Goal: Task Accomplishment & Management: Use online tool/utility

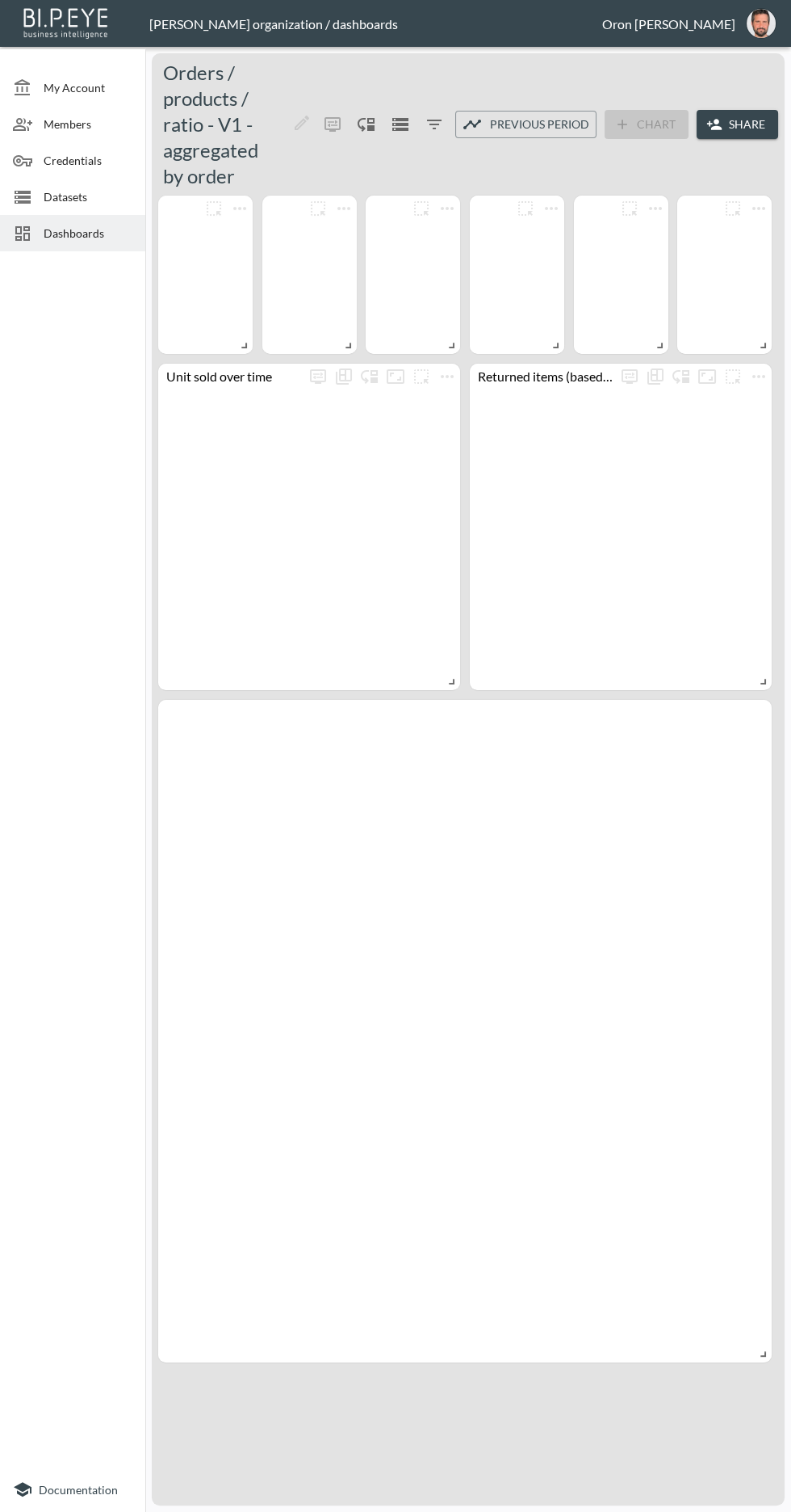
click at [46, 188] on span "Datasets" at bounding box center [88, 196] width 89 height 17
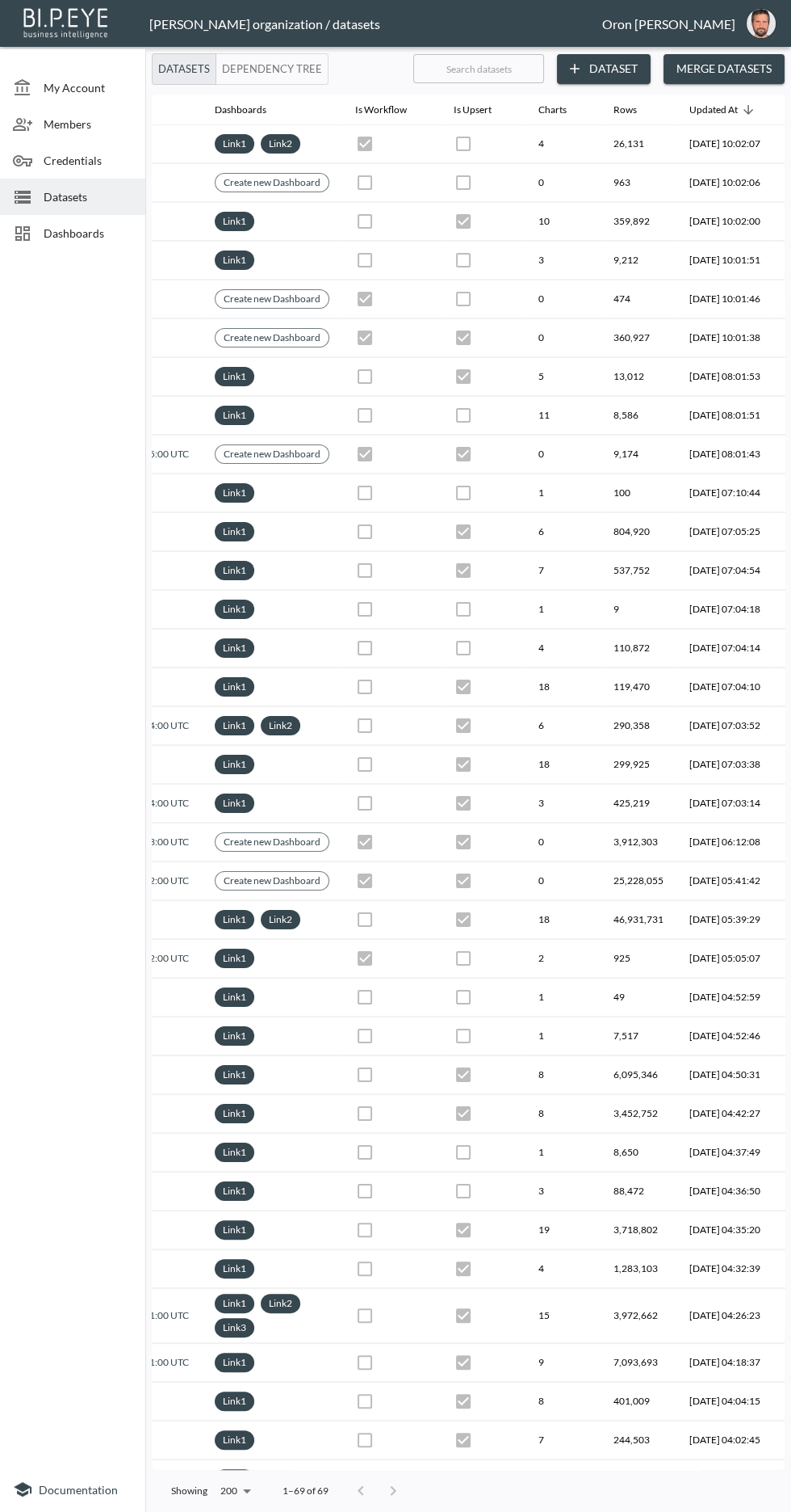
scroll to position [0, 478]
click at [447, 69] on input "text" at bounding box center [478, 68] width 131 height 40
type input "G"
checkbox input "true"
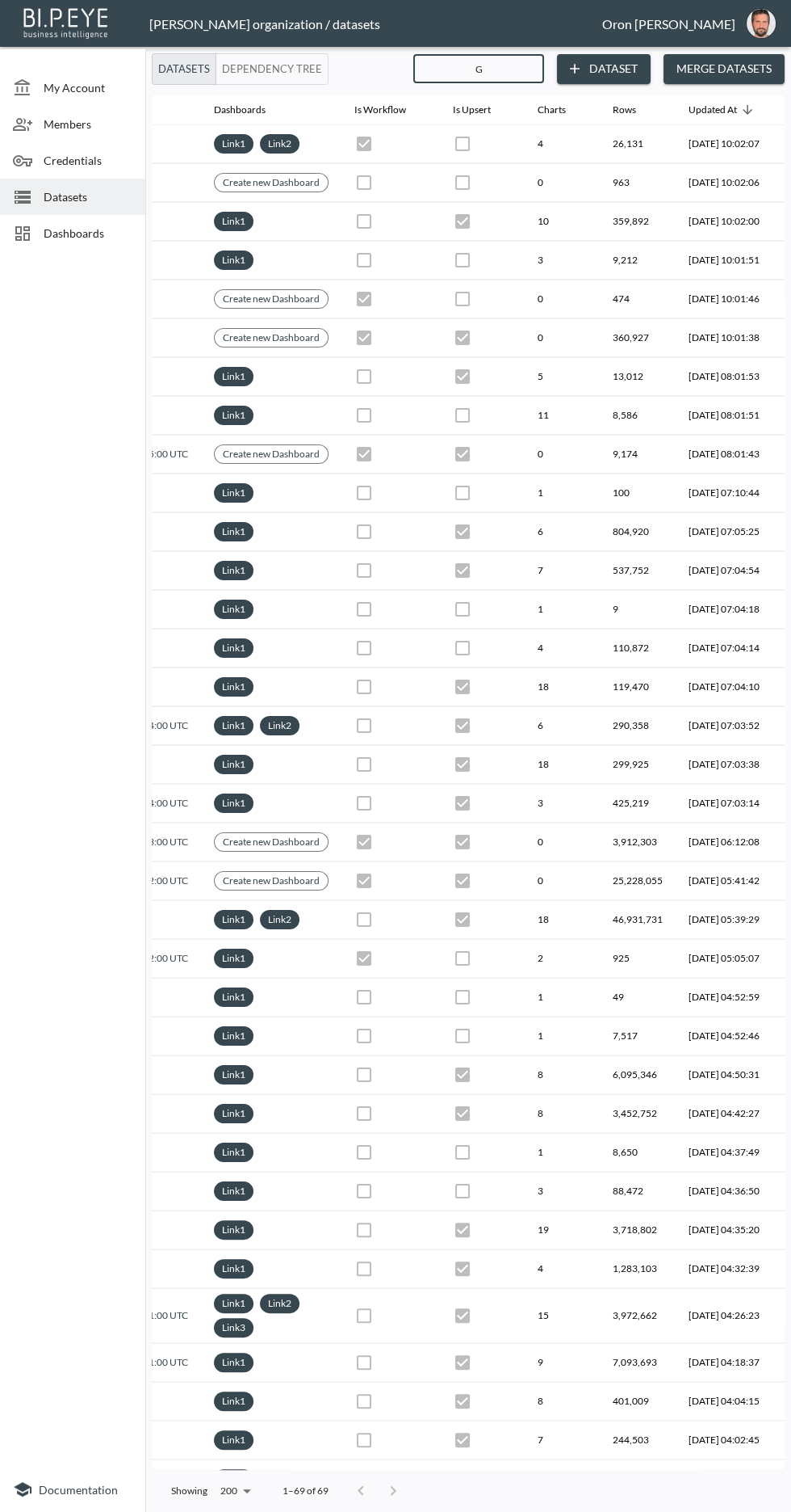
checkbox input "true"
checkbox input "false"
checkbox input "true"
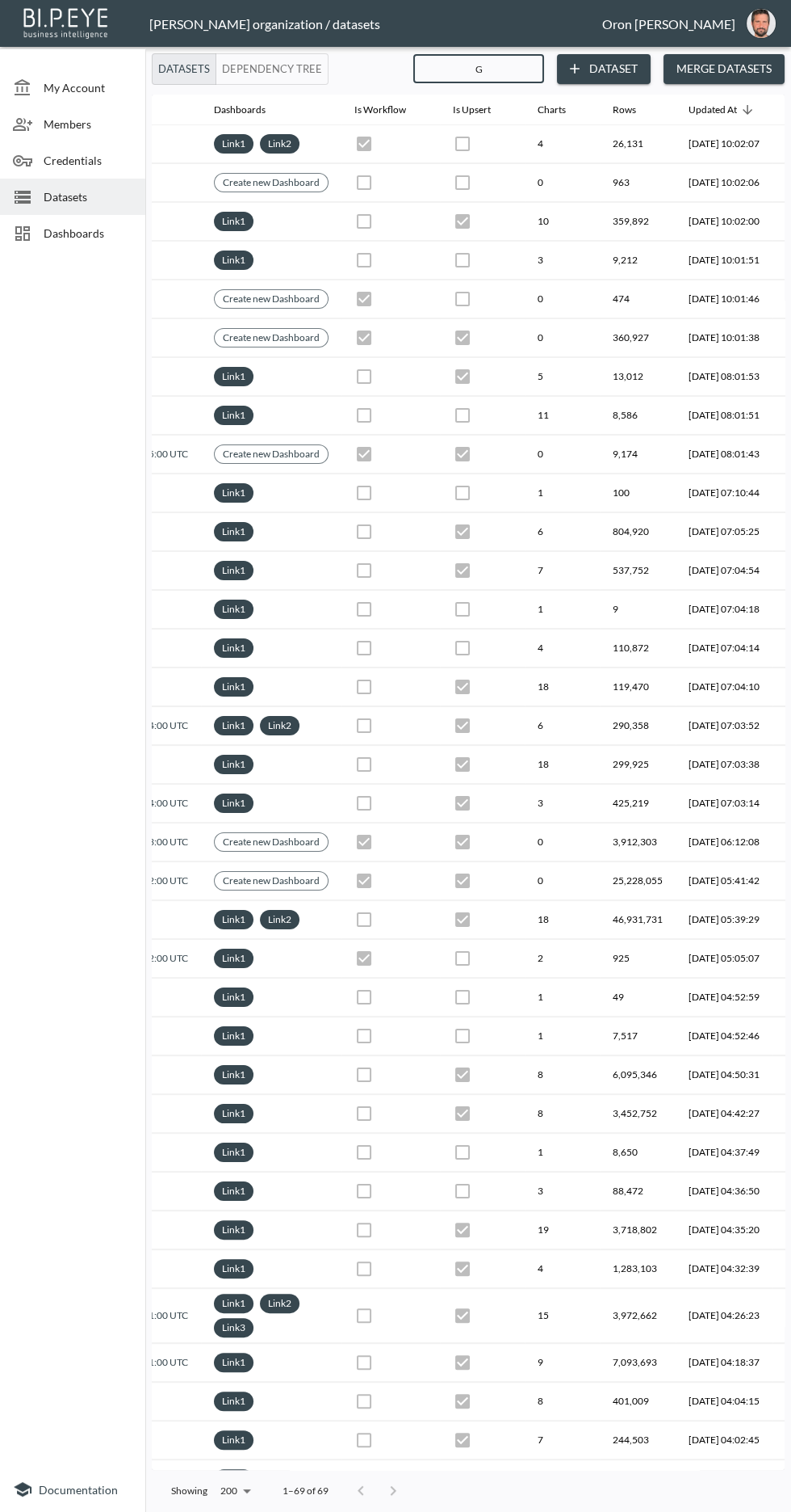
checkbox input "true"
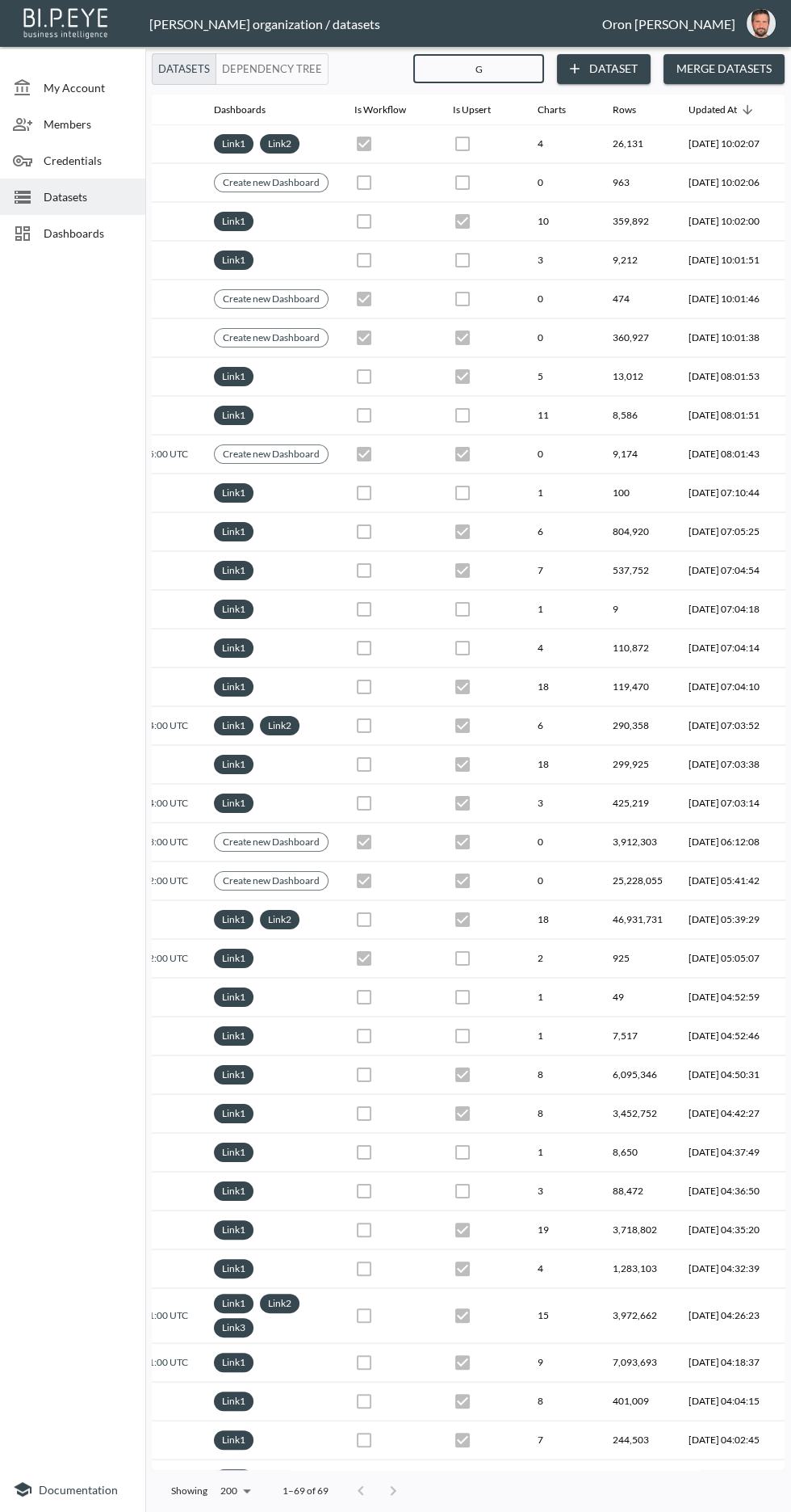
checkbox input "false"
checkbox input "true"
checkbox input "false"
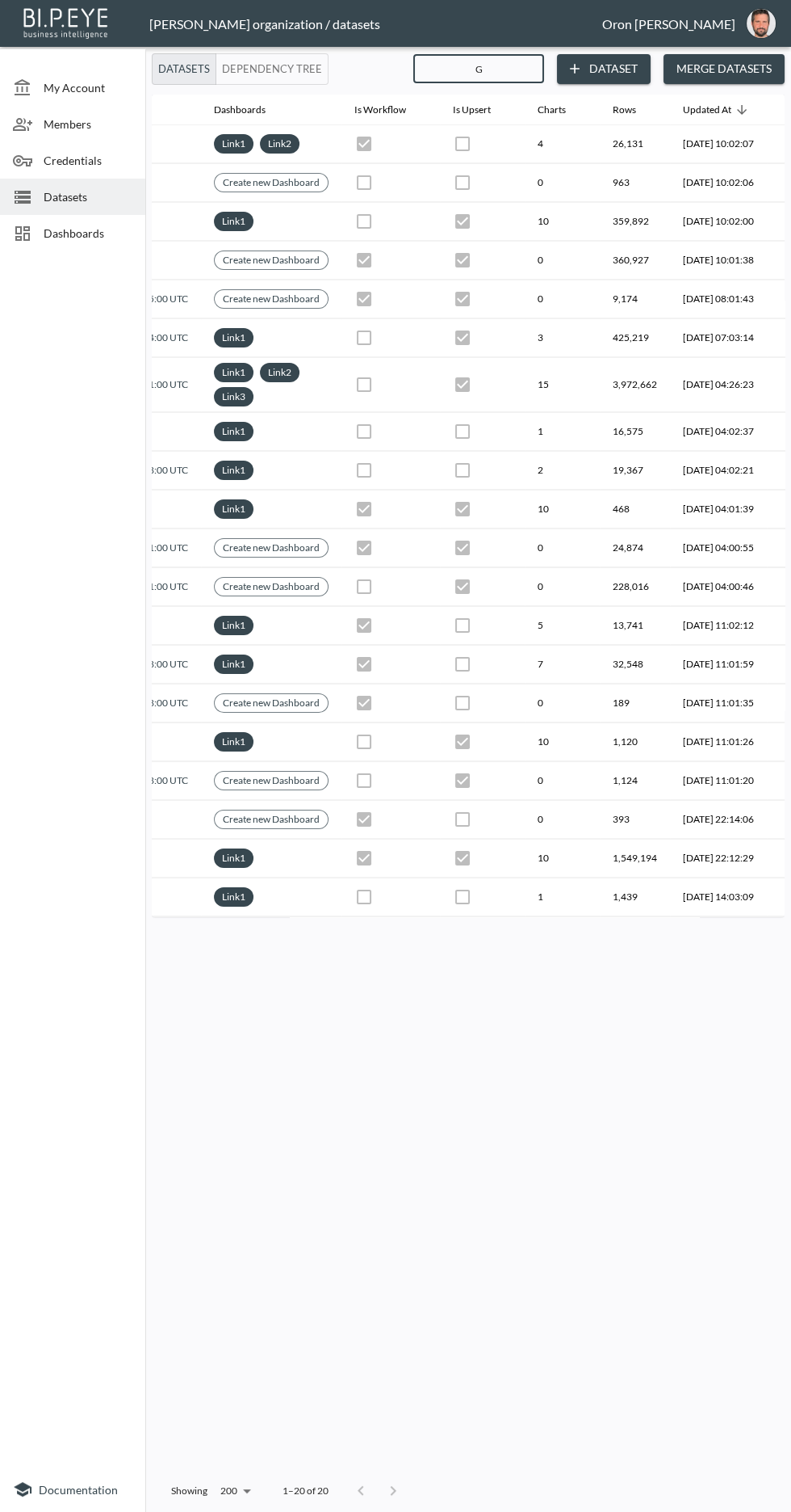
type input "Gl"
checkbox input "false"
checkbox input "true"
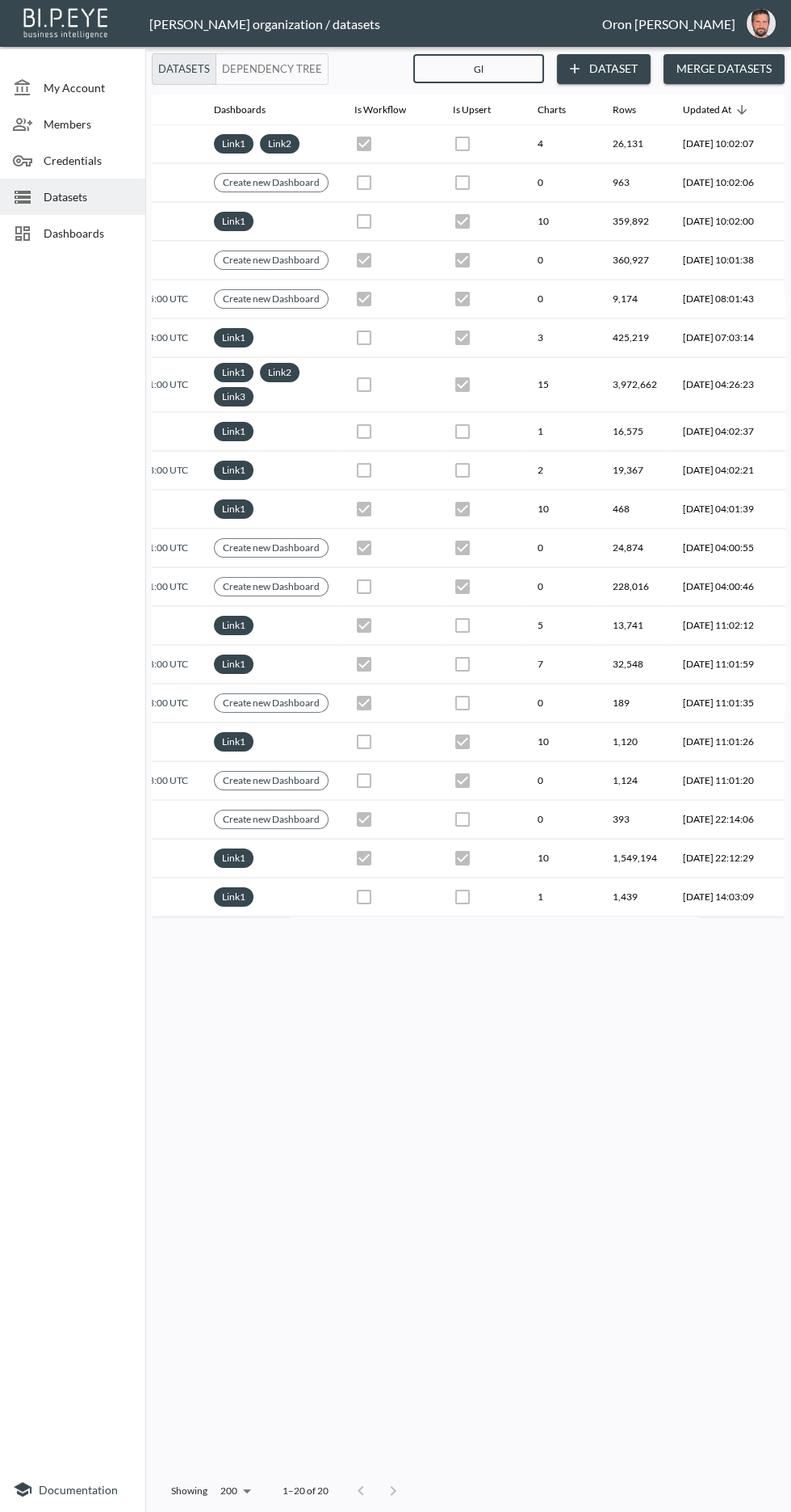
checkbox input "true"
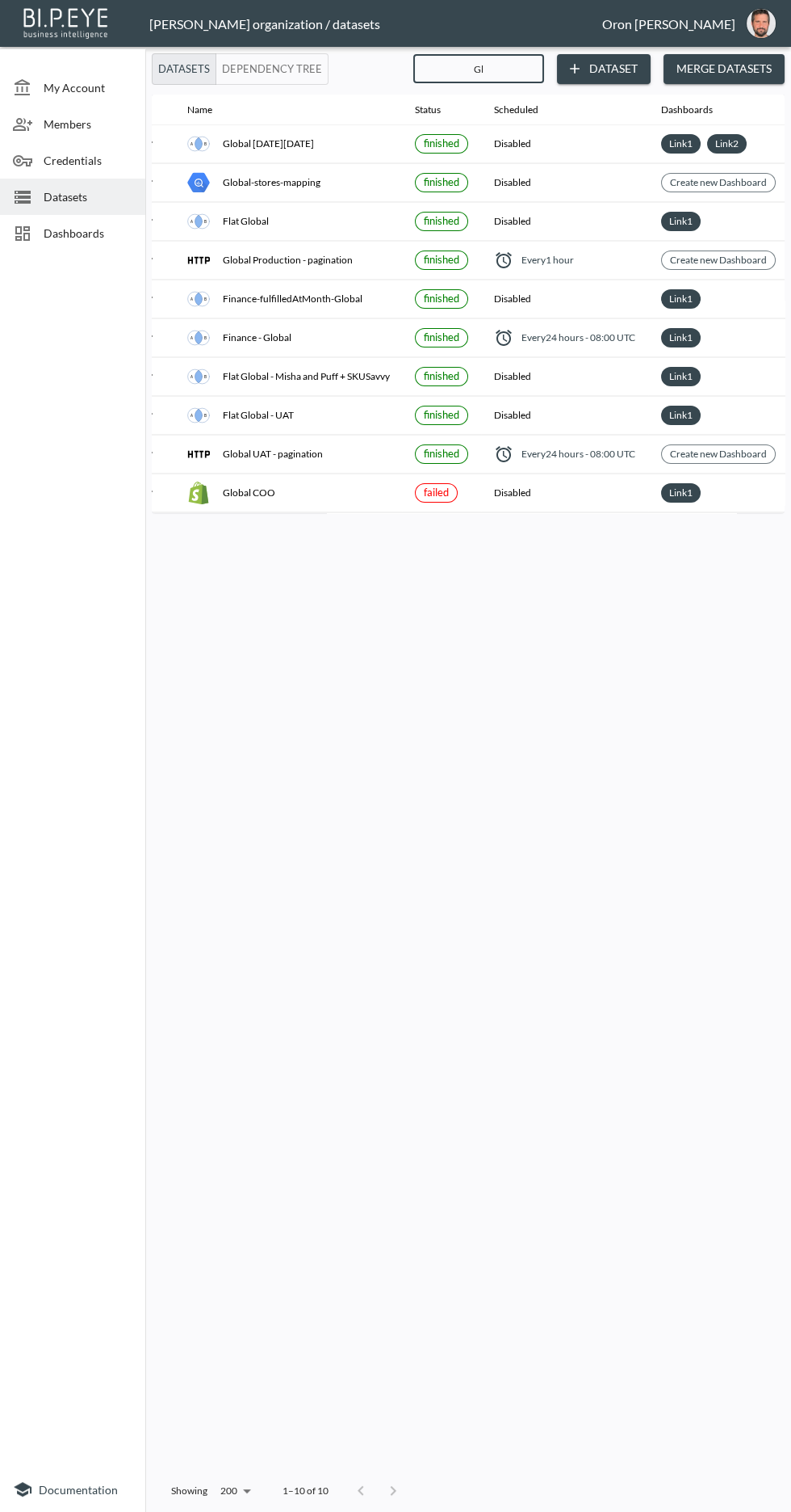
scroll to position [0, 0]
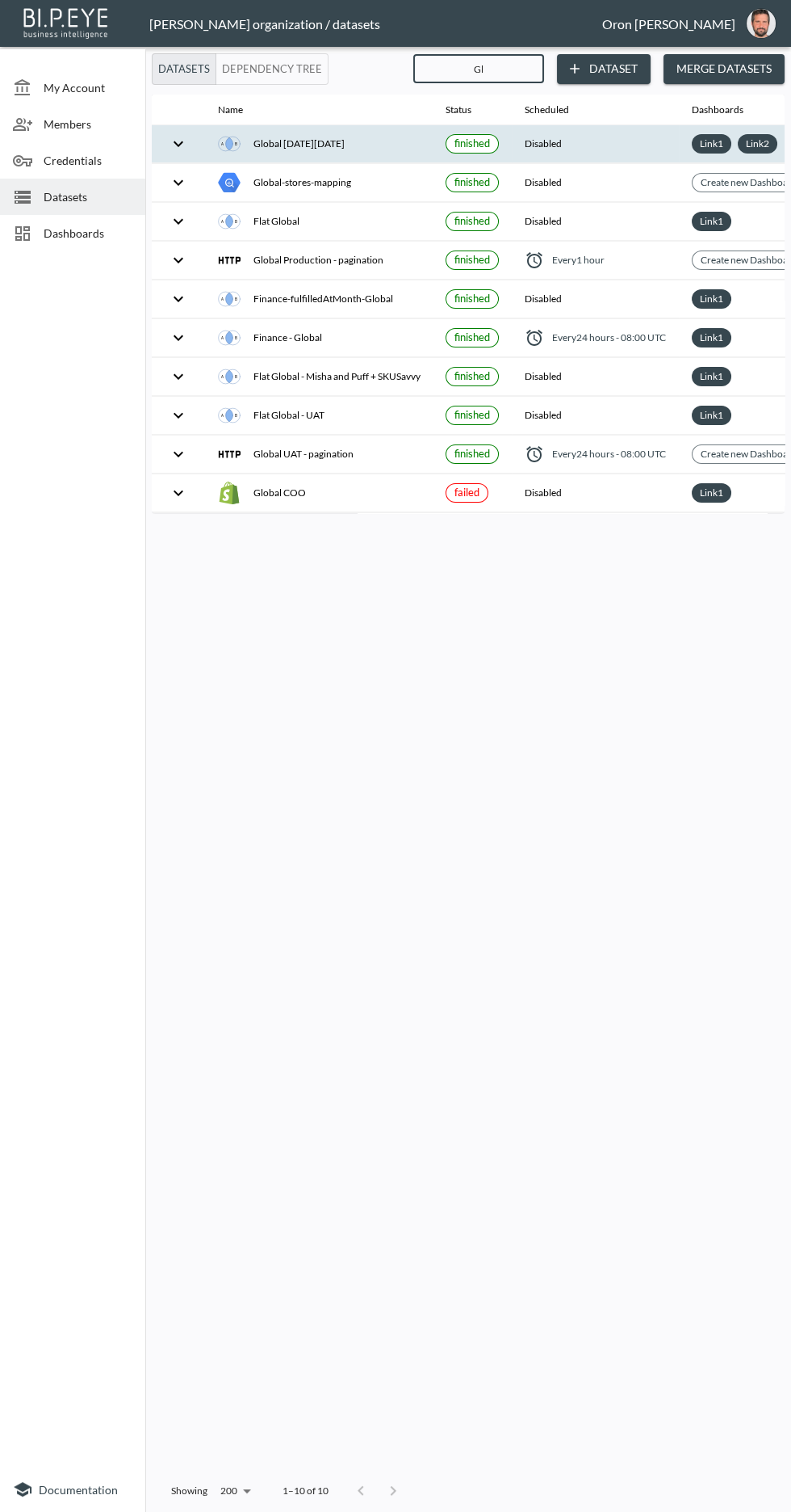
type input "Gl"
click at [285, 142] on div "Global [DATE][DATE]" at bounding box center [319, 144] width 202 height 23
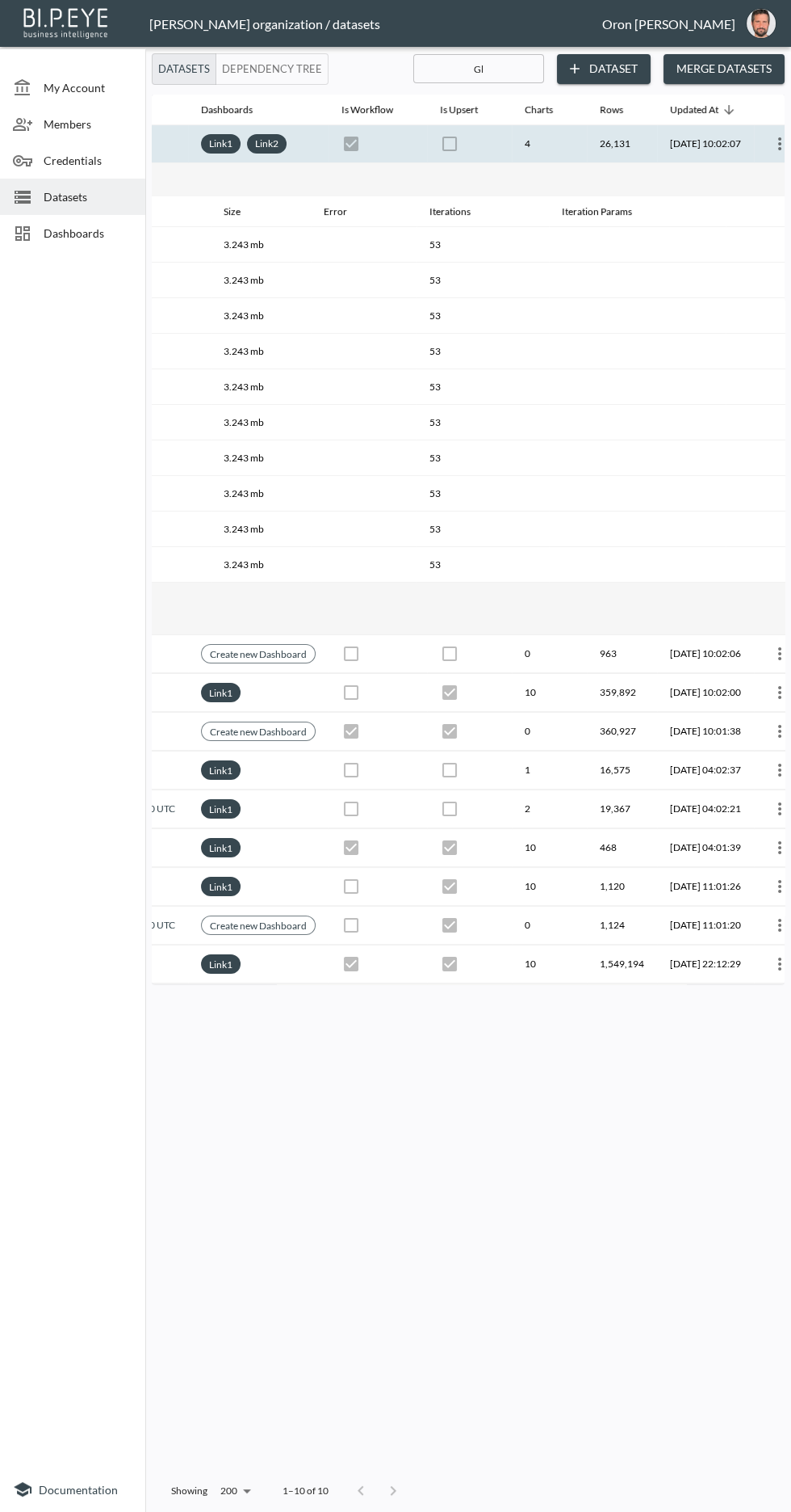
scroll to position [0, 537]
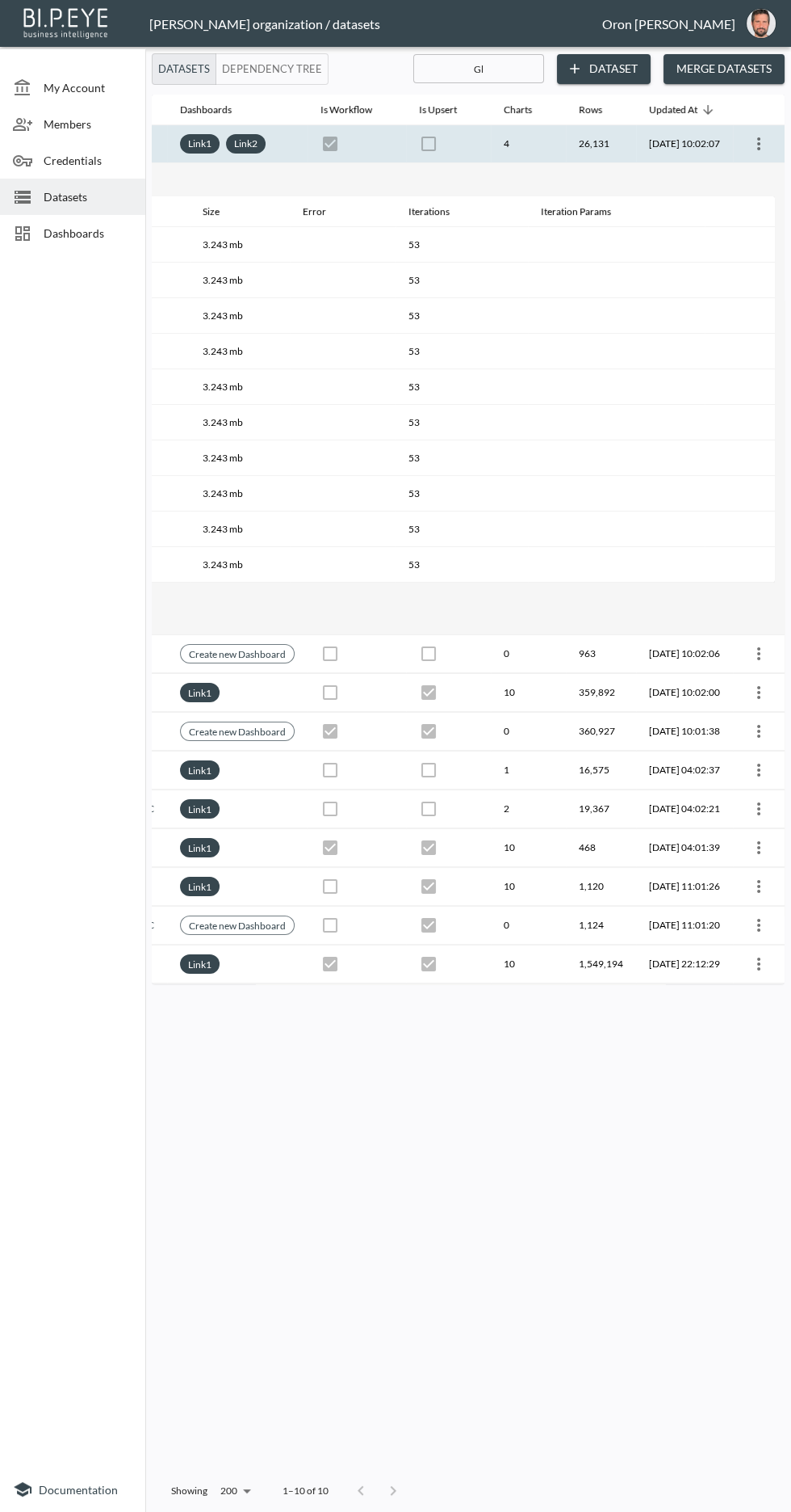
click at [764, 138] on icon "more" at bounding box center [760, 144] width 20 height 20
click at [741, 171] on p "Edit Data Pipeline" at bounding box center [710, 174] width 100 height 20
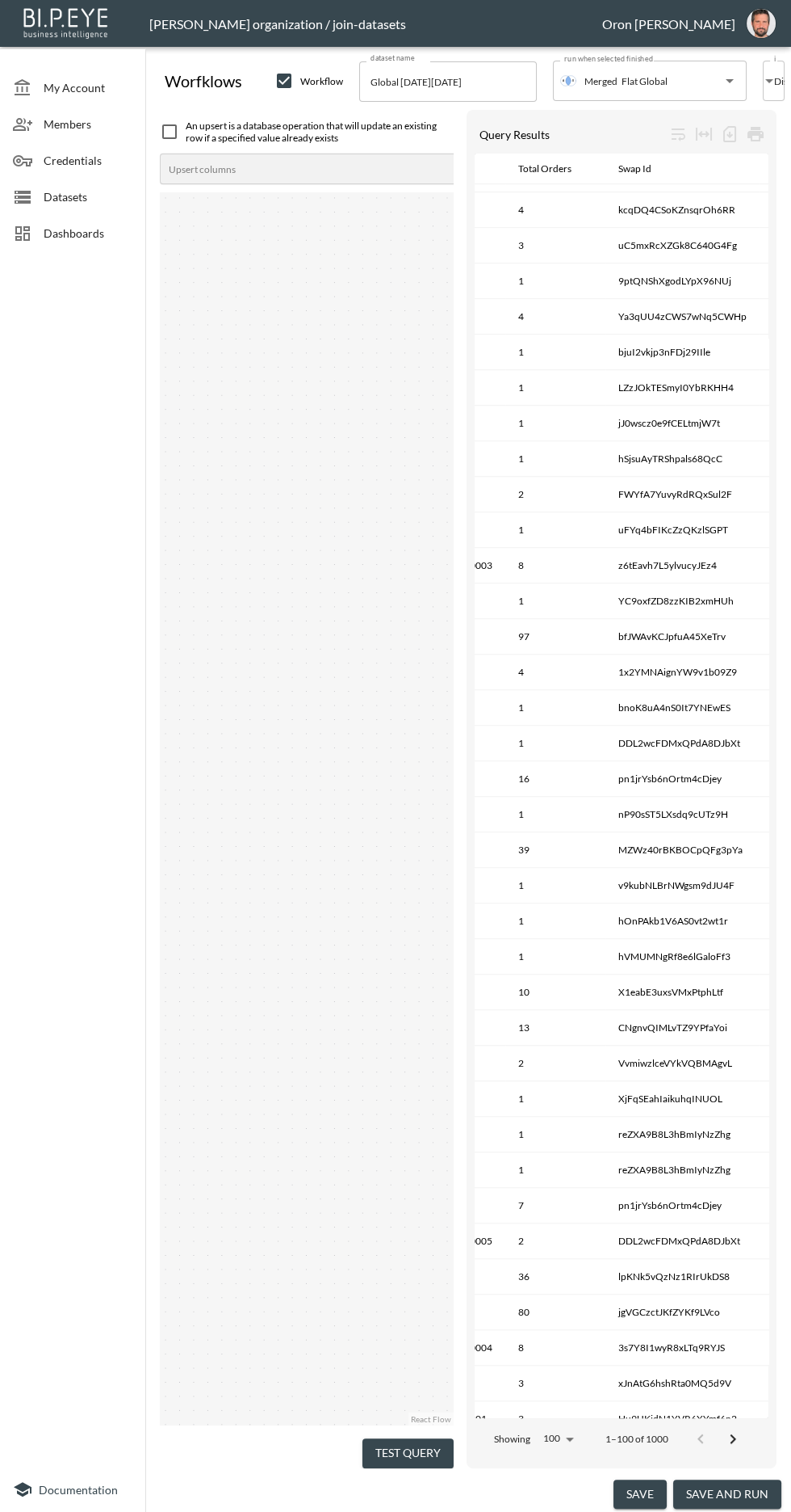
scroll to position [1565, 93]
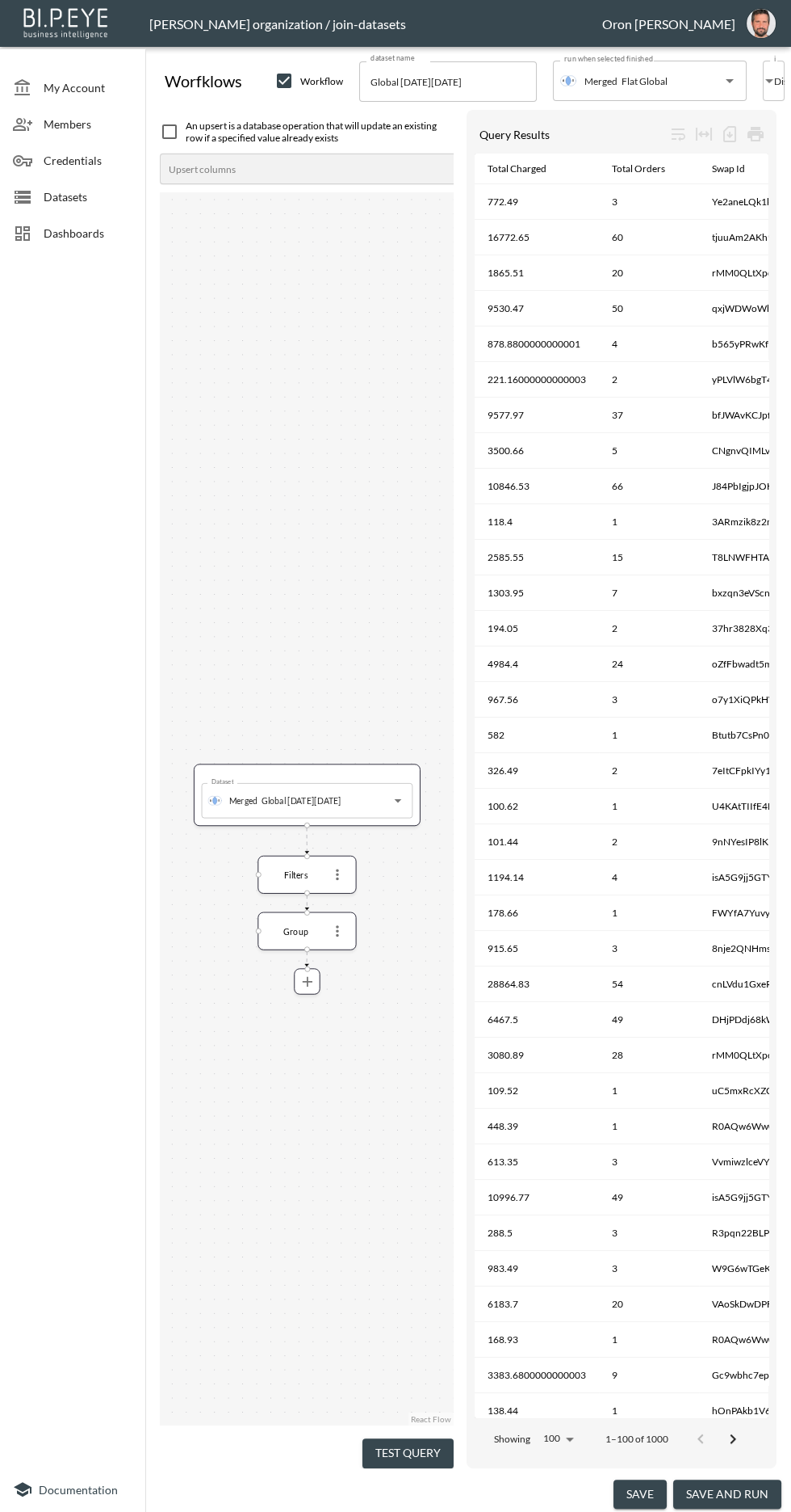
click at [426, 1469] on button "Test Query" at bounding box center [408, 1453] width 91 height 30
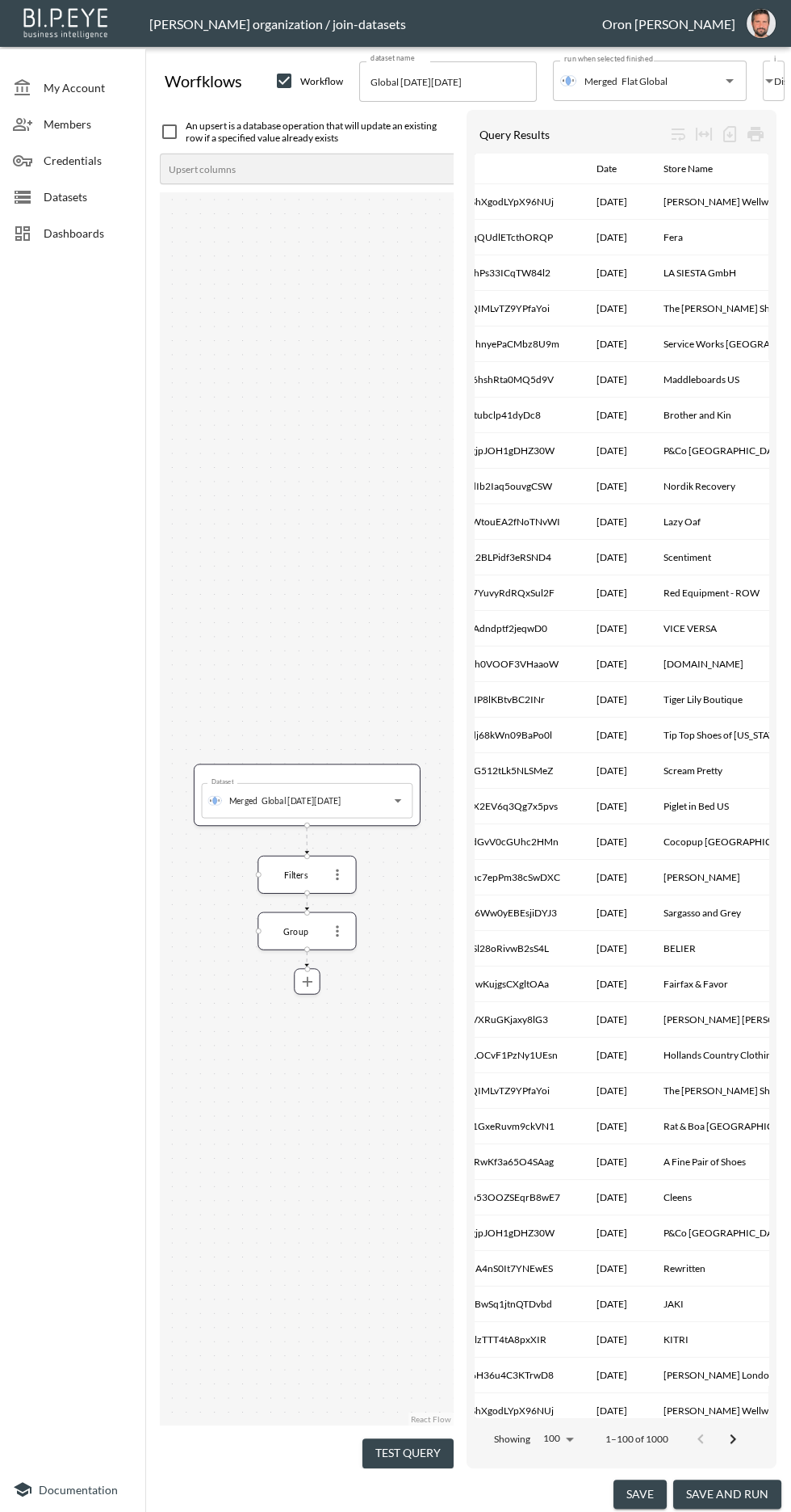
scroll to position [0, 273]
click at [611, 161] on div "Date" at bounding box center [605, 169] width 21 height 20
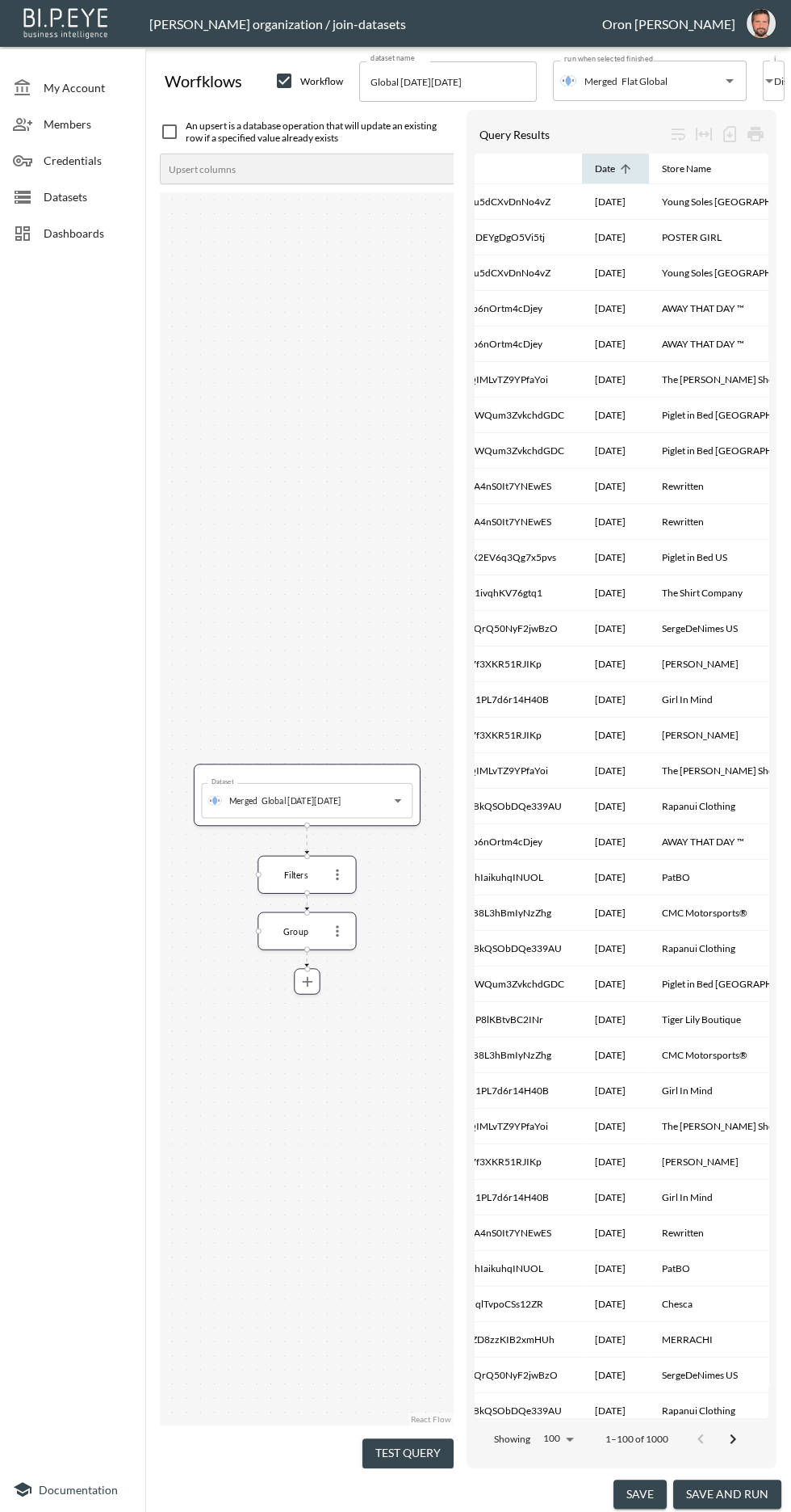
click at [611, 161] on div "Date" at bounding box center [605, 169] width 21 height 20
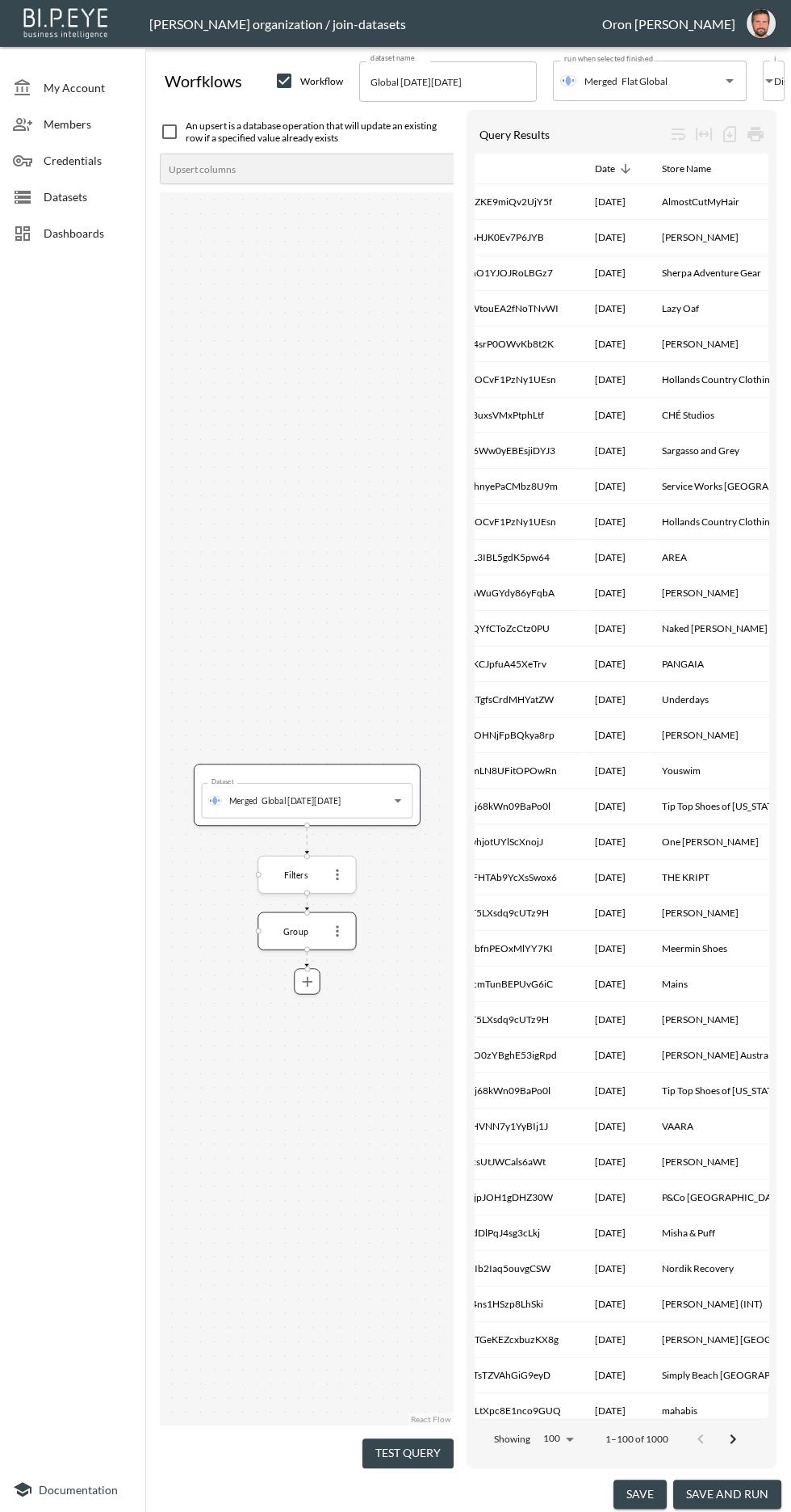
click at [346, 867] on button "more" at bounding box center [337, 875] width 23 height 23
click at [345, 892] on li "Edit" at bounding box center [337, 904] width 71 height 30
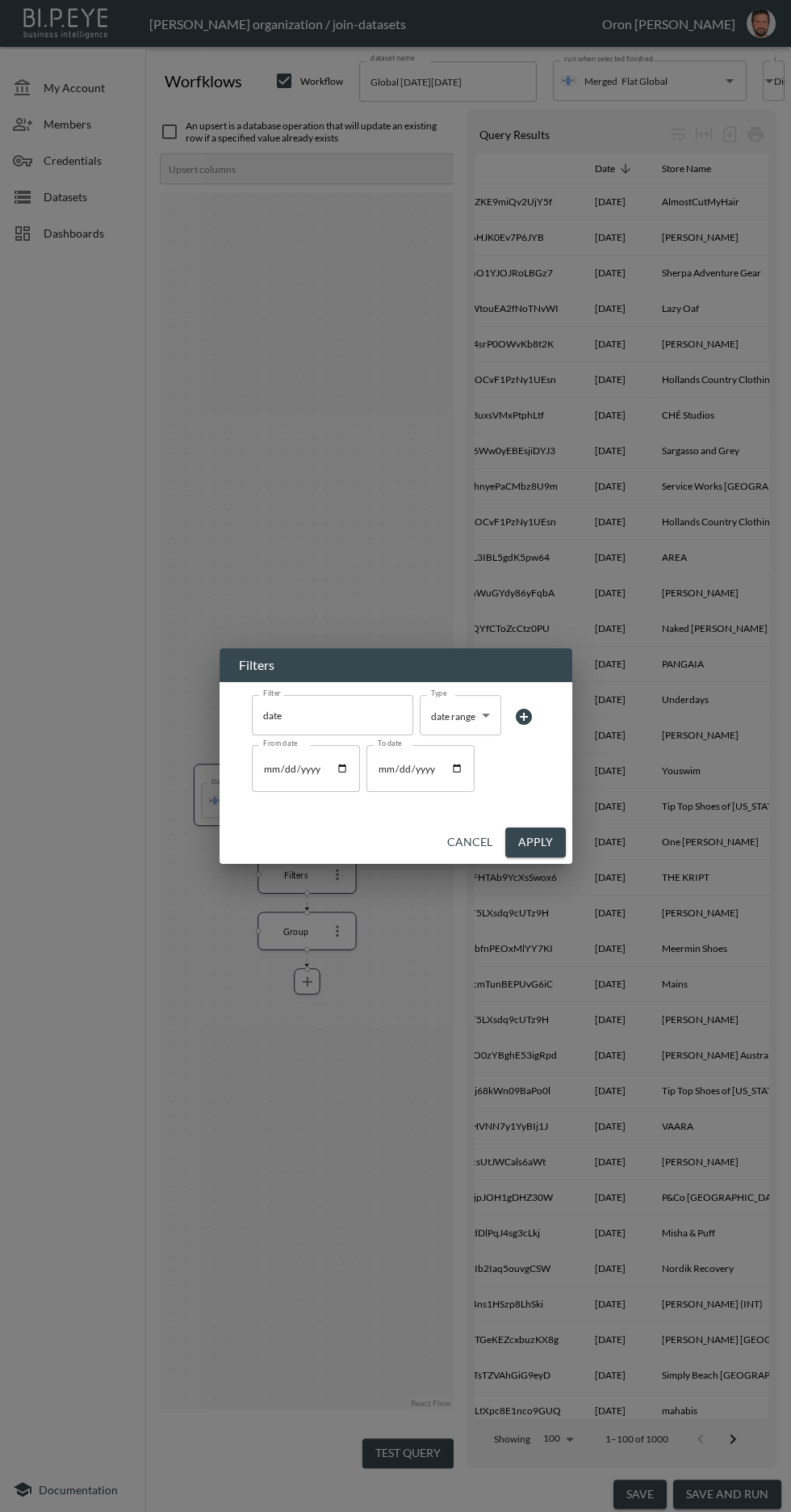
click at [389, 791] on input "To date" at bounding box center [421, 769] width 108 height 47
click at [480, 797] on body "BI.P.EYE, Interactive Analytics Dashboards - app [PERSON_NAME] organization / j…" at bounding box center [396, 756] width 791 height 1512
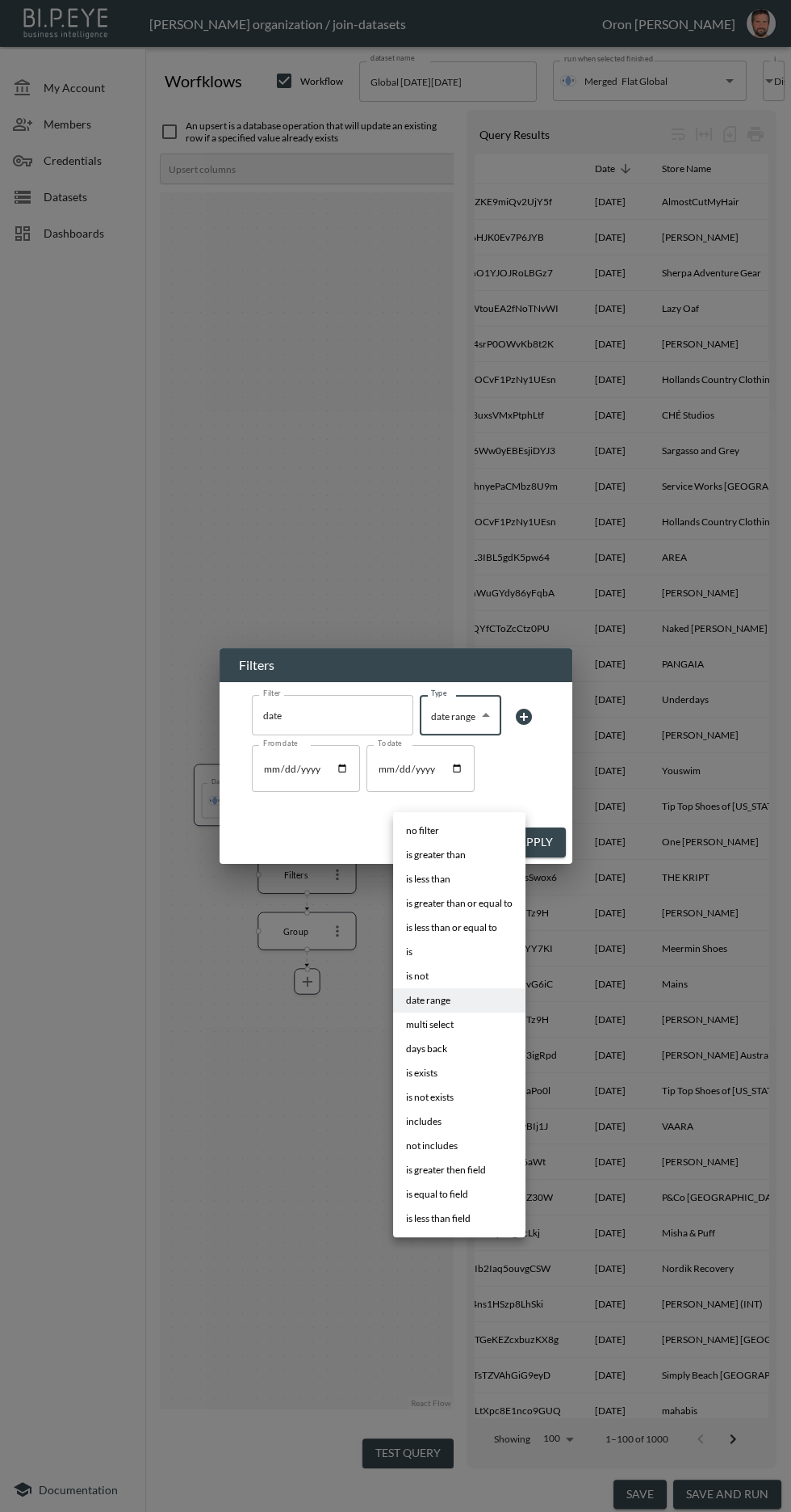
click at [477, 1043] on li "days back" at bounding box center [459, 1048] width 133 height 25
type input "days back"
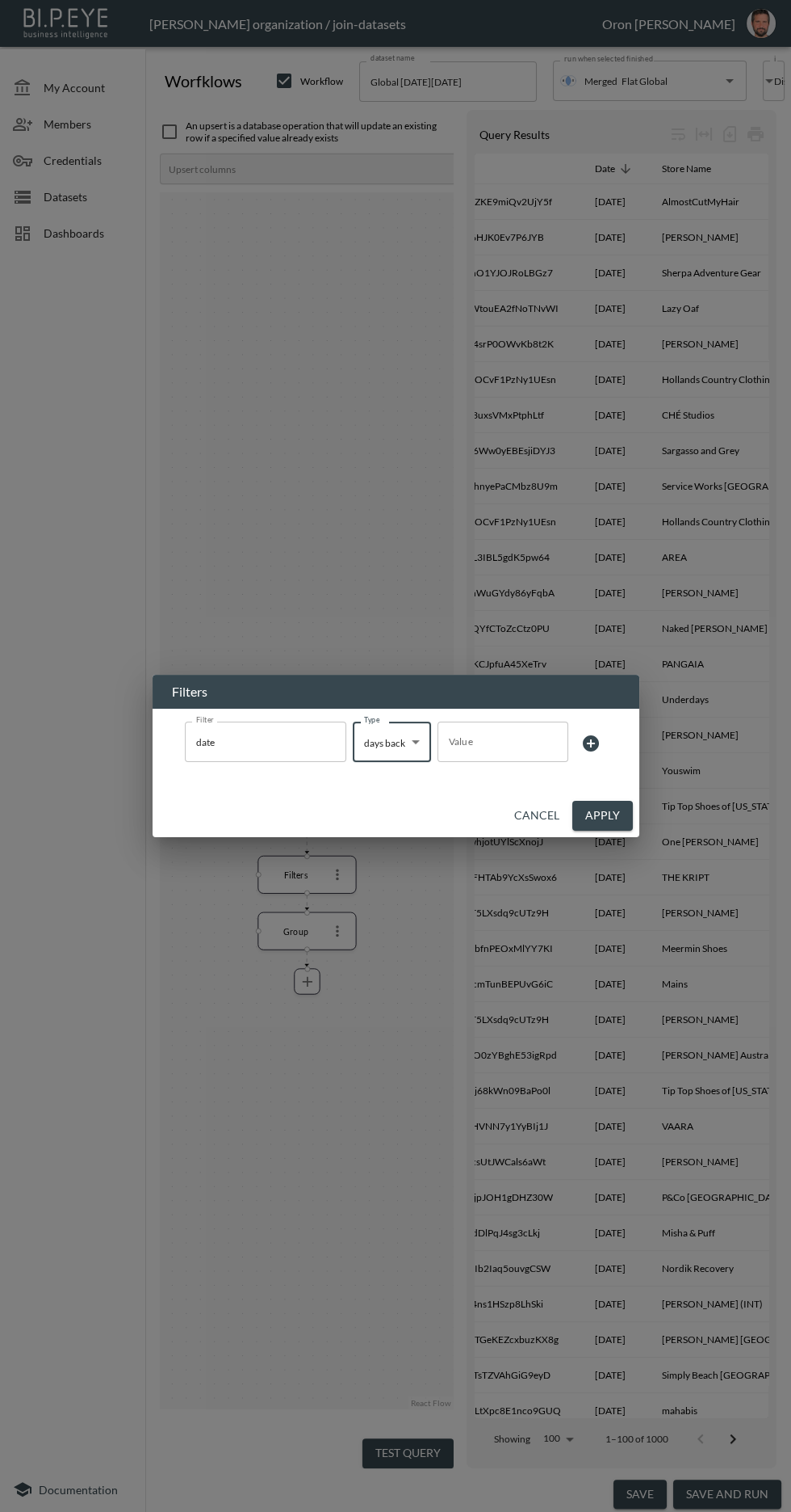
click at [530, 831] on button "Cancel" at bounding box center [536, 816] width 58 height 30
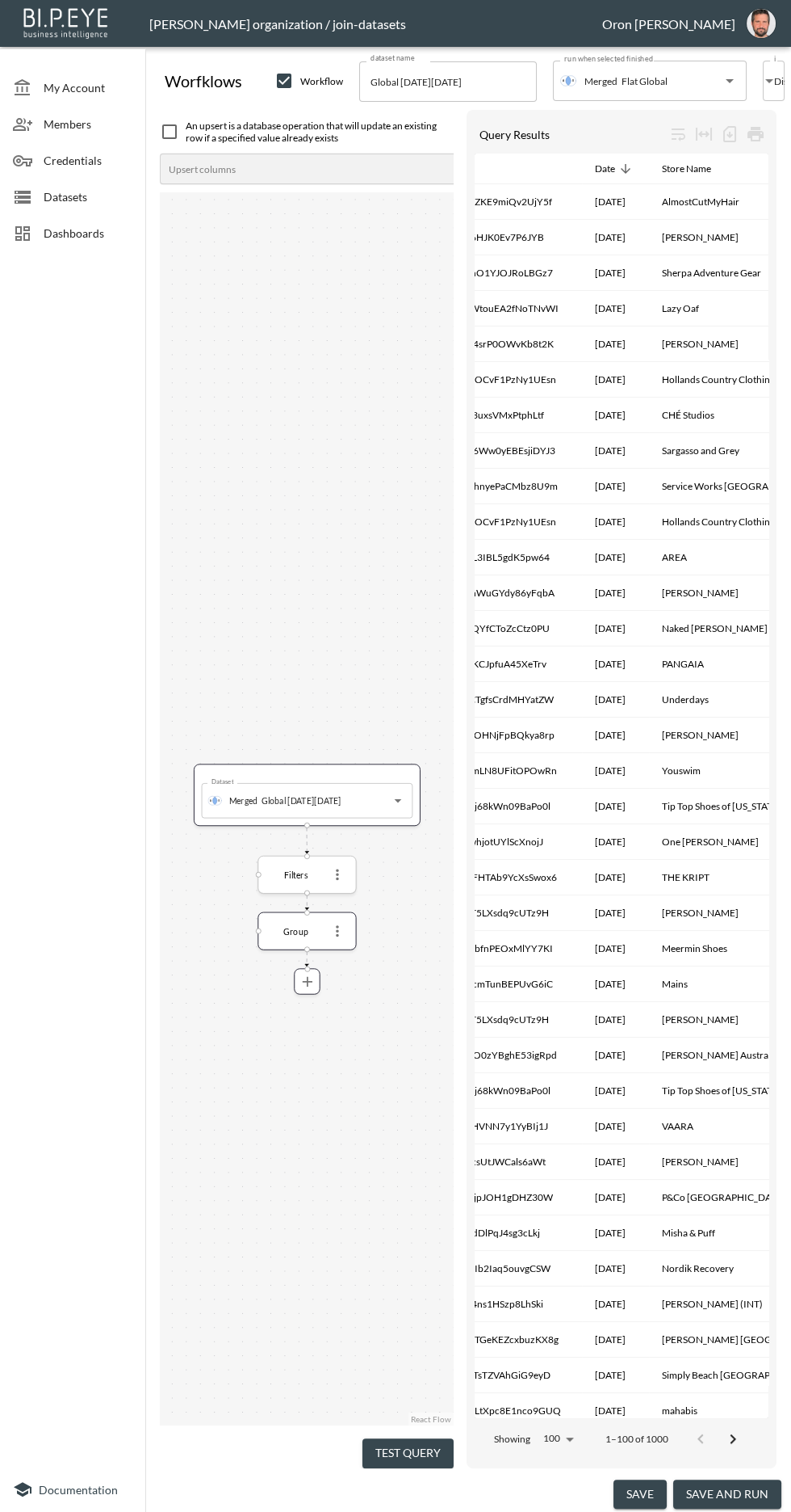
click at [337, 873] on icon "more" at bounding box center [336, 874] width 2 height 11
click at [363, 900] on li "Edit" at bounding box center [337, 904] width 71 height 30
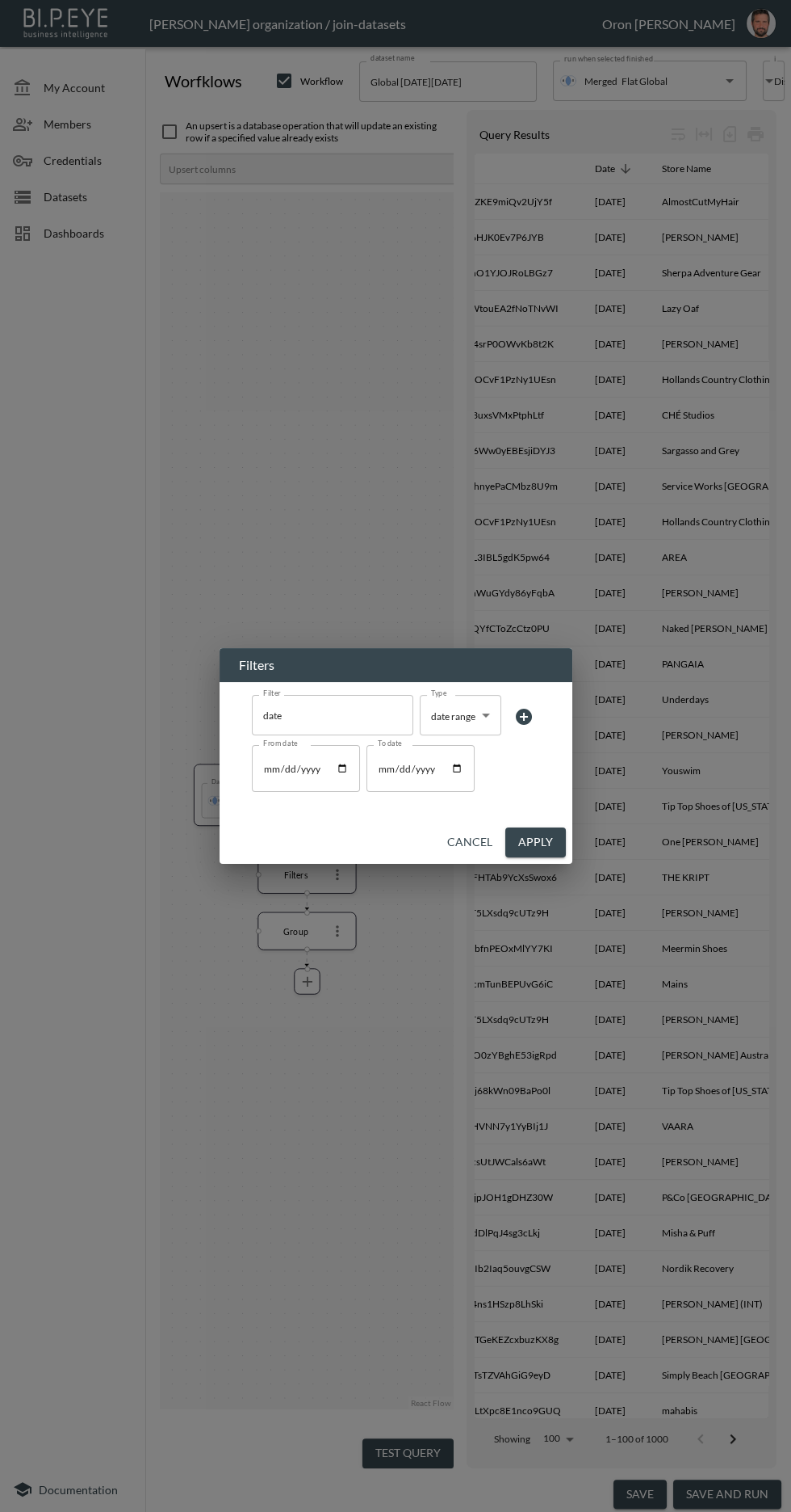
click at [468, 791] on body "BI.P.EYE, Interactive Analytics Dashboards - app [PERSON_NAME] organization / j…" at bounding box center [396, 756] width 791 height 1512
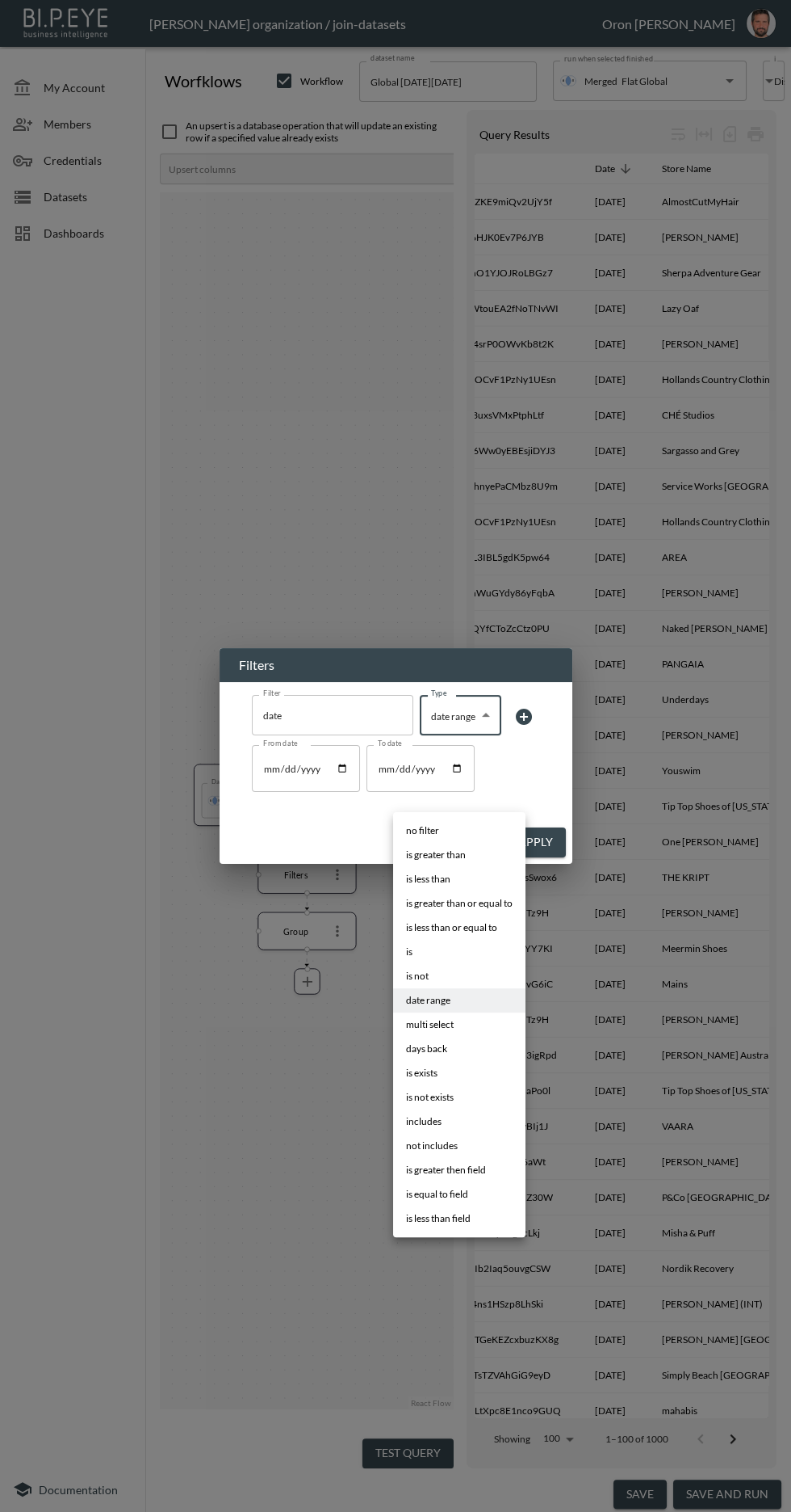
click at [458, 1041] on li "days back" at bounding box center [459, 1048] width 133 height 25
type input "days back"
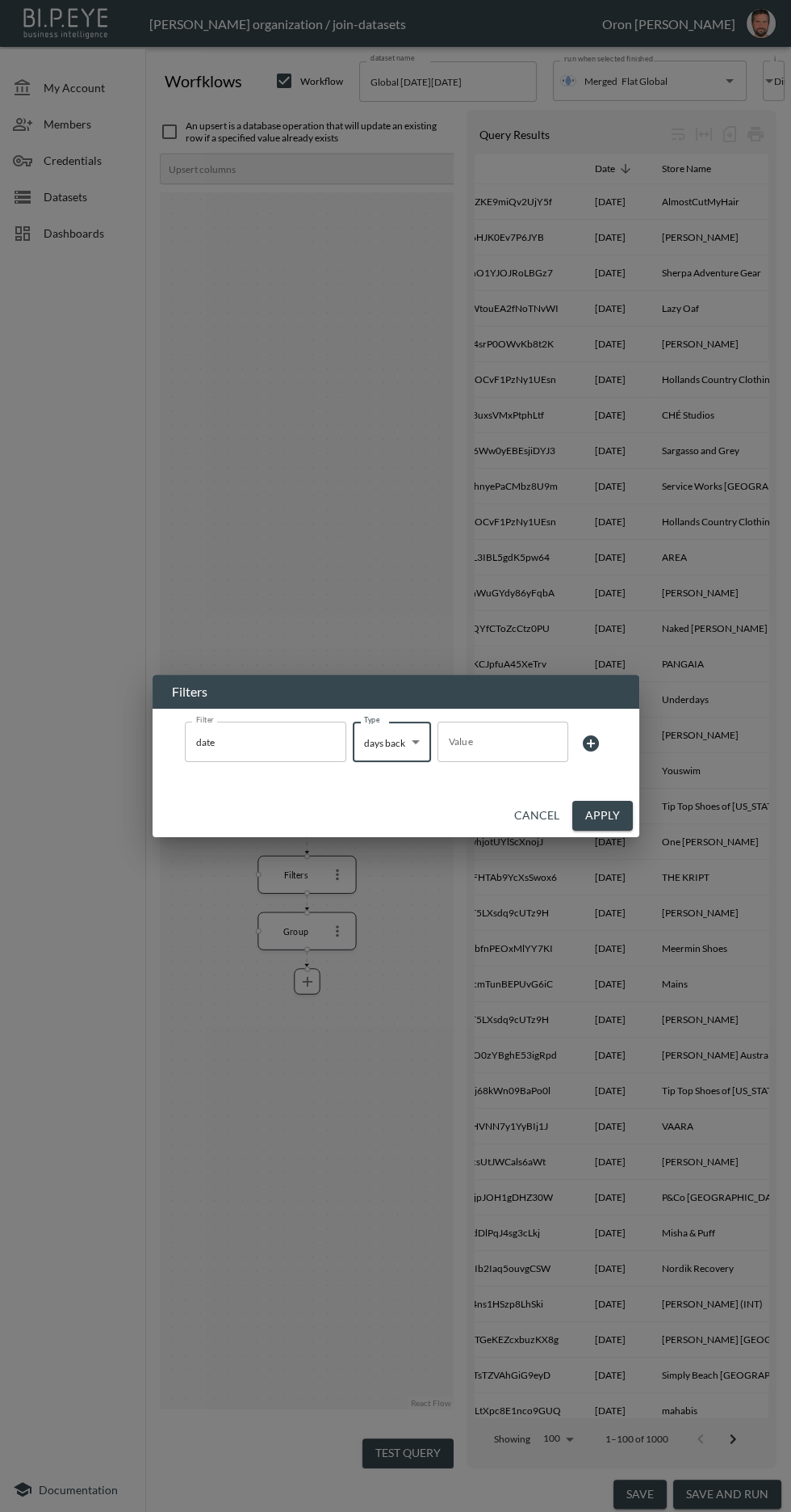
click at [525, 765] on input "Value" at bounding box center [503, 742] width 131 height 45
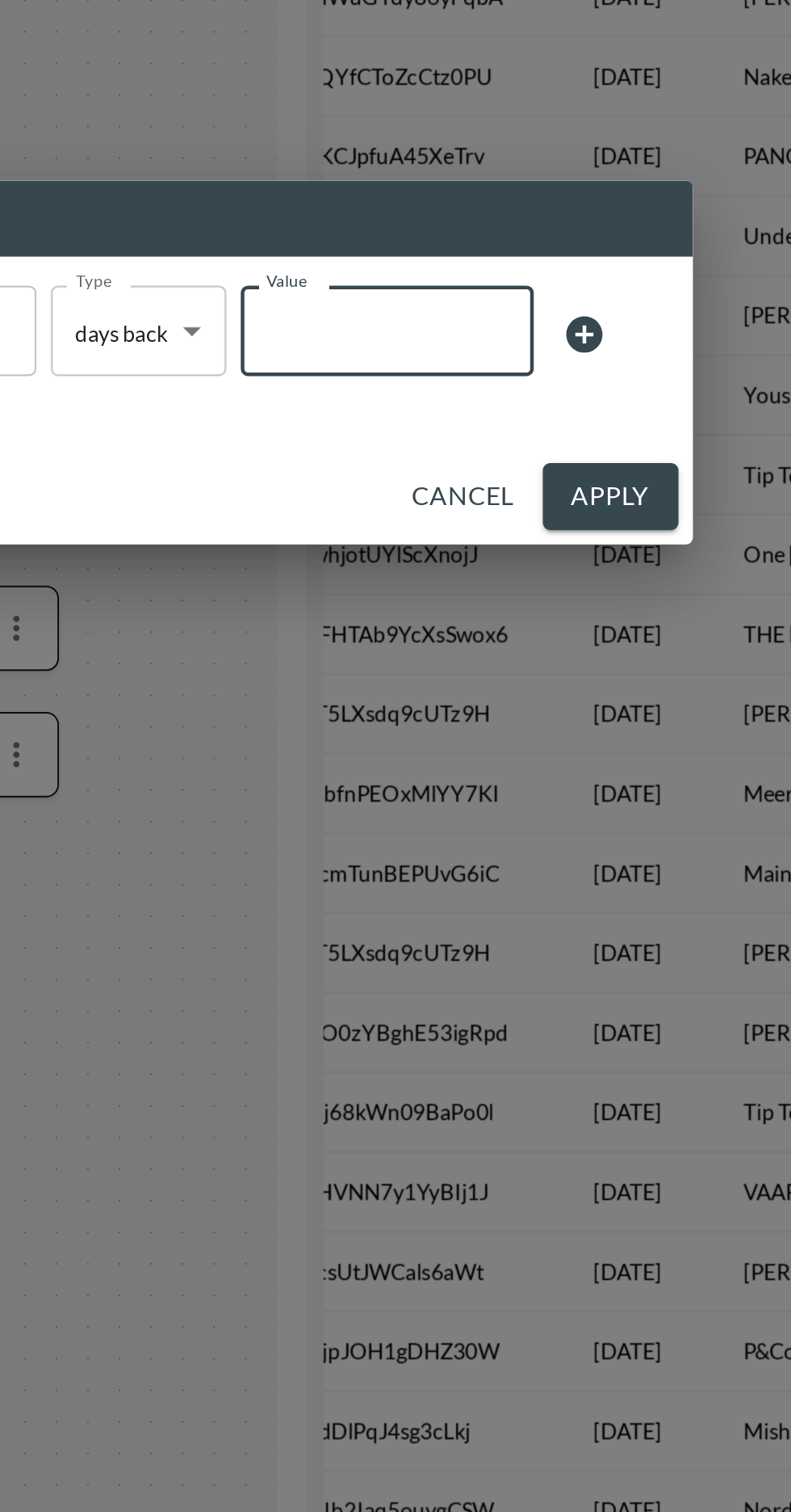
type input "3"
click at [616, 817] on button "Apply" at bounding box center [603, 816] width 61 height 30
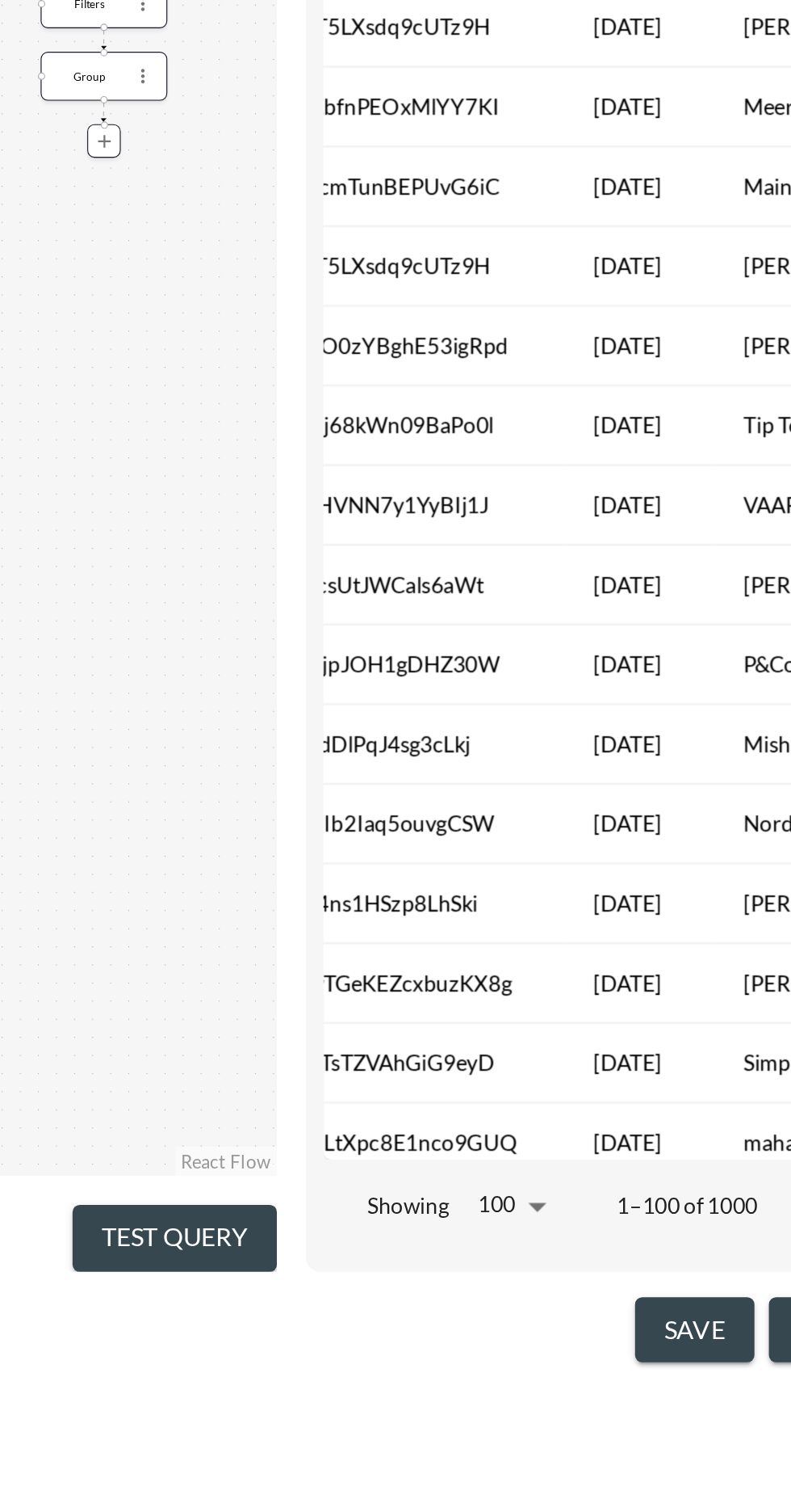
scroll to position [0, 0]
click at [431, 1469] on button "Test Query" at bounding box center [408, 1453] width 91 height 30
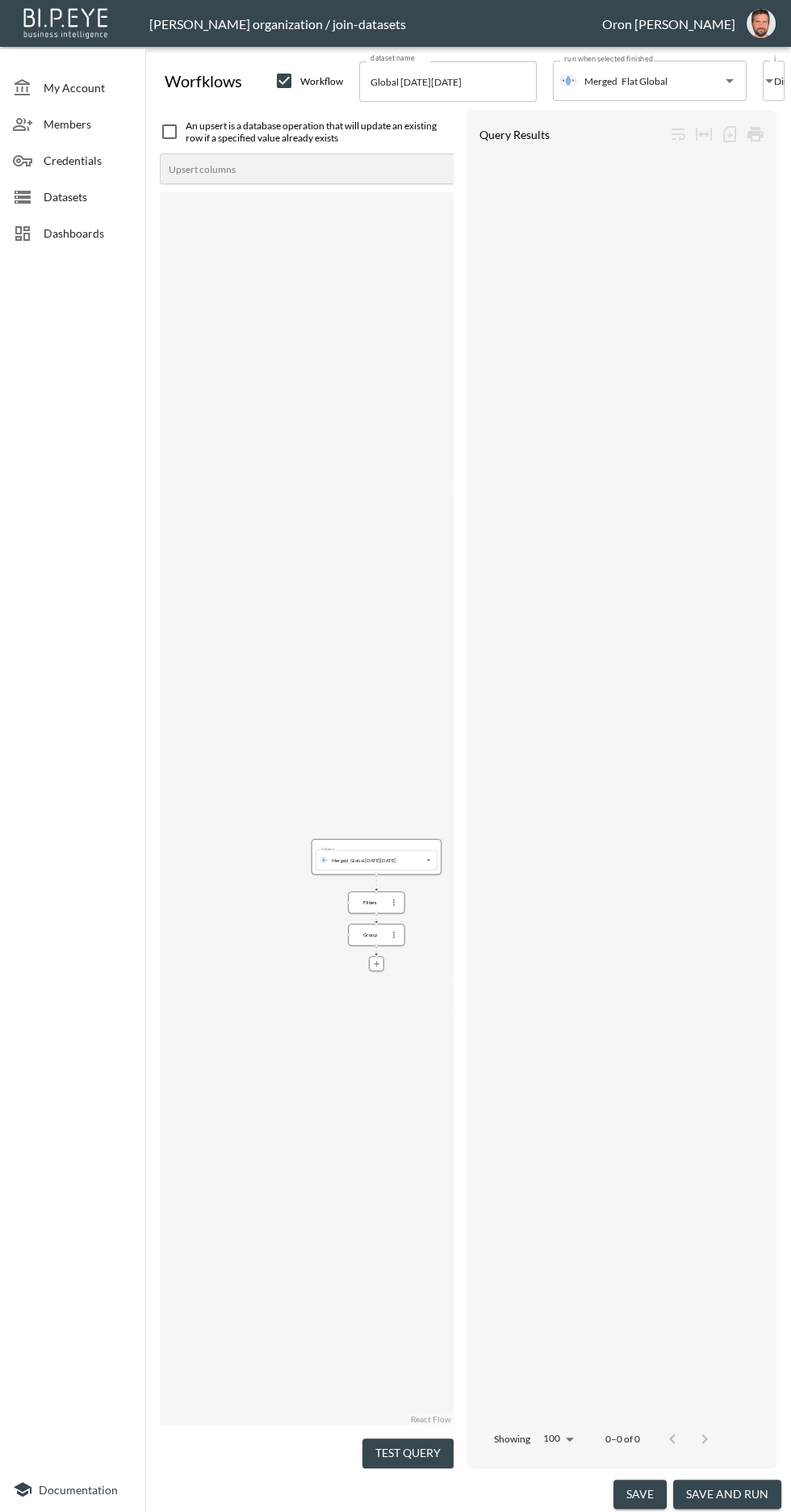
scroll to position [2, 0]
click at [65, 196] on span "Datasets" at bounding box center [88, 196] width 89 height 17
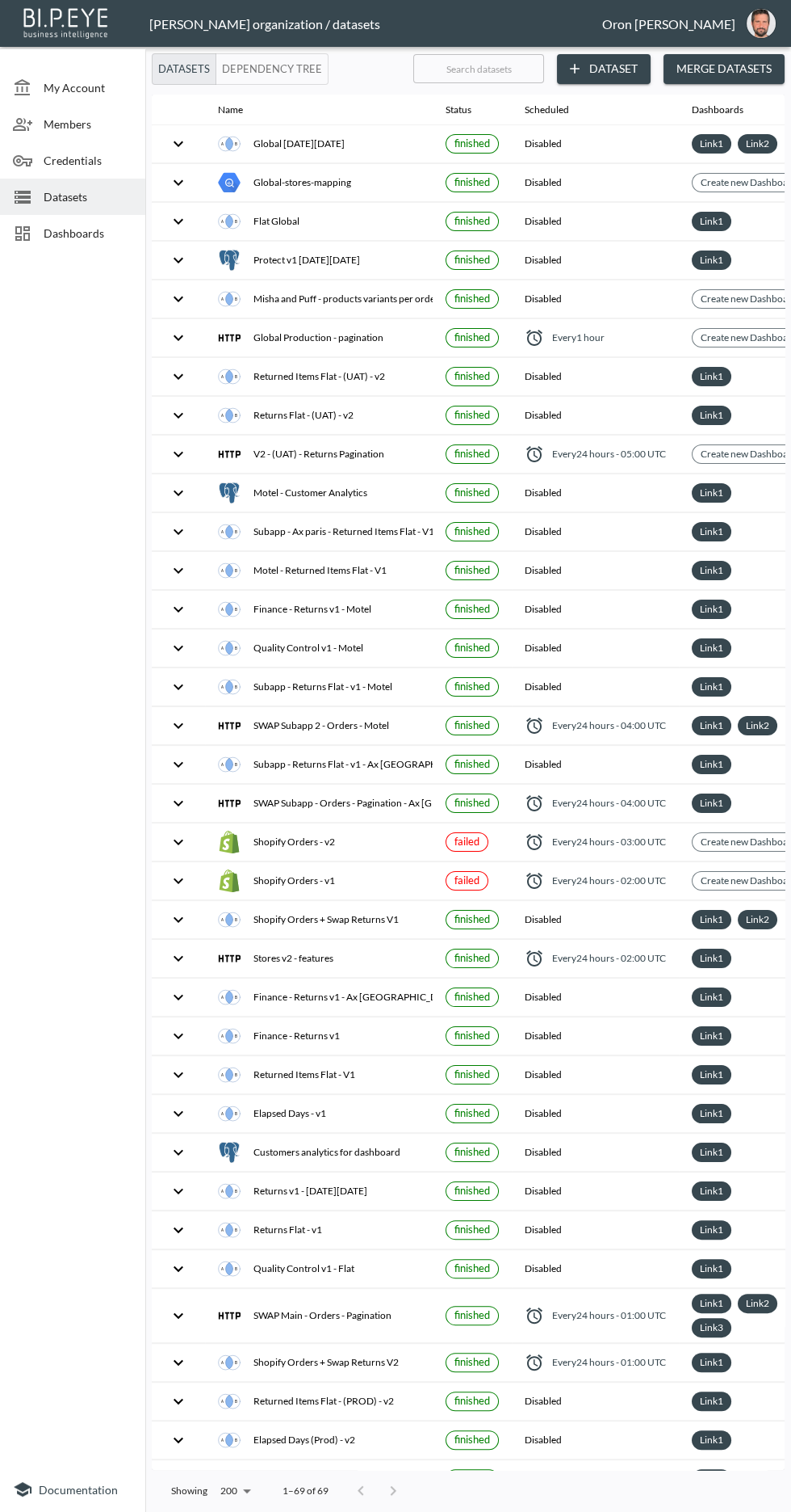
click at [505, 73] on input "text" at bounding box center [478, 68] width 131 height 40
type input "G"
checkbox input "true"
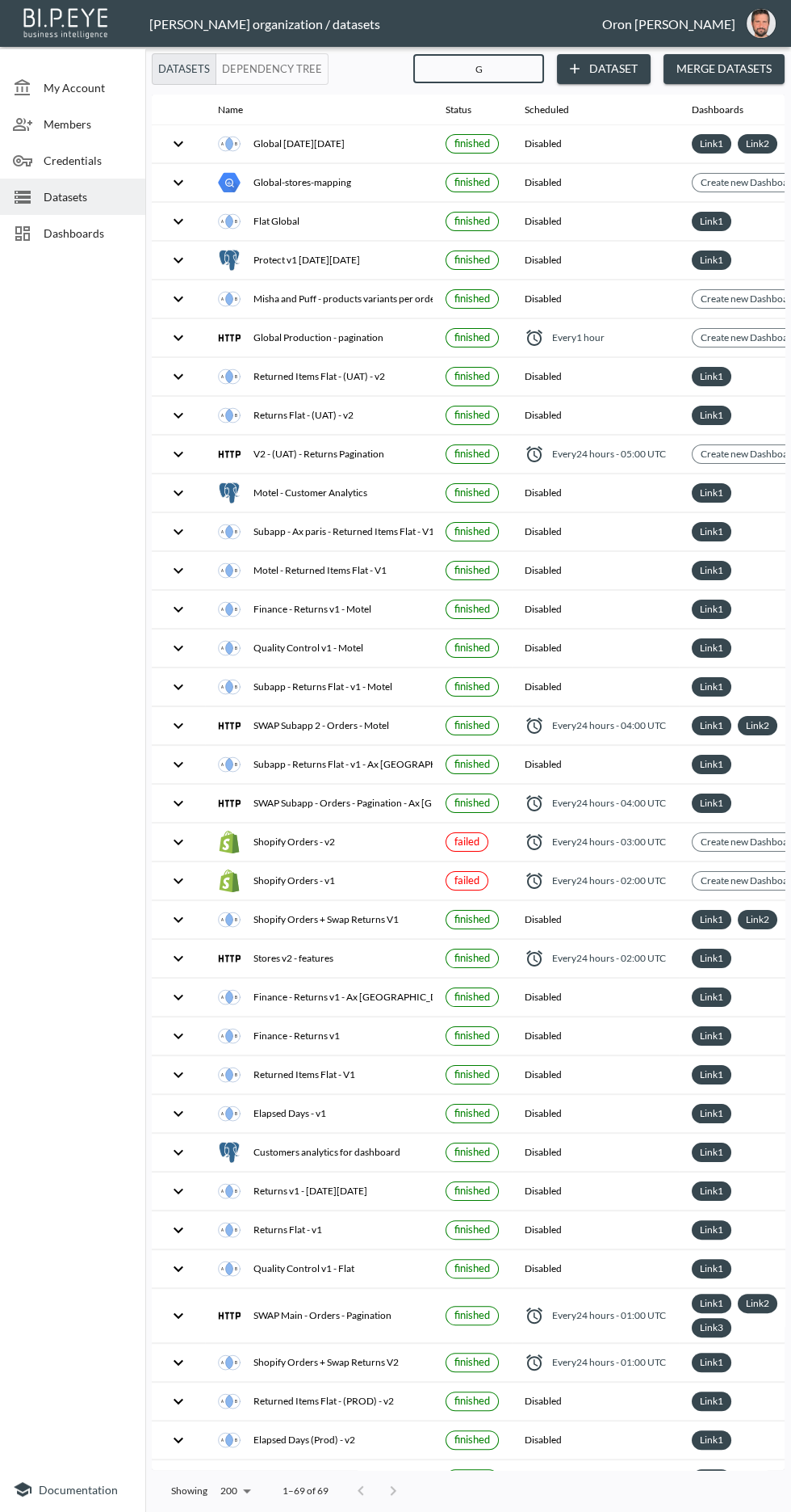
checkbox input "false"
checkbox input "true"
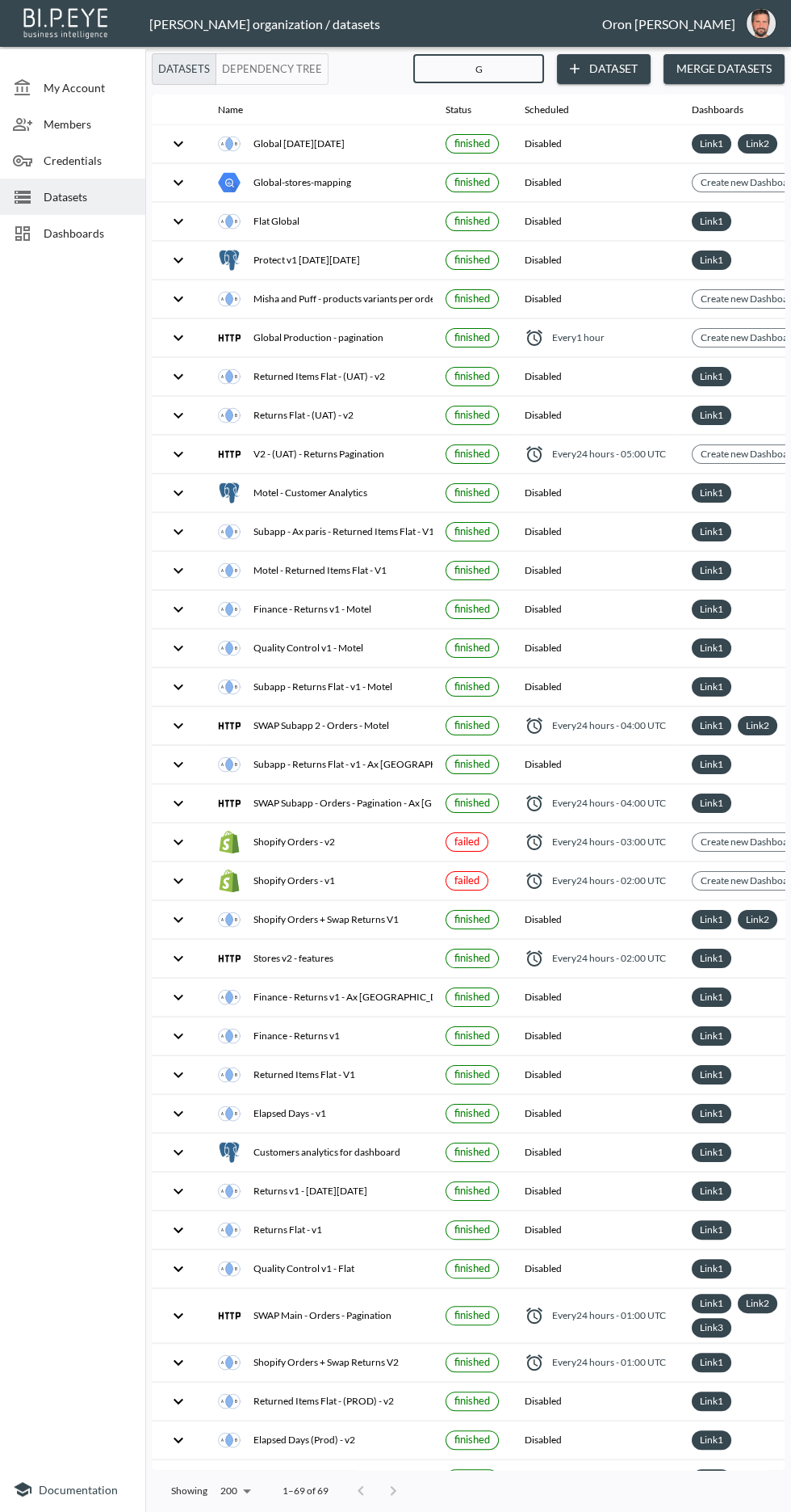
checkbox input "true"
checkbox input "false"
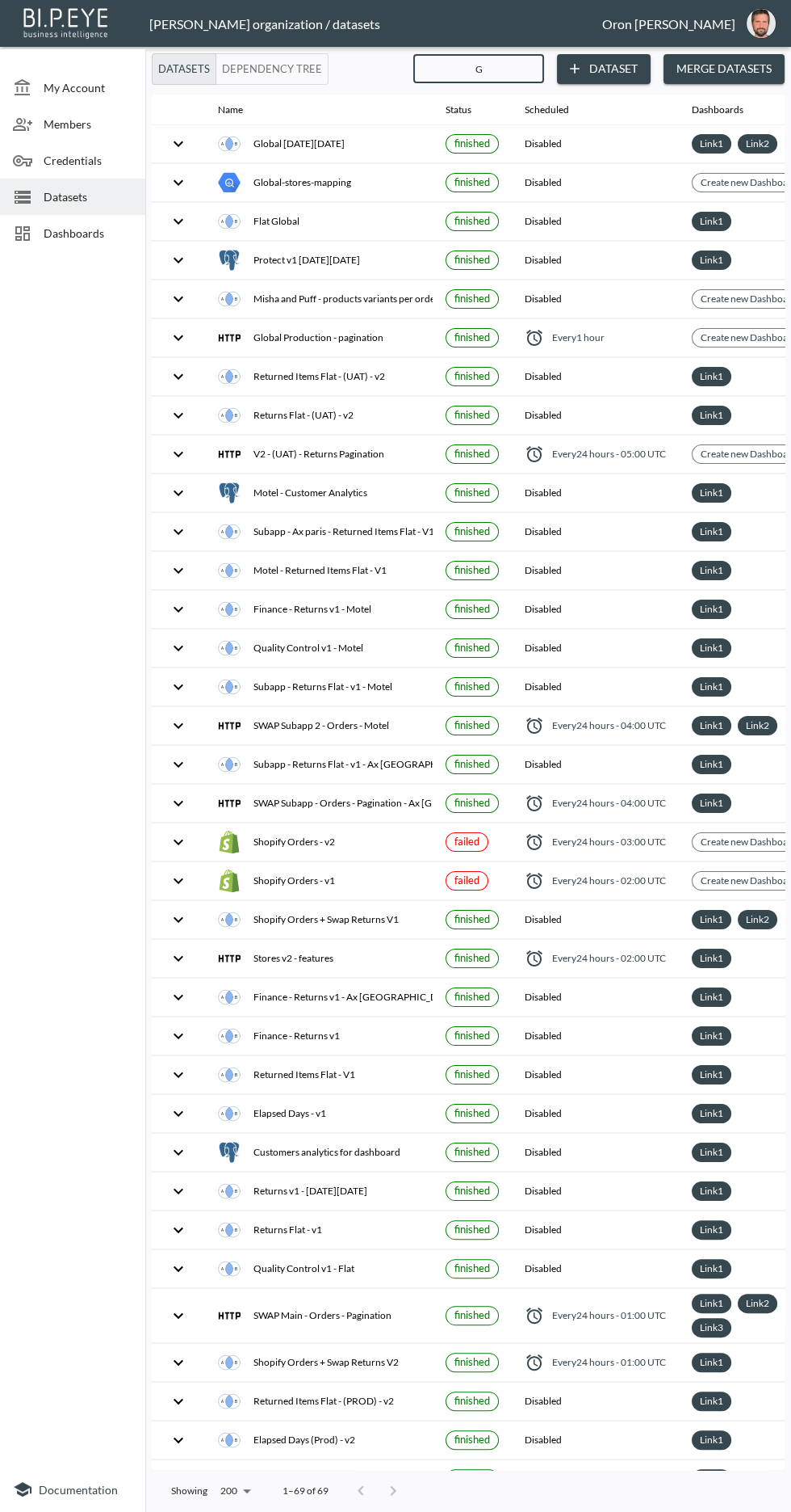
checkbox input "true"
checkbox input "false"
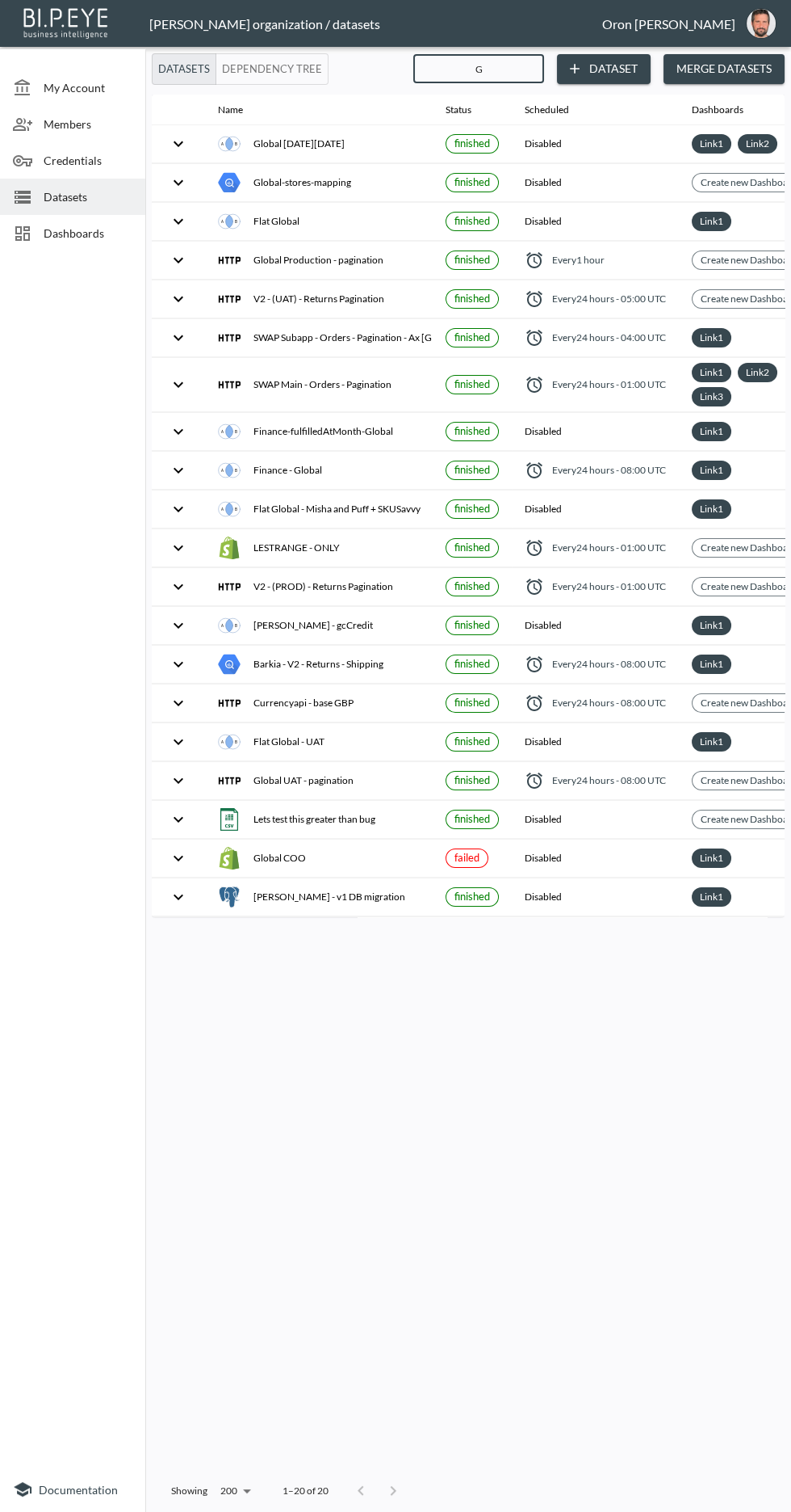
type input "Gl"
checkbox input "false"
checkbox input "true"
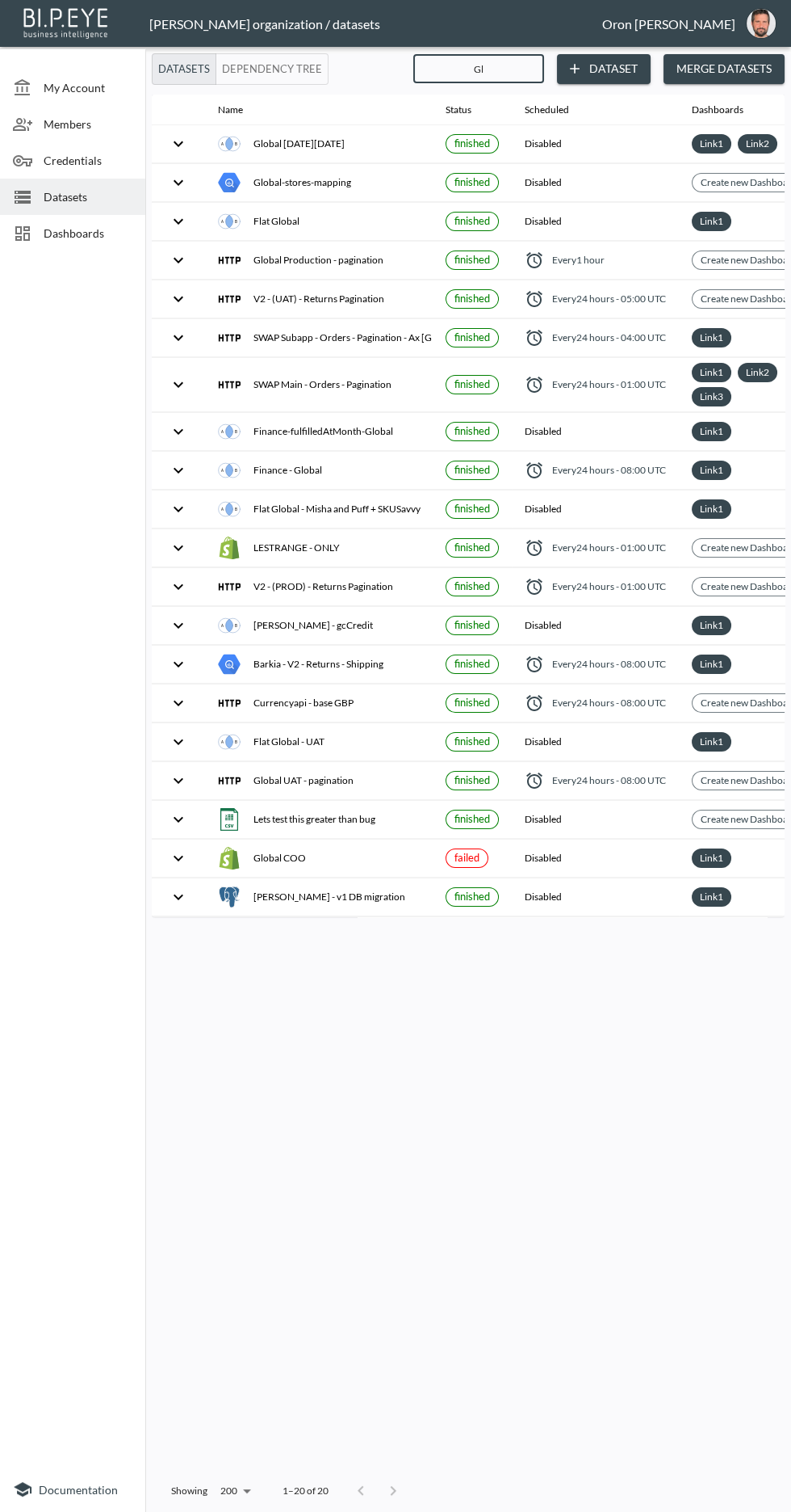
checkbox input "true"
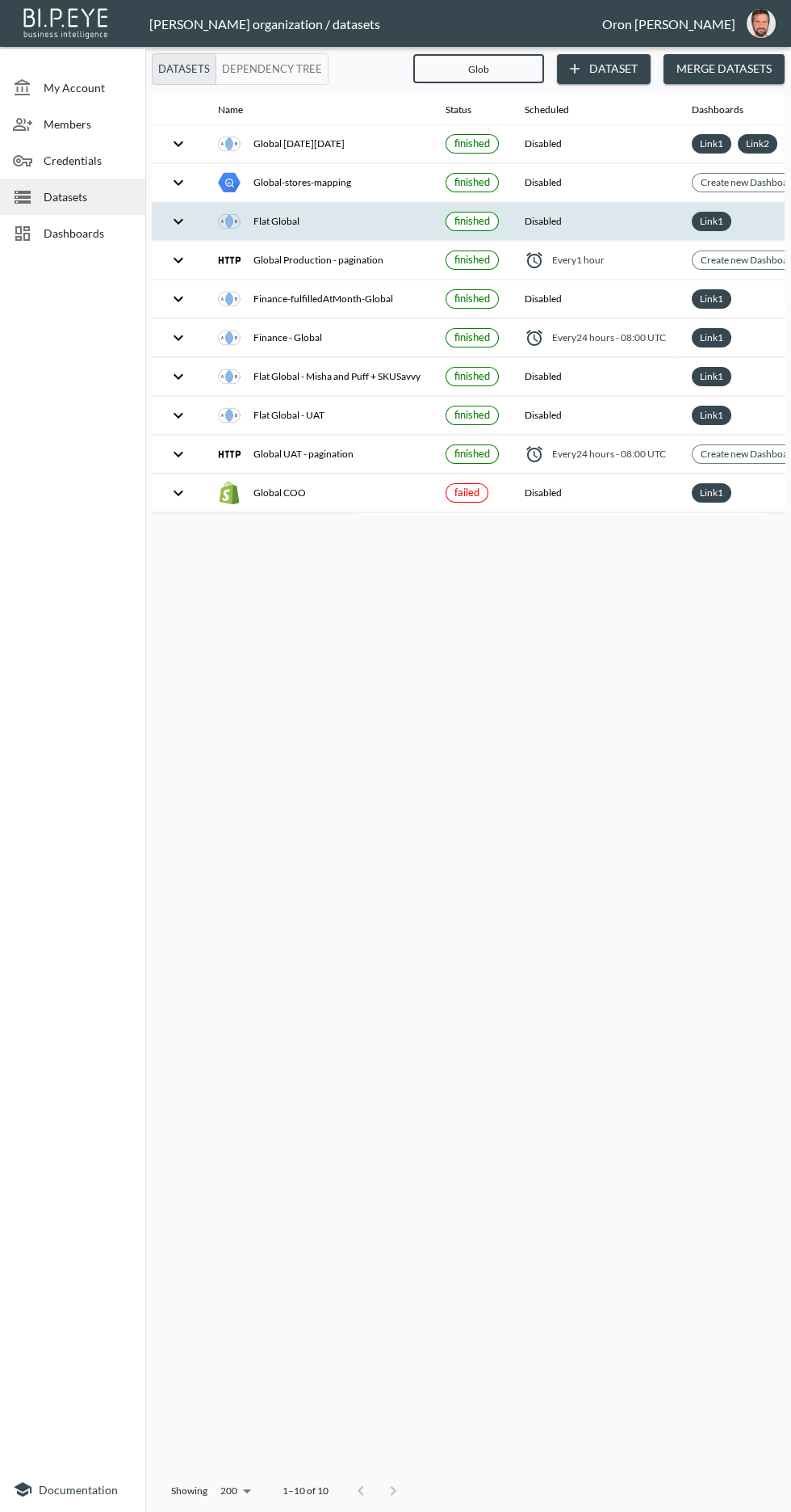
type input "Glob"
click at [323, 216] on div "Flat Global" at bounding box center [319, 220] width 202 height 23
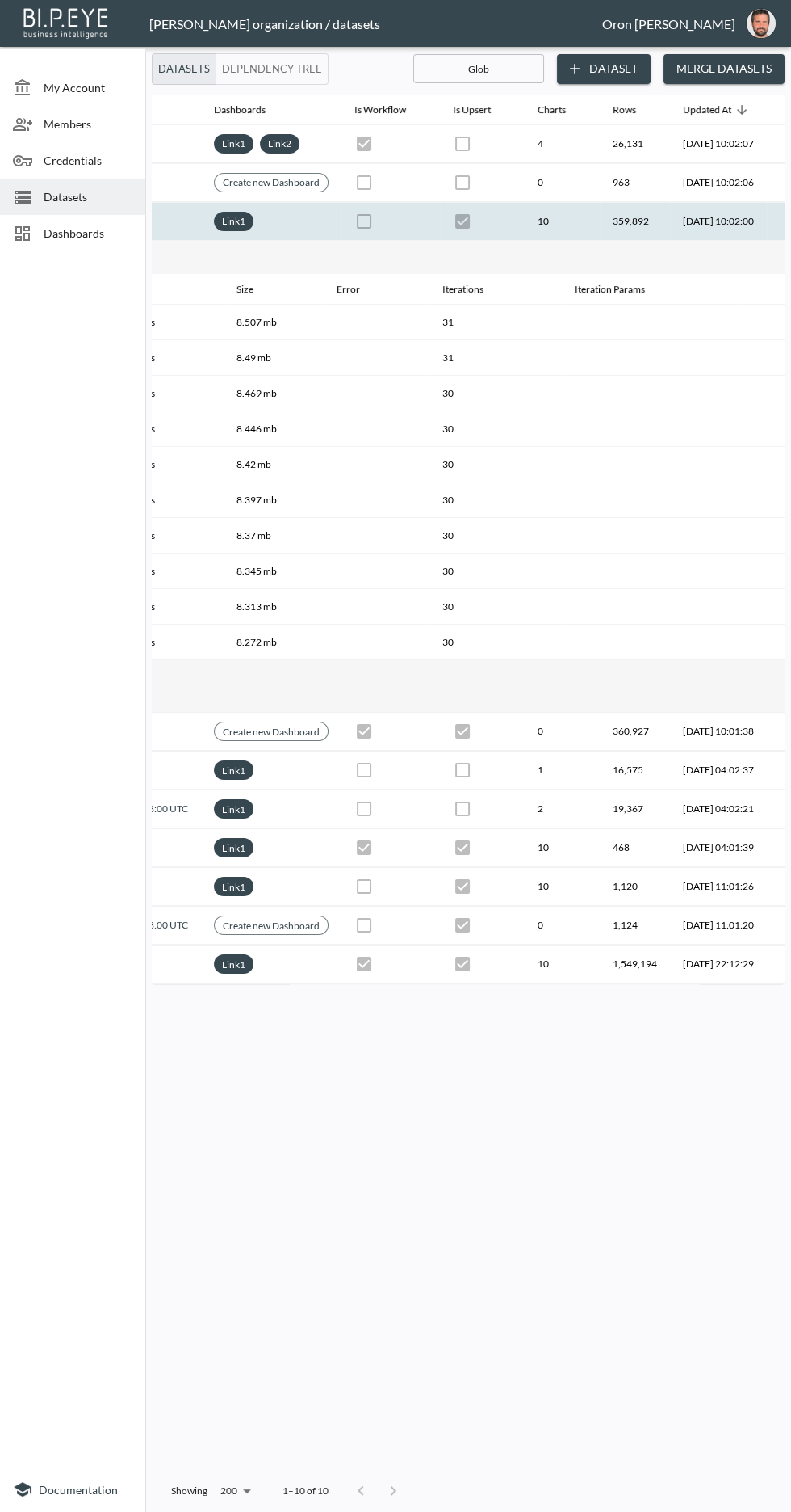
scroll to position [0, 537]
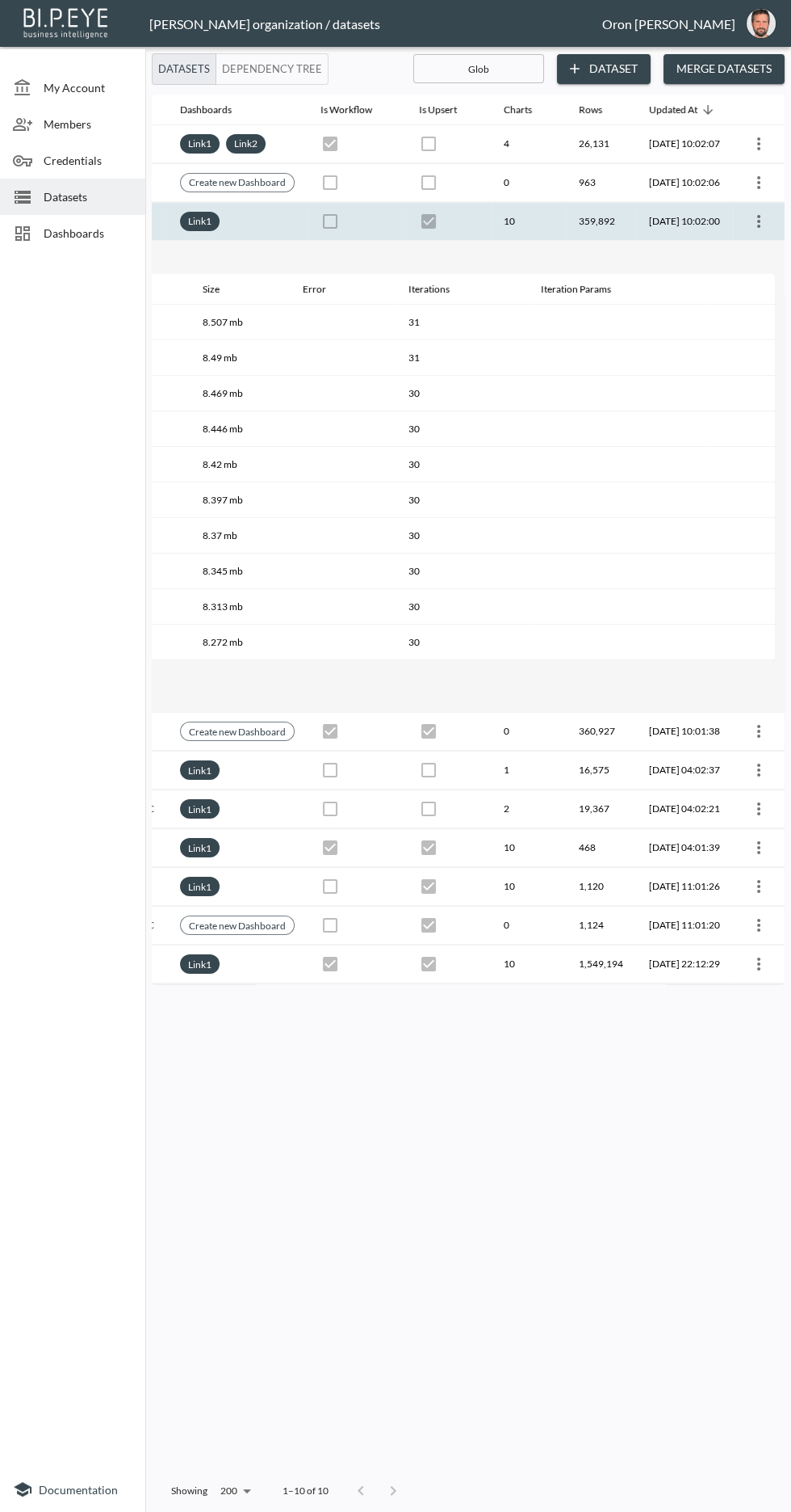
click at [760, 218] on icon "more" at bounding box center [759, 220] width 3 height 13
click at [721, 250] on p "Edit Data Pipeline" at bounding box center [710, 250] width 100 height 20
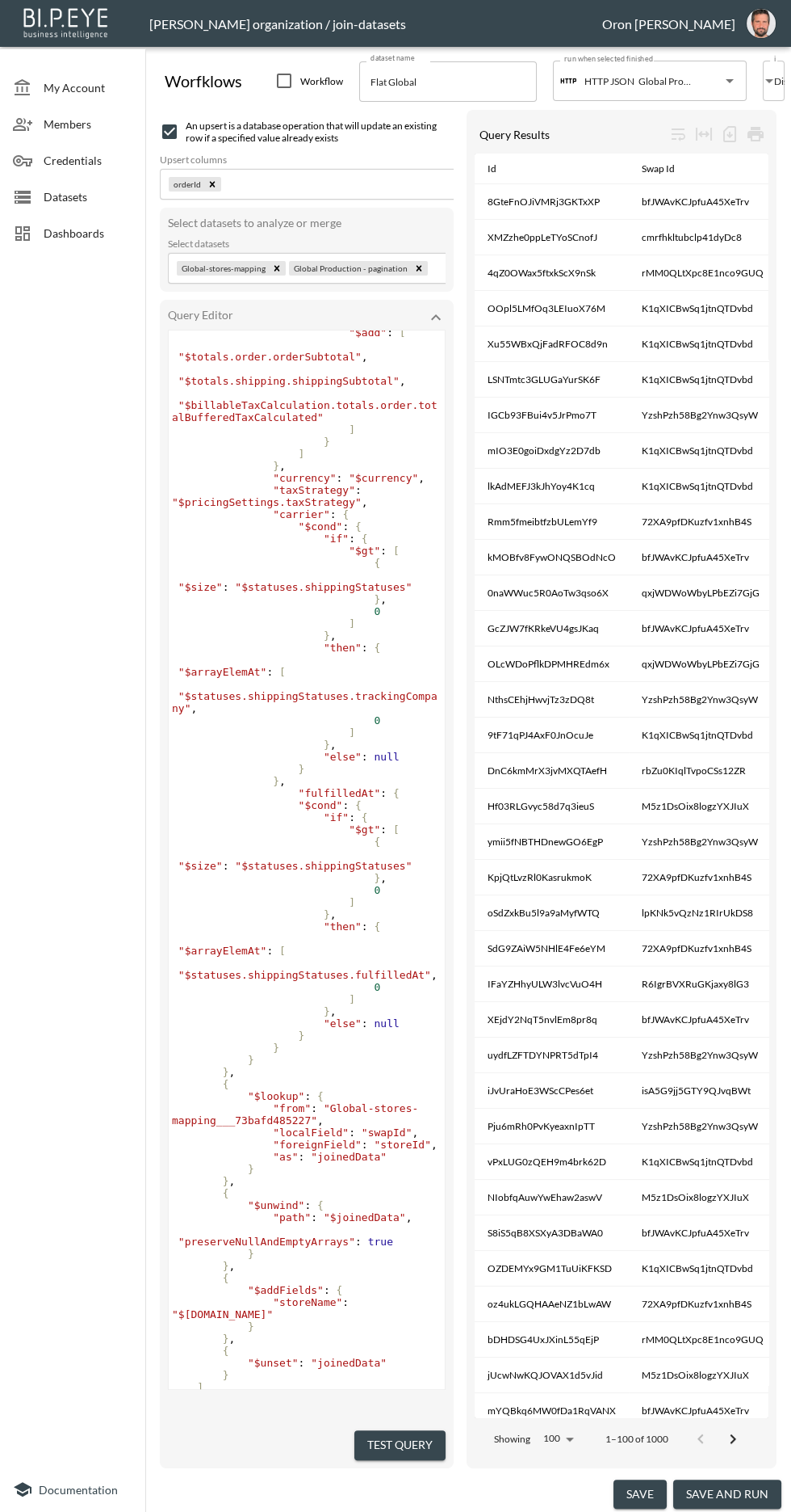
click at [396, 1460] on button "Test Query" at bounding box center [399, 1445] width 91 height 30
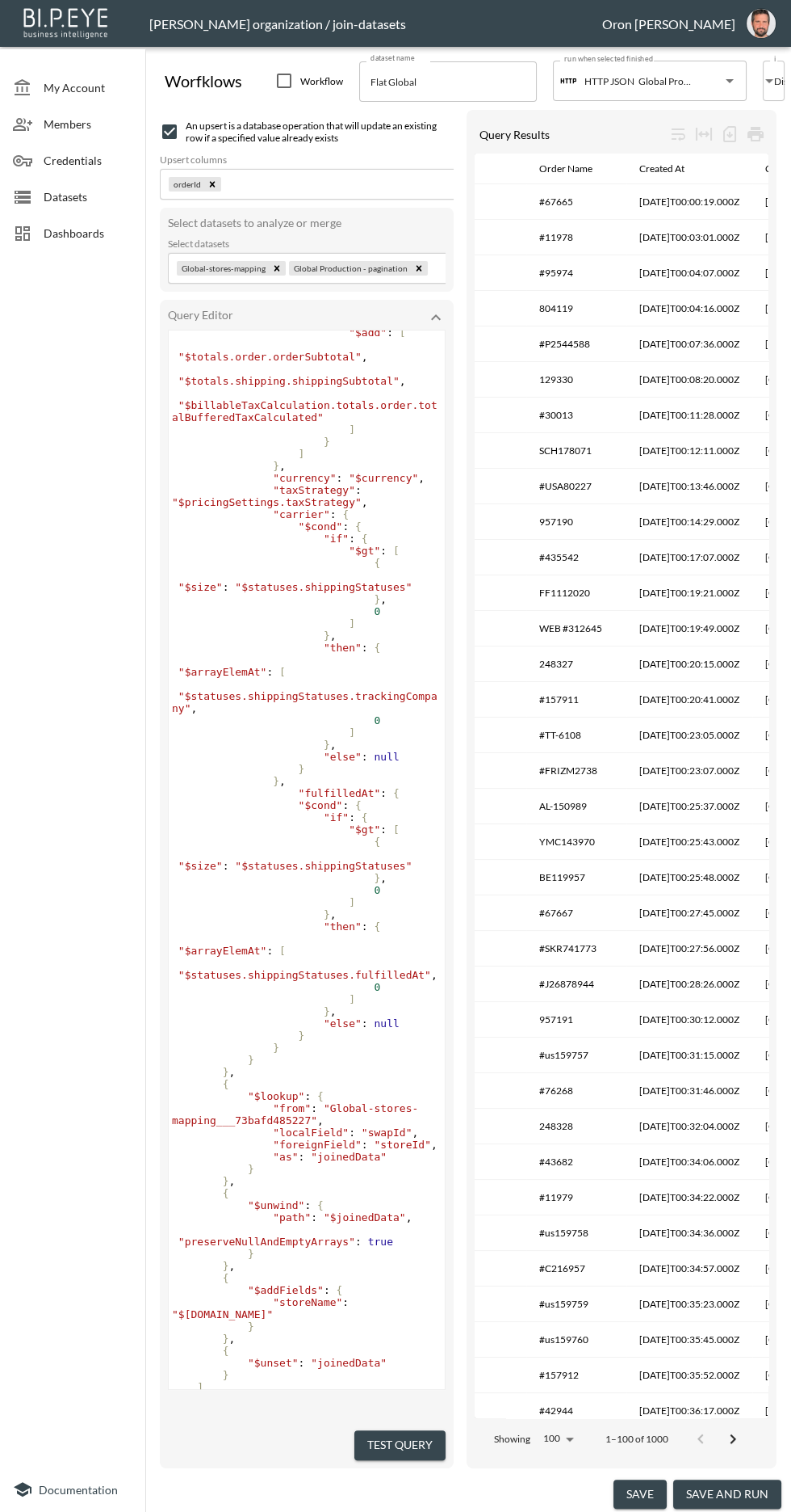
scroll to position [0, 602]
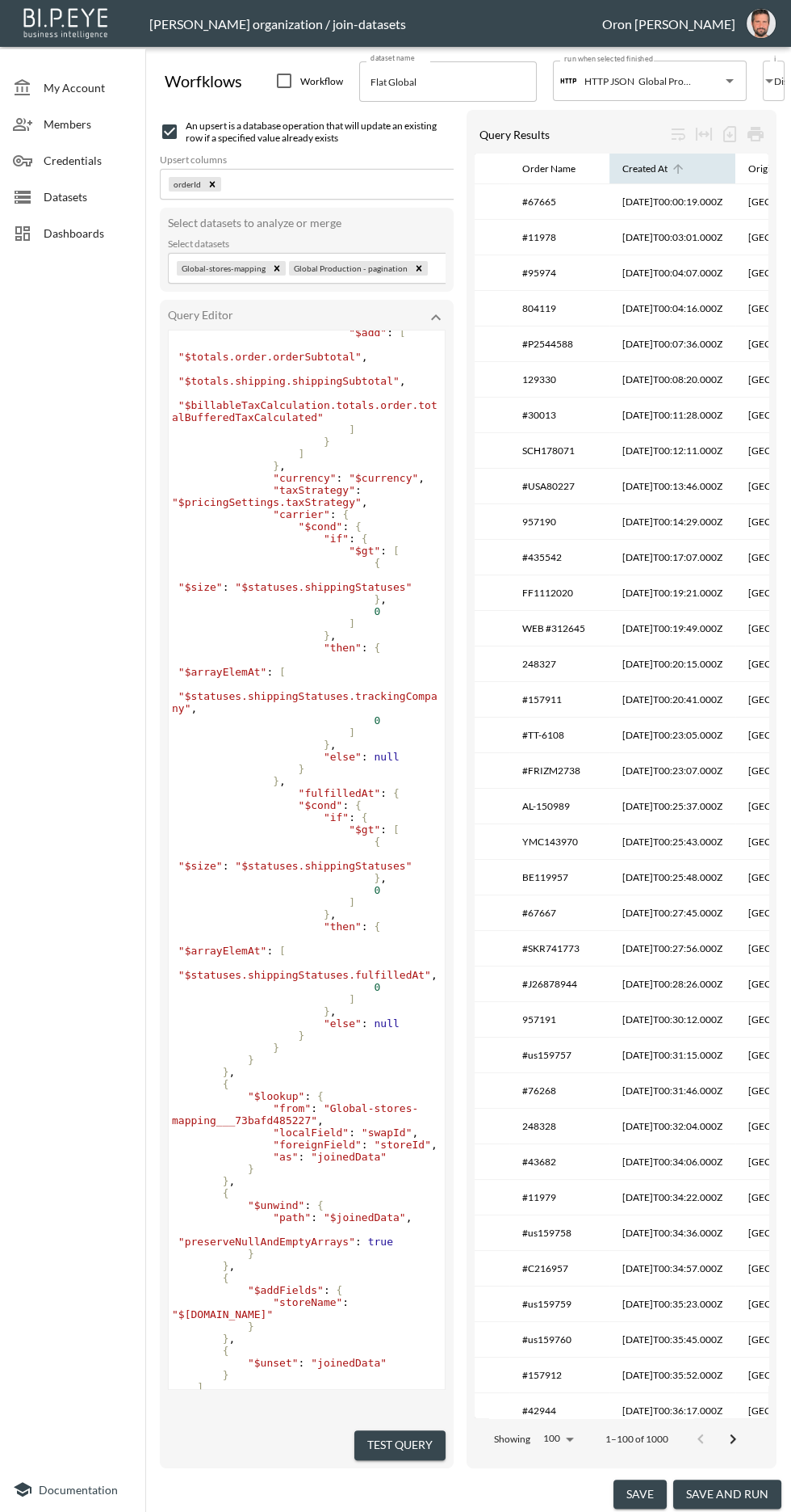
click at [674, 169] on icon at bounding box center [679, 169] width 10 height 10
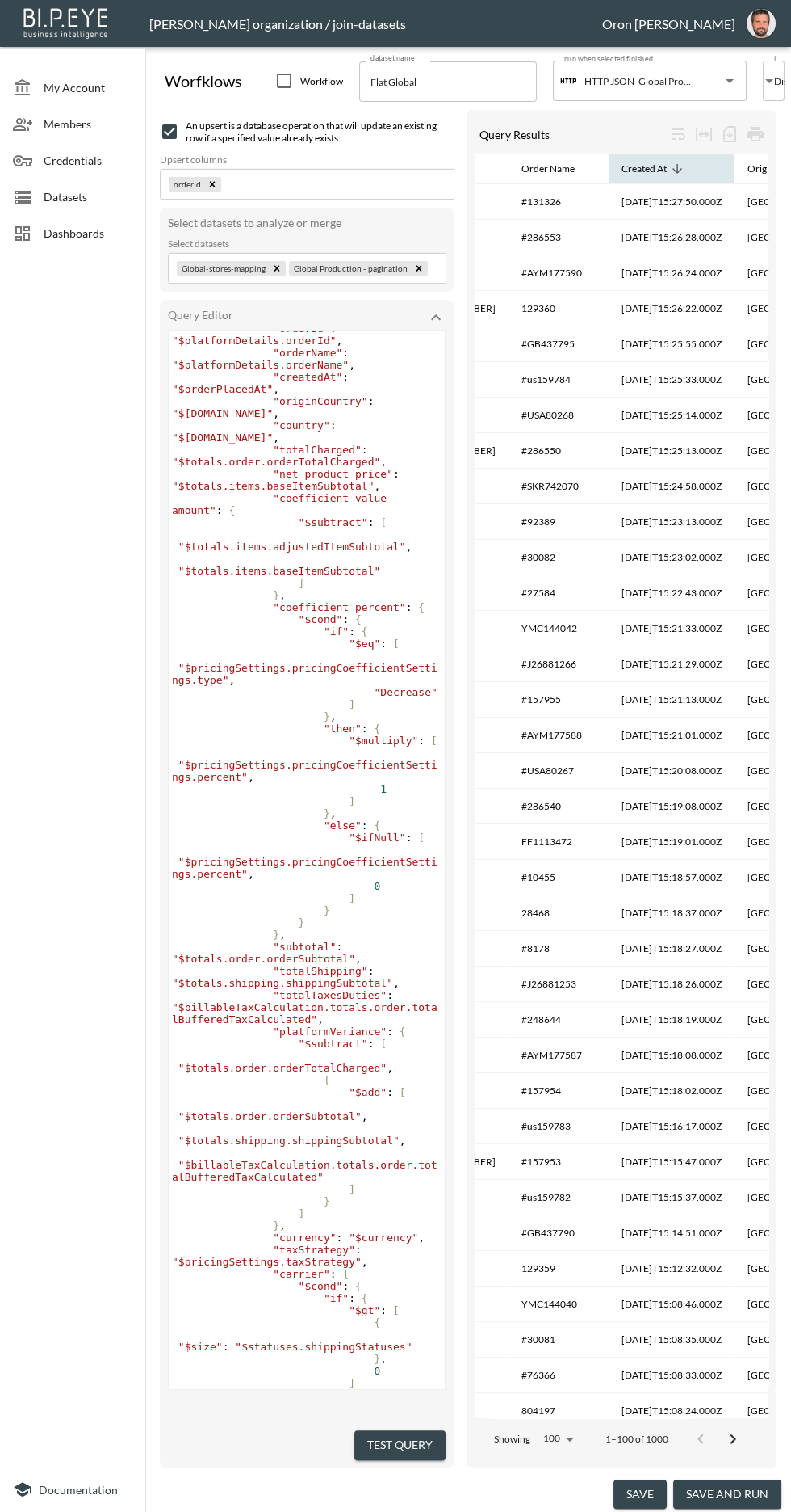
scroll to position [0, 0]
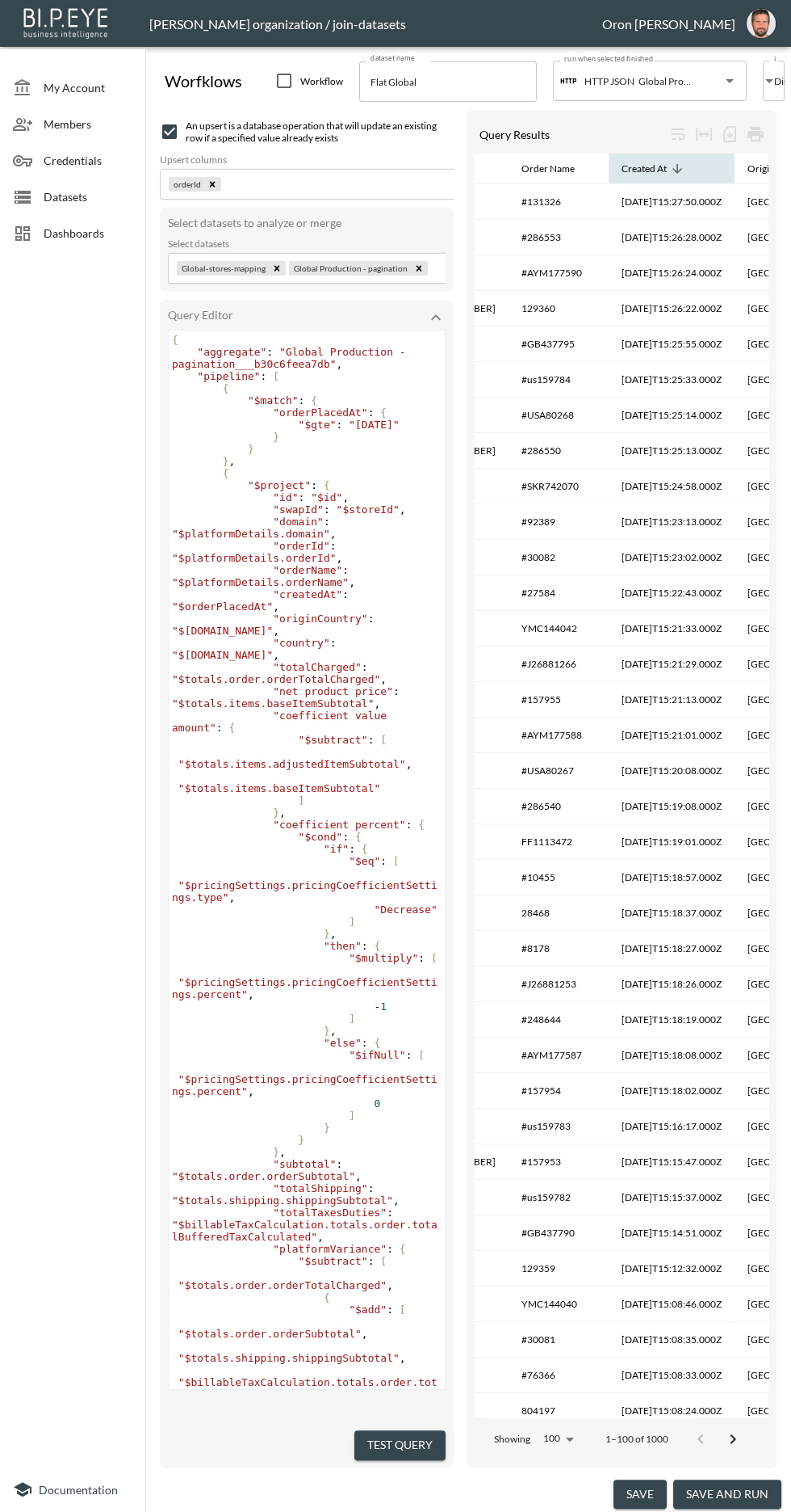
click at [673, 169] on icon at bounding box center [678, 169] width 10 height 10
click at [92, 197] on span "Datasets" at bounding box center [88, 196] width 89 height 17
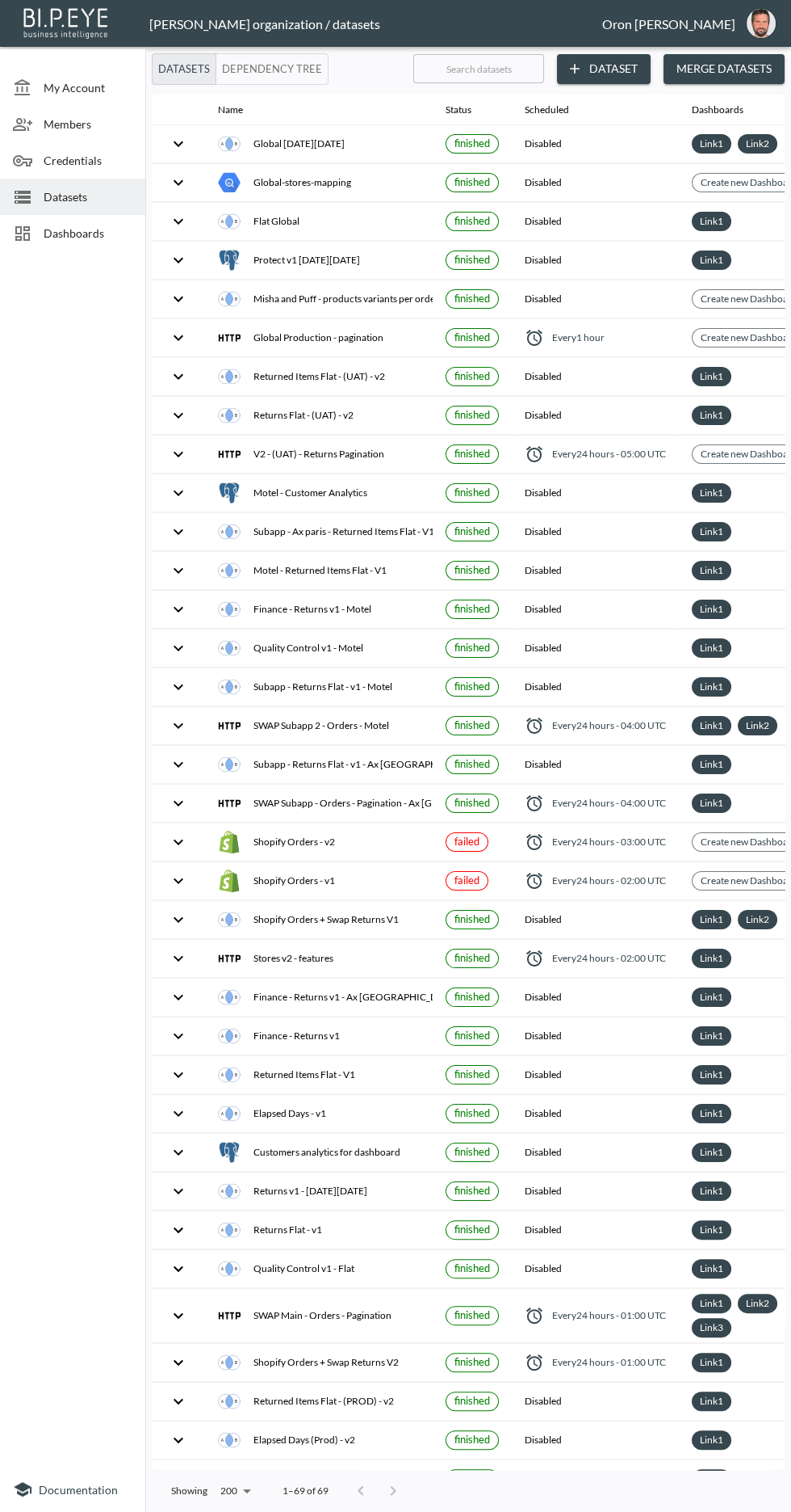
click at [518, 69] on input "text" at bounding box center [478, 68] width 131 height 40
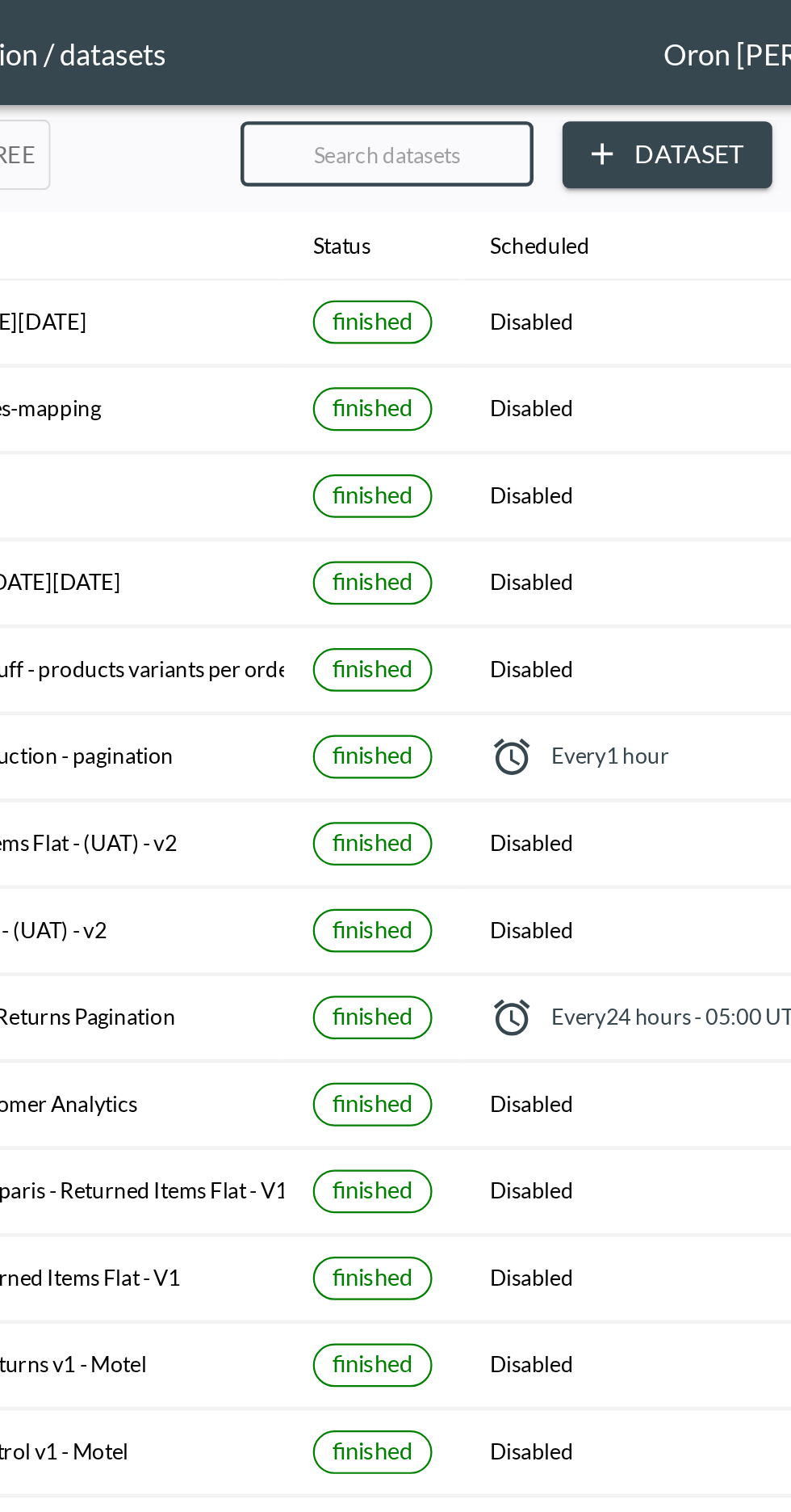
type input "G"
checkbox input "true"
checkbox input "false"
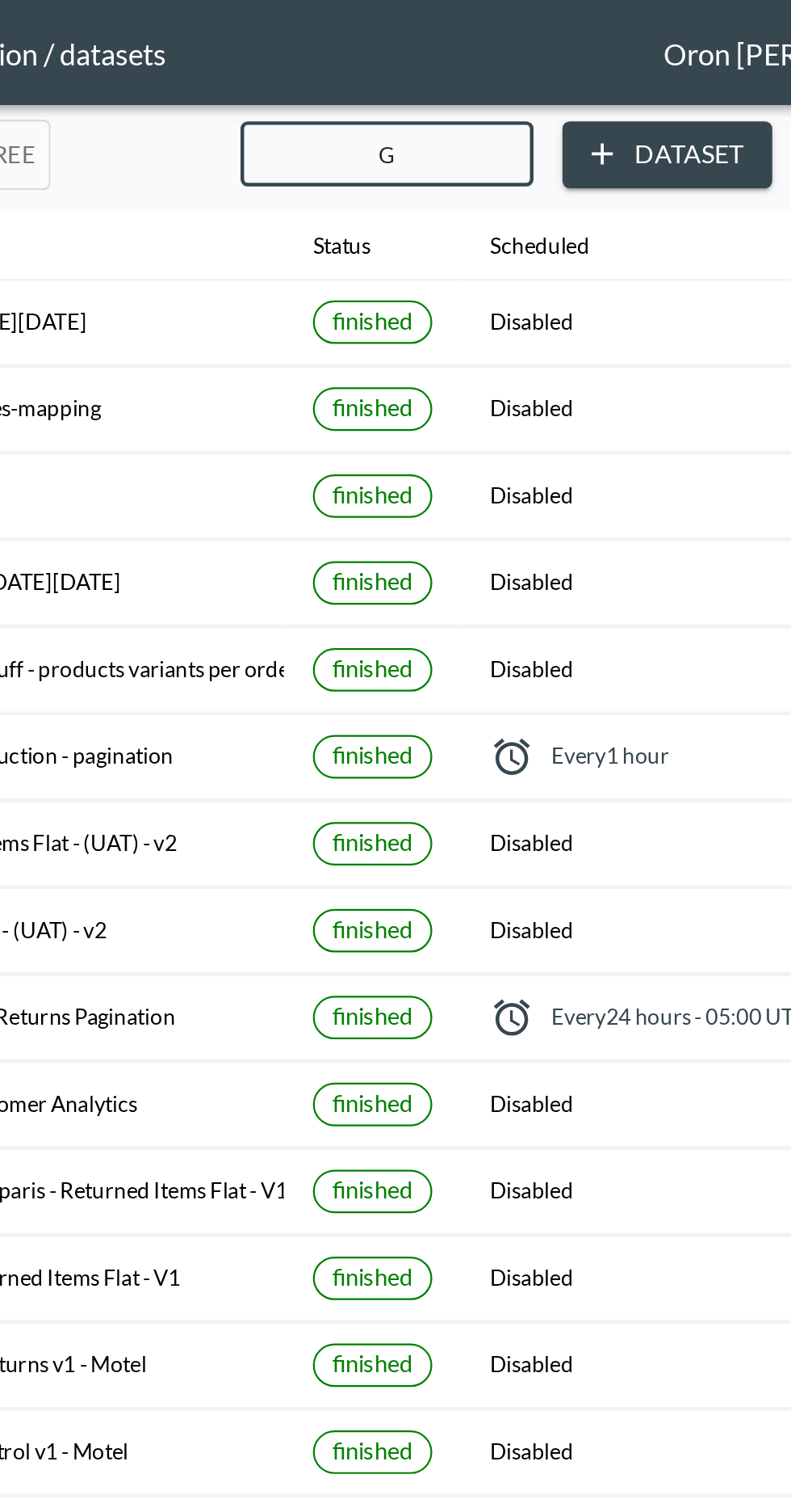
checkbox input "false"
checkbox input "true"
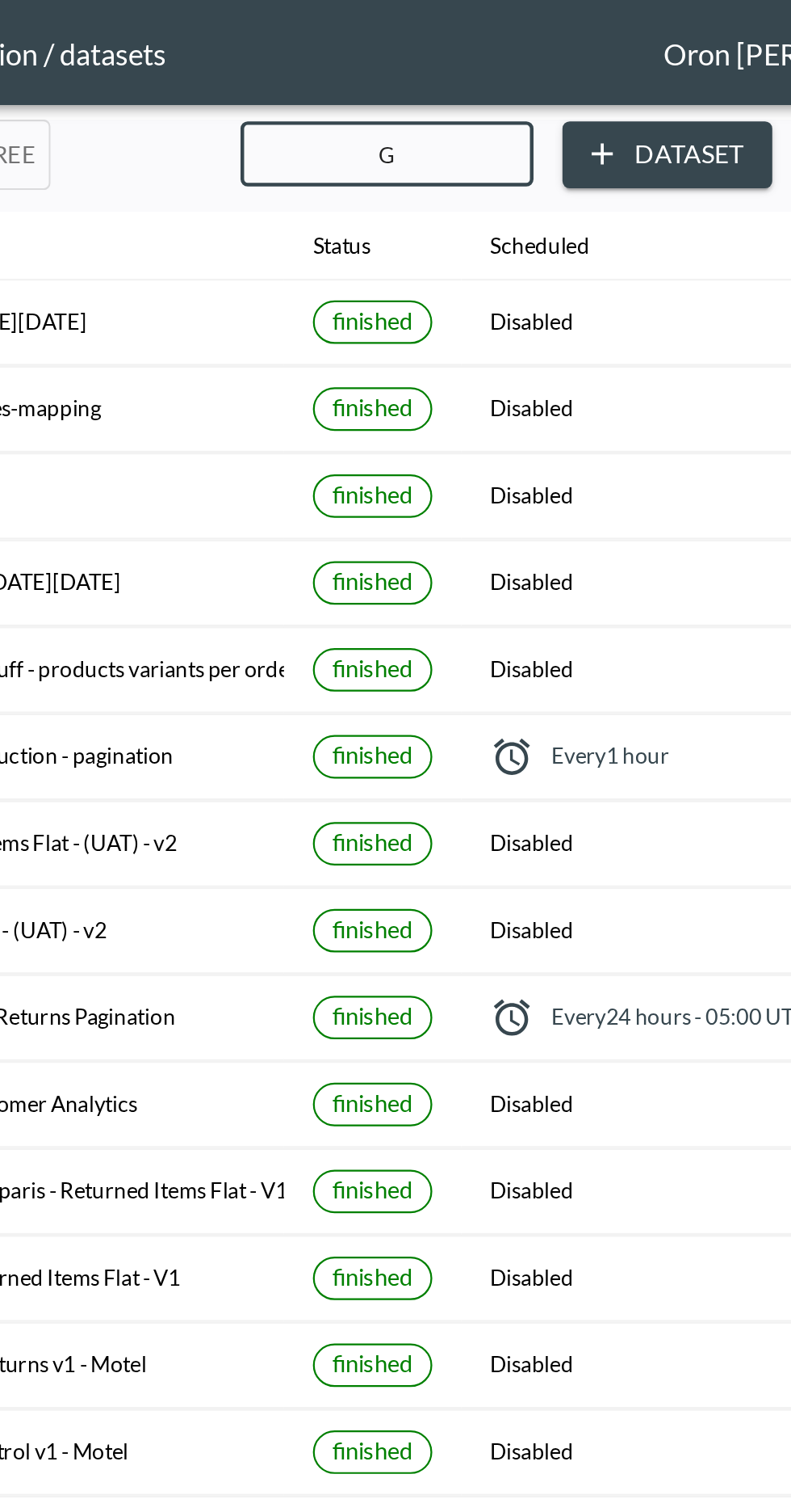
checkbox input "true"
checkbox input "false"
checkbox input "true"
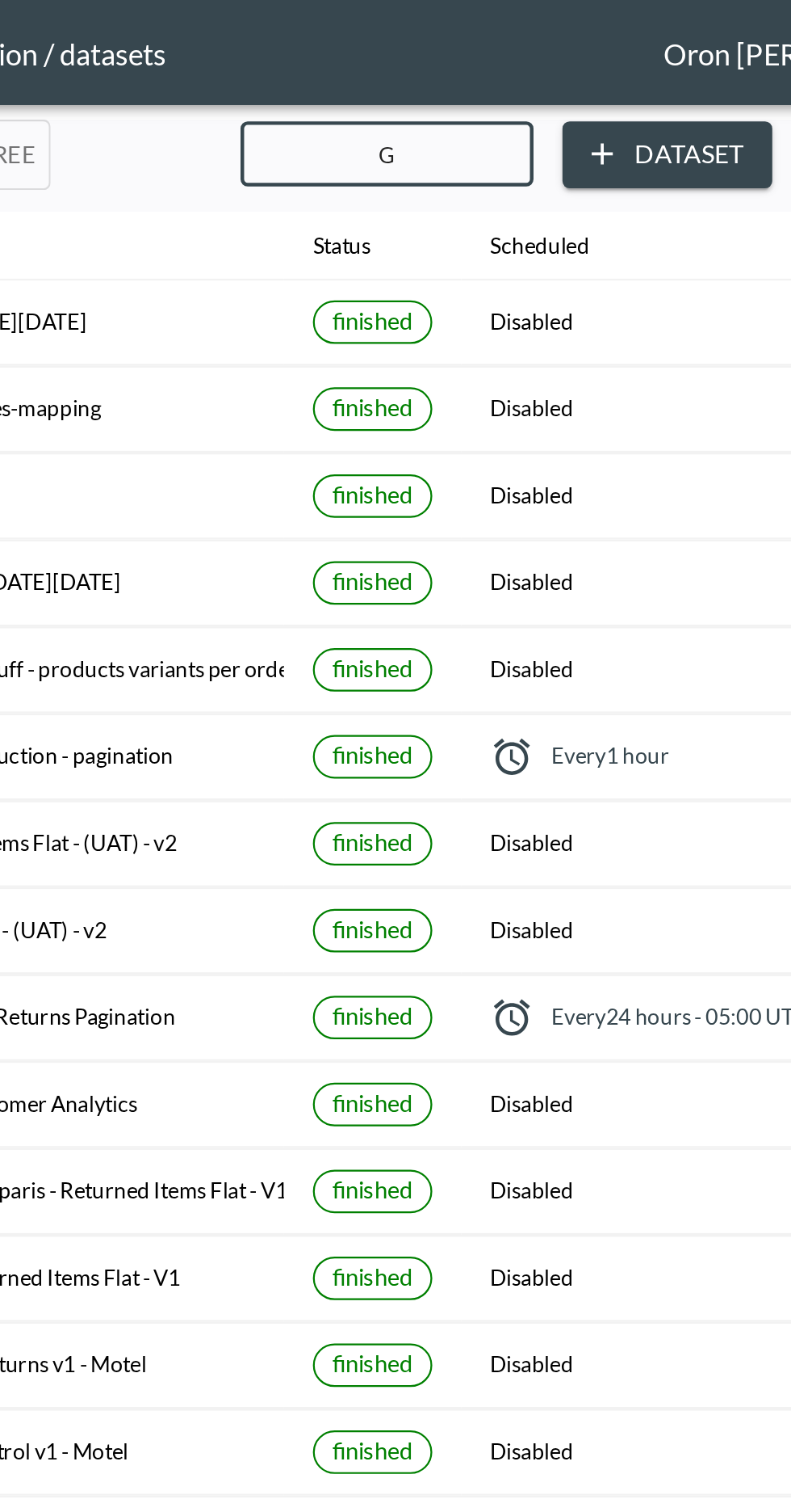
checkbox input "false"
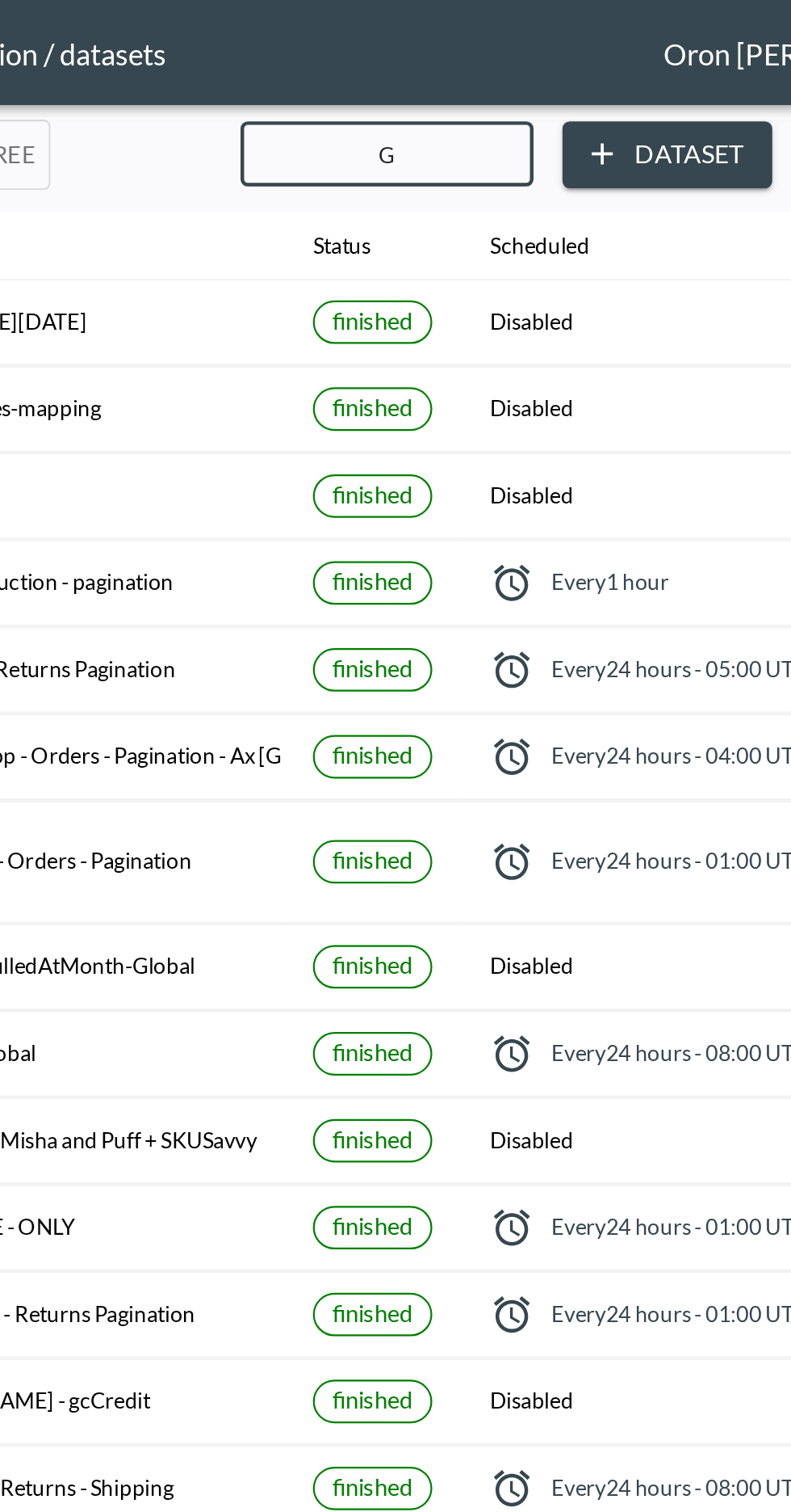
type input "Gl"
checkbox input "false"
checkbox input "true"
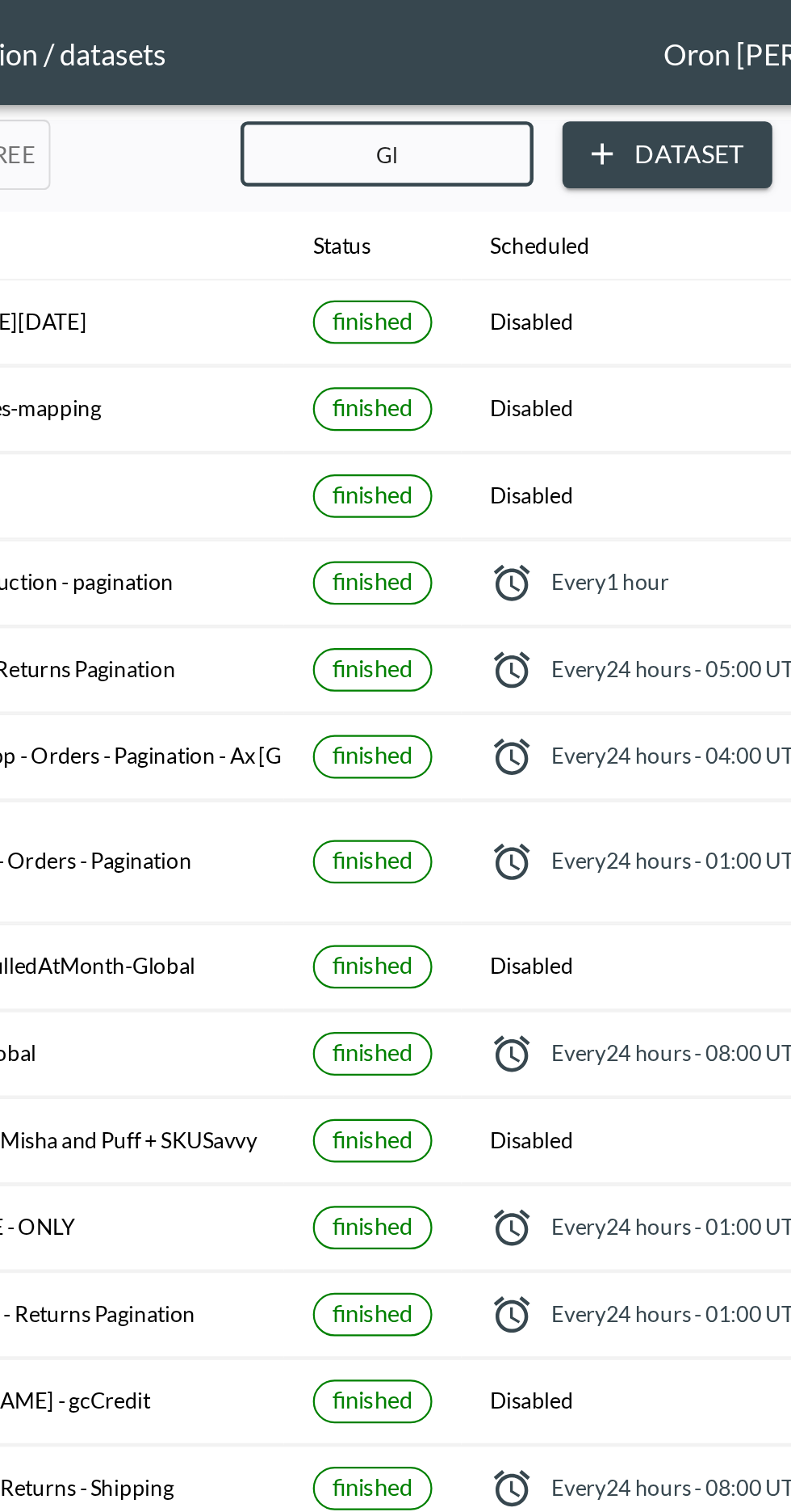
checkbox input "true"
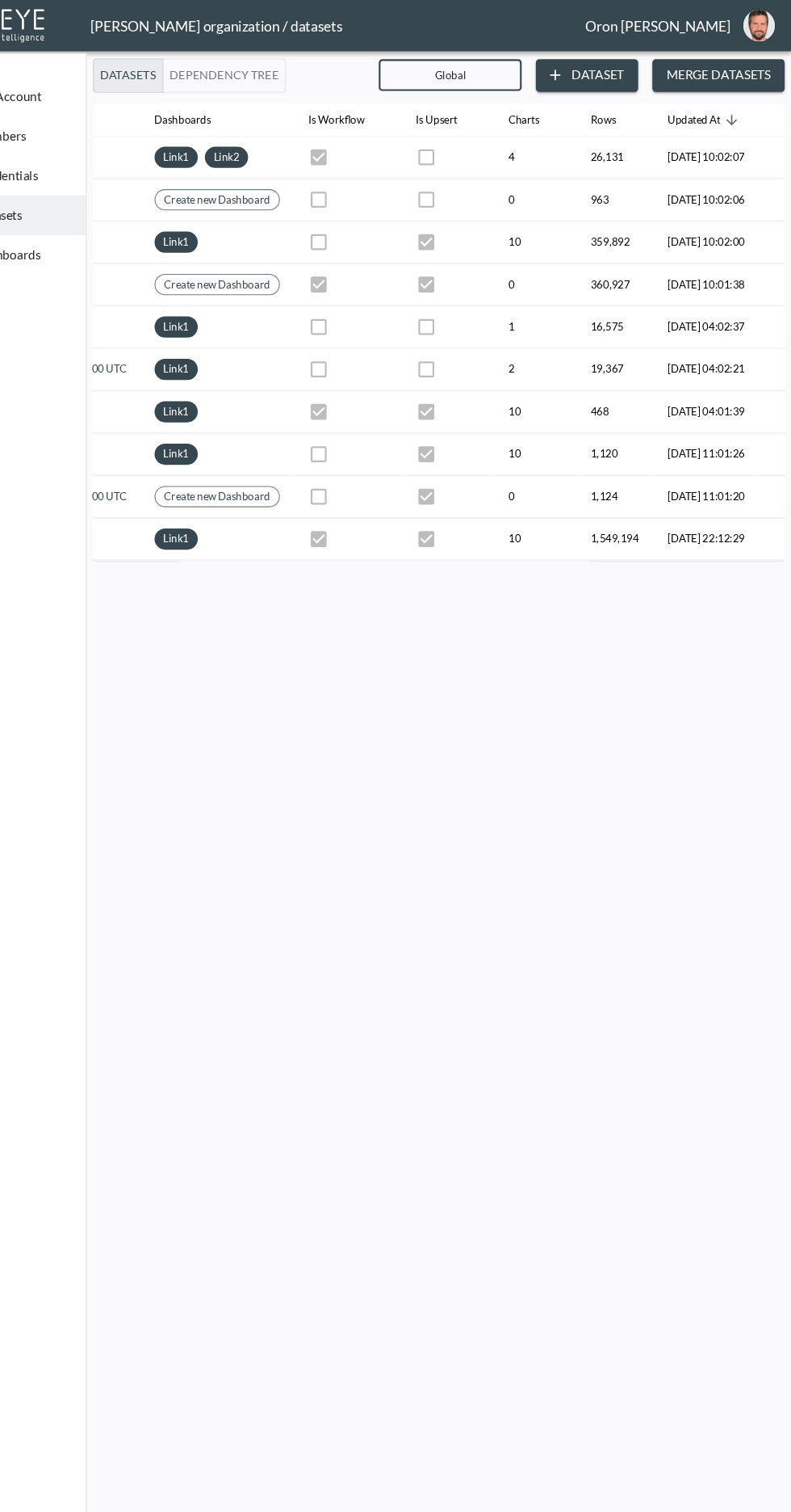
scroll to position [0, 484]
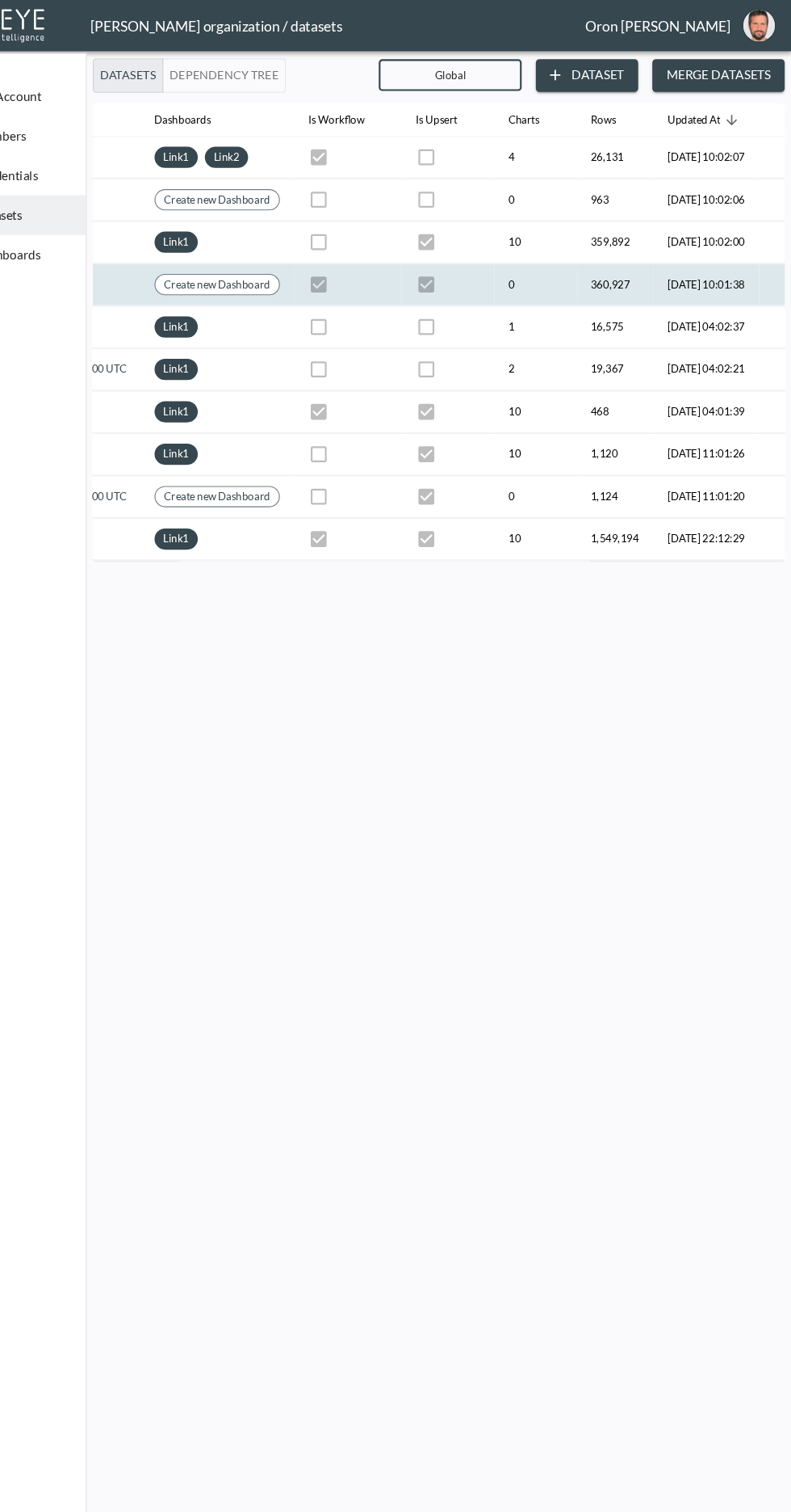
type input "Global"
click at [714, 257] on th "[DATE] 10:01:38" at bounding box center [713, 260] width 97 height 38
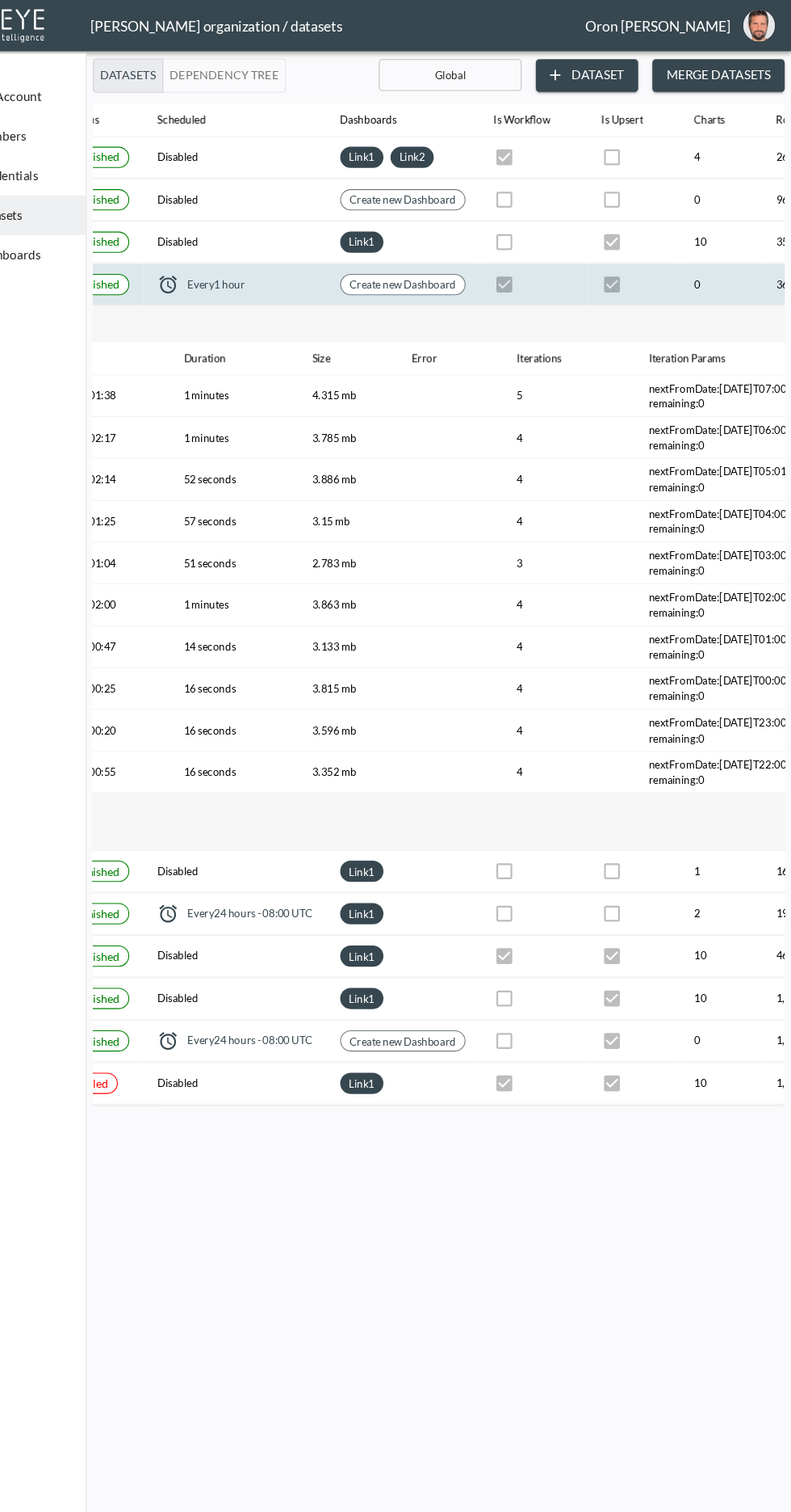
scroll to position [0, 537]
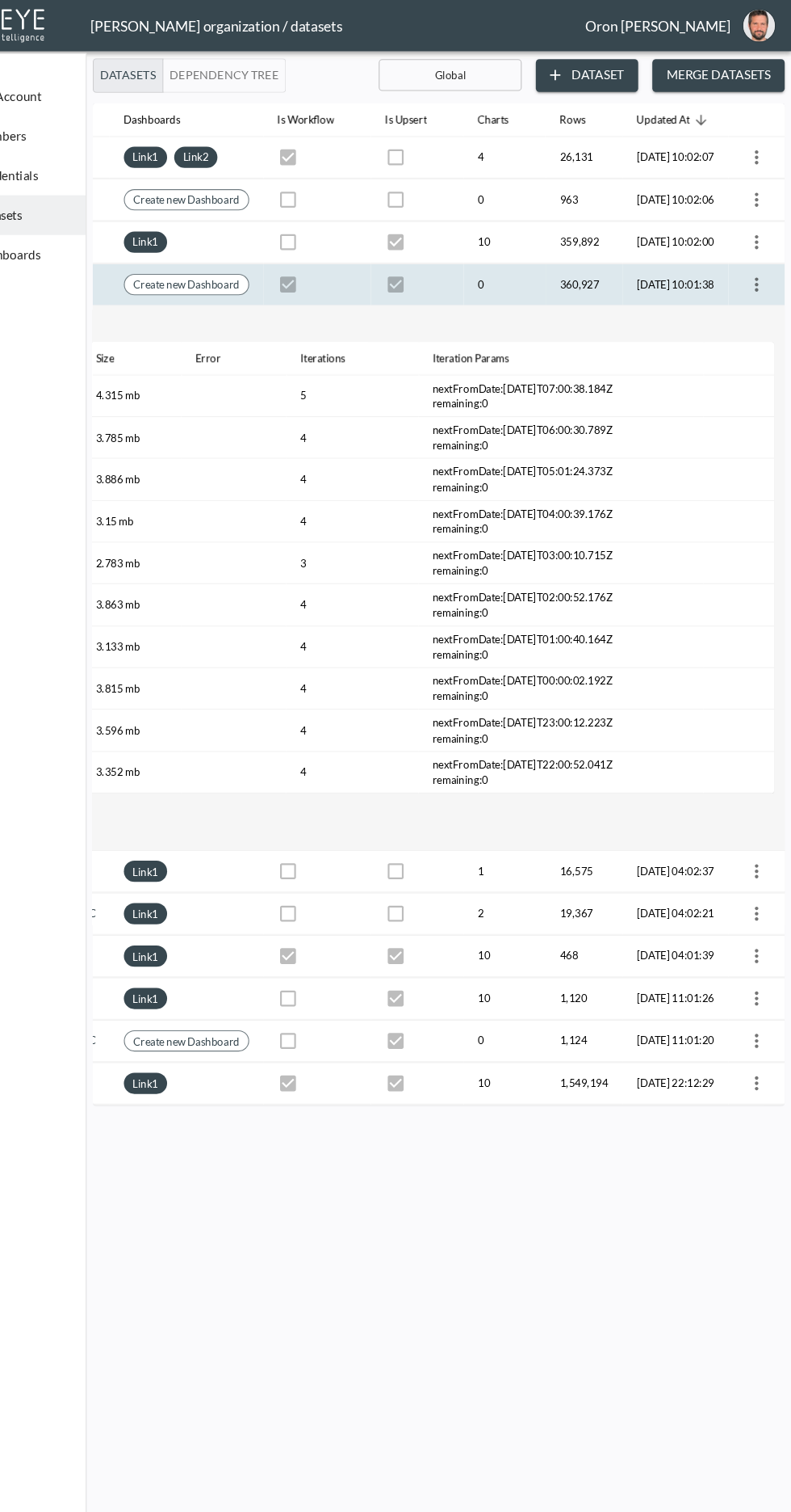
click at [760, 256] on icon "more" at bounding box center [759, 260] width 3 height 13
click at [737, 330] on li "View Data" at bounding box center [700, 327] width 147 height 30
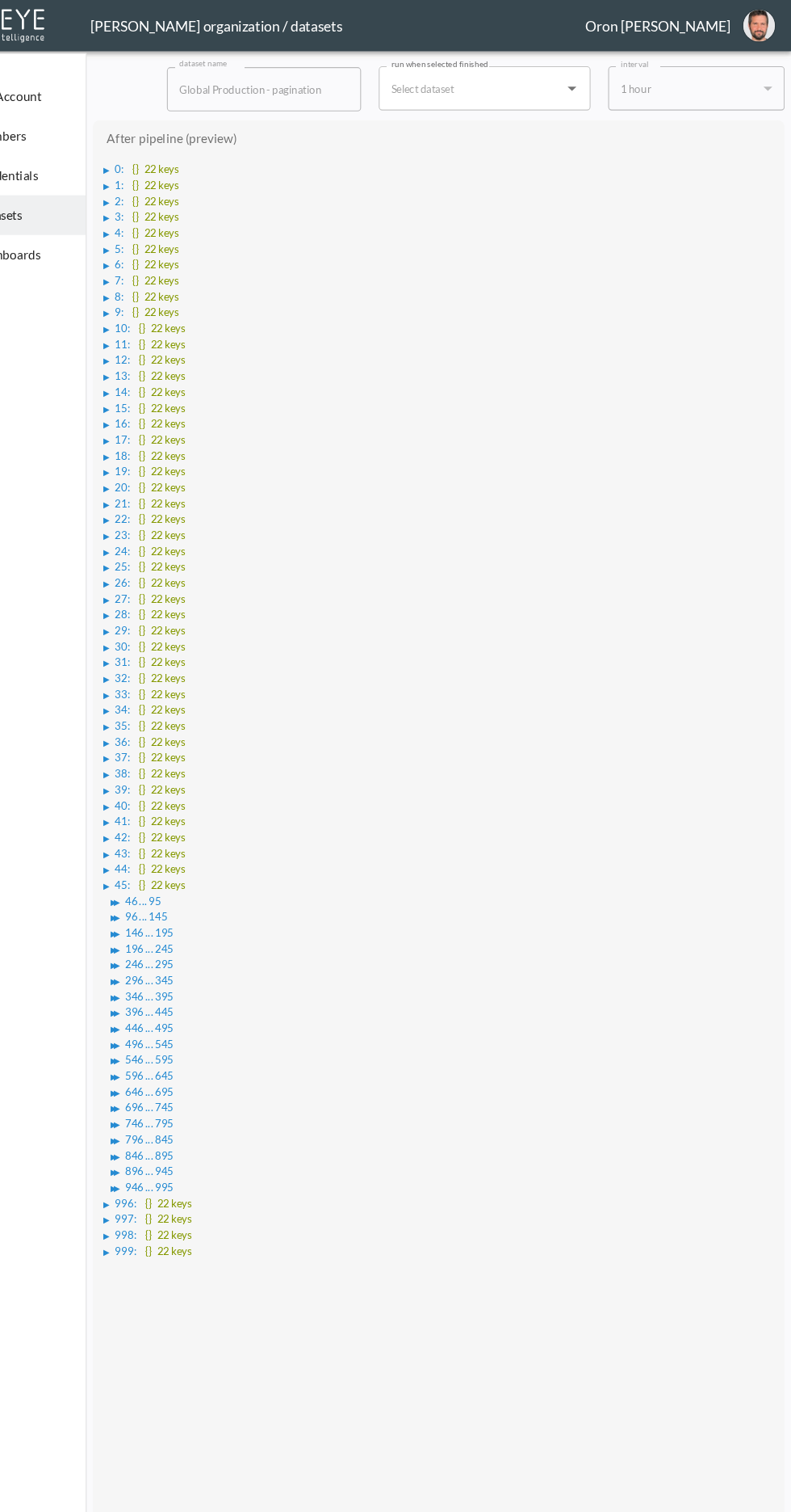
click at [166, 160] on div "▶" at bounding box center [164, 156] width 6 height 8
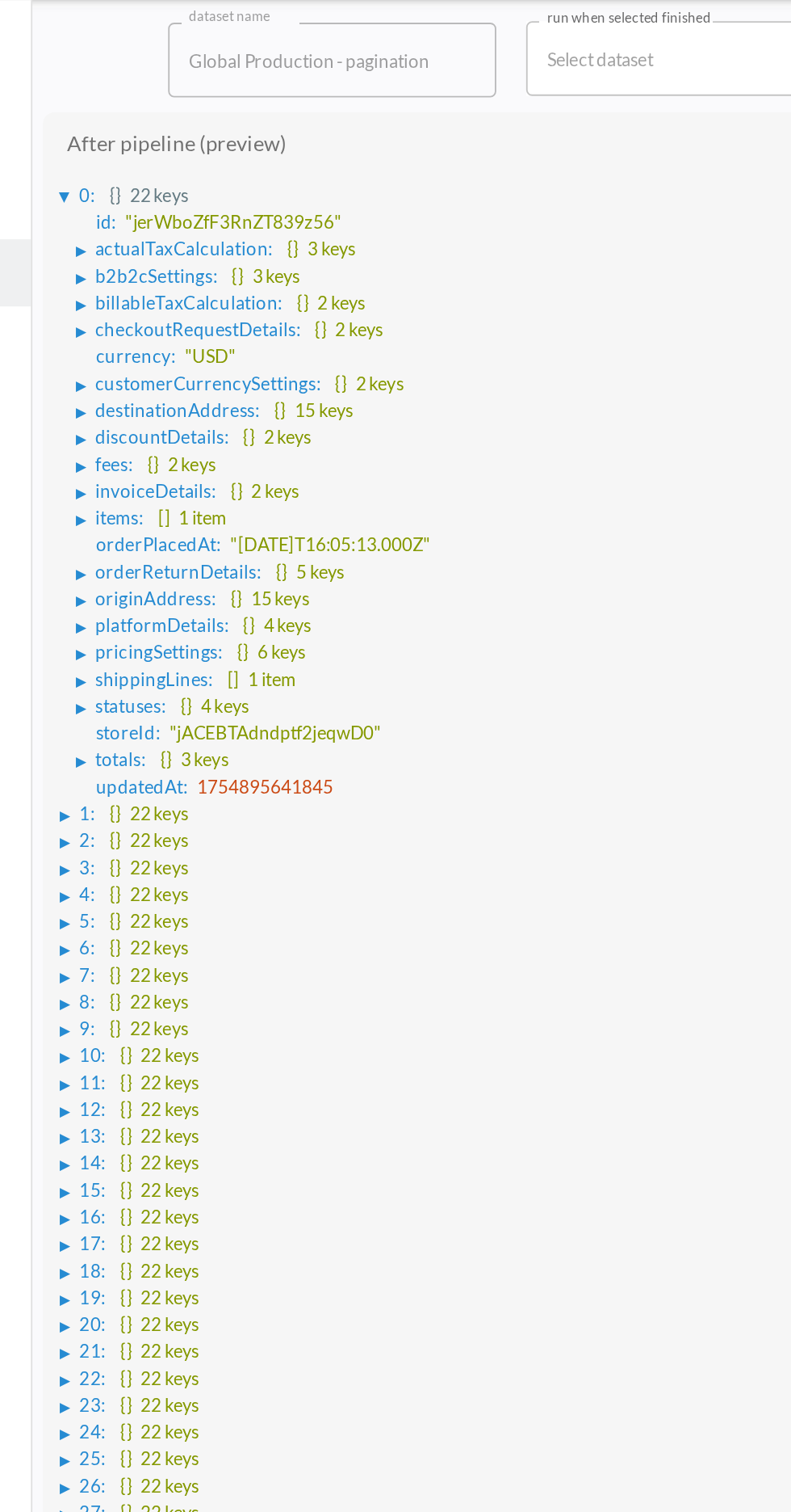
scroll to position [61, 0]
click at [179, 393] on div "▶" at bounding box center [174, 389] width 11 height 8
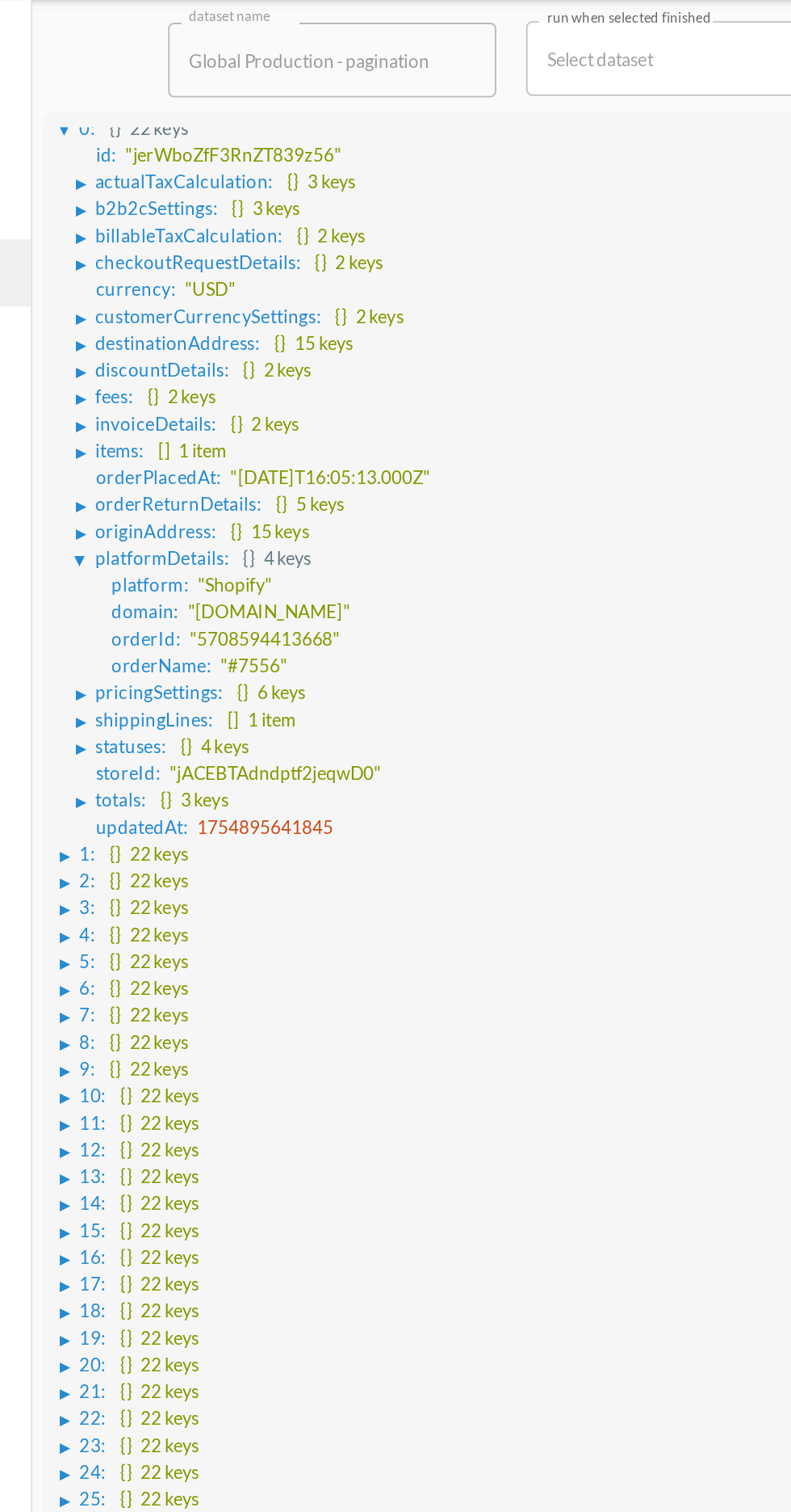
click at [178, 356] on div "▶" at bounding box center [174, 352] width 11 height 8
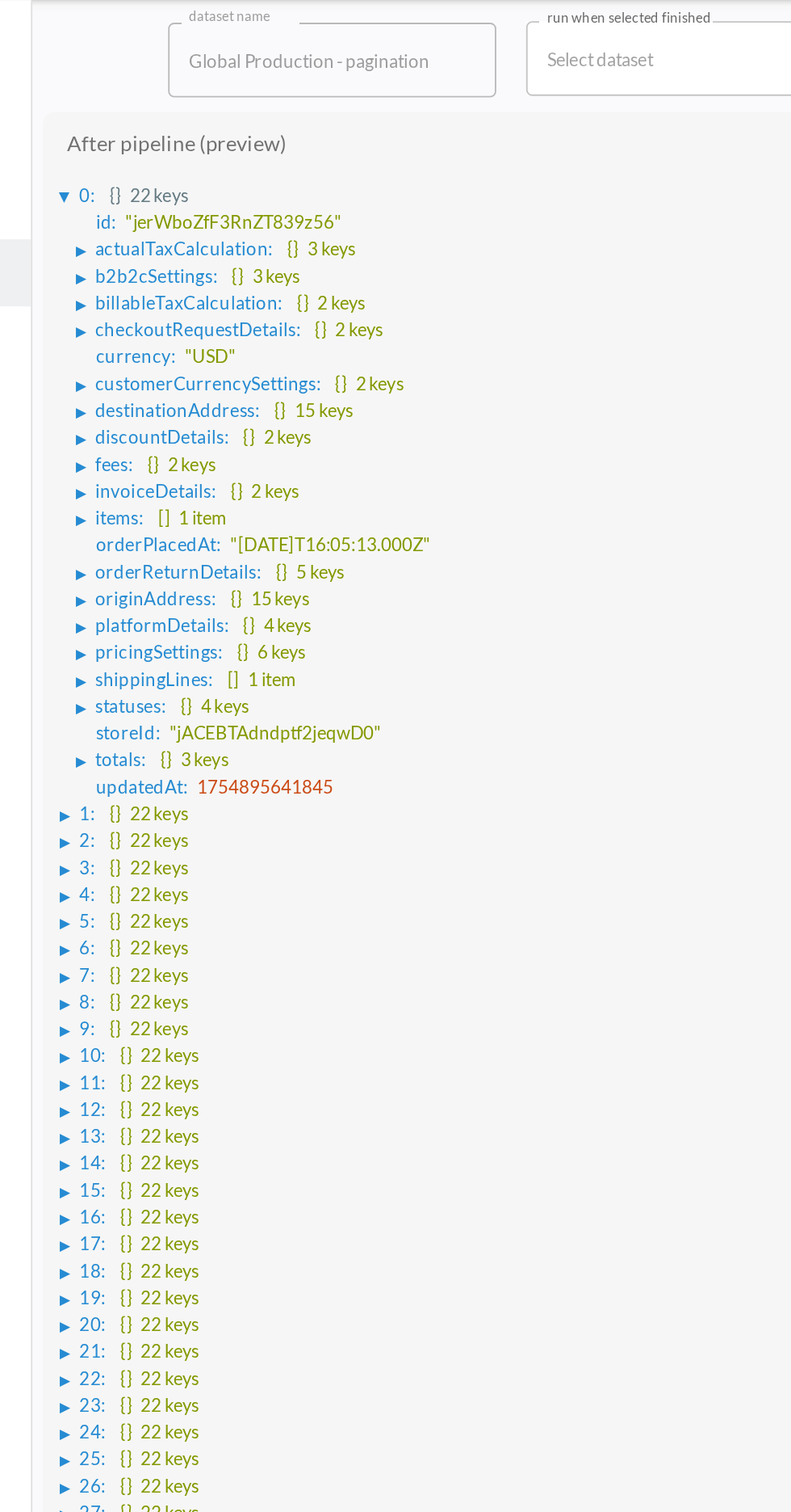
scroll to position [485, 0]
click at [166, 574] on div "▶" at bounding box center [164, 578] width 6 height 8
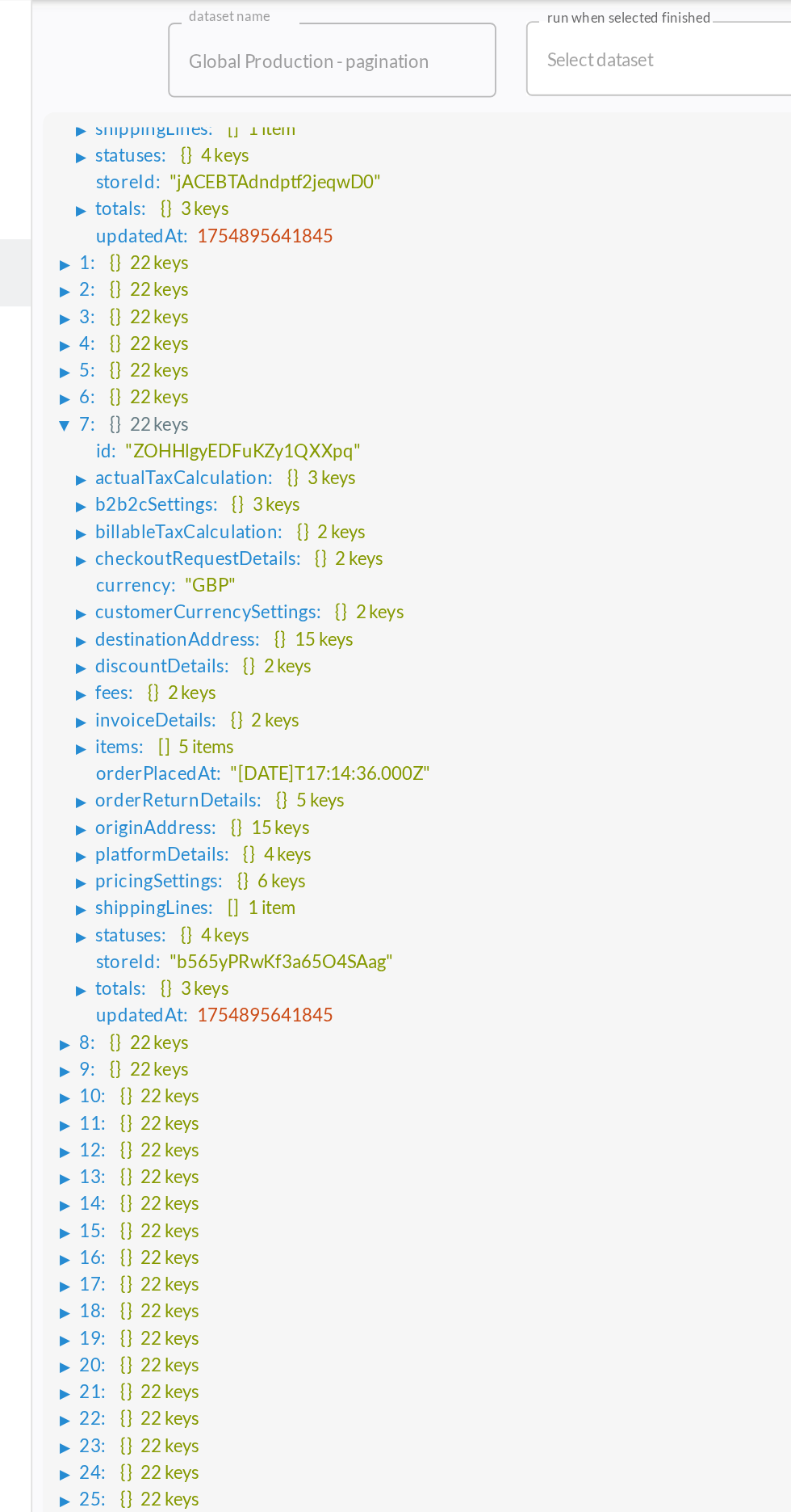
scroll to position [739, 0]
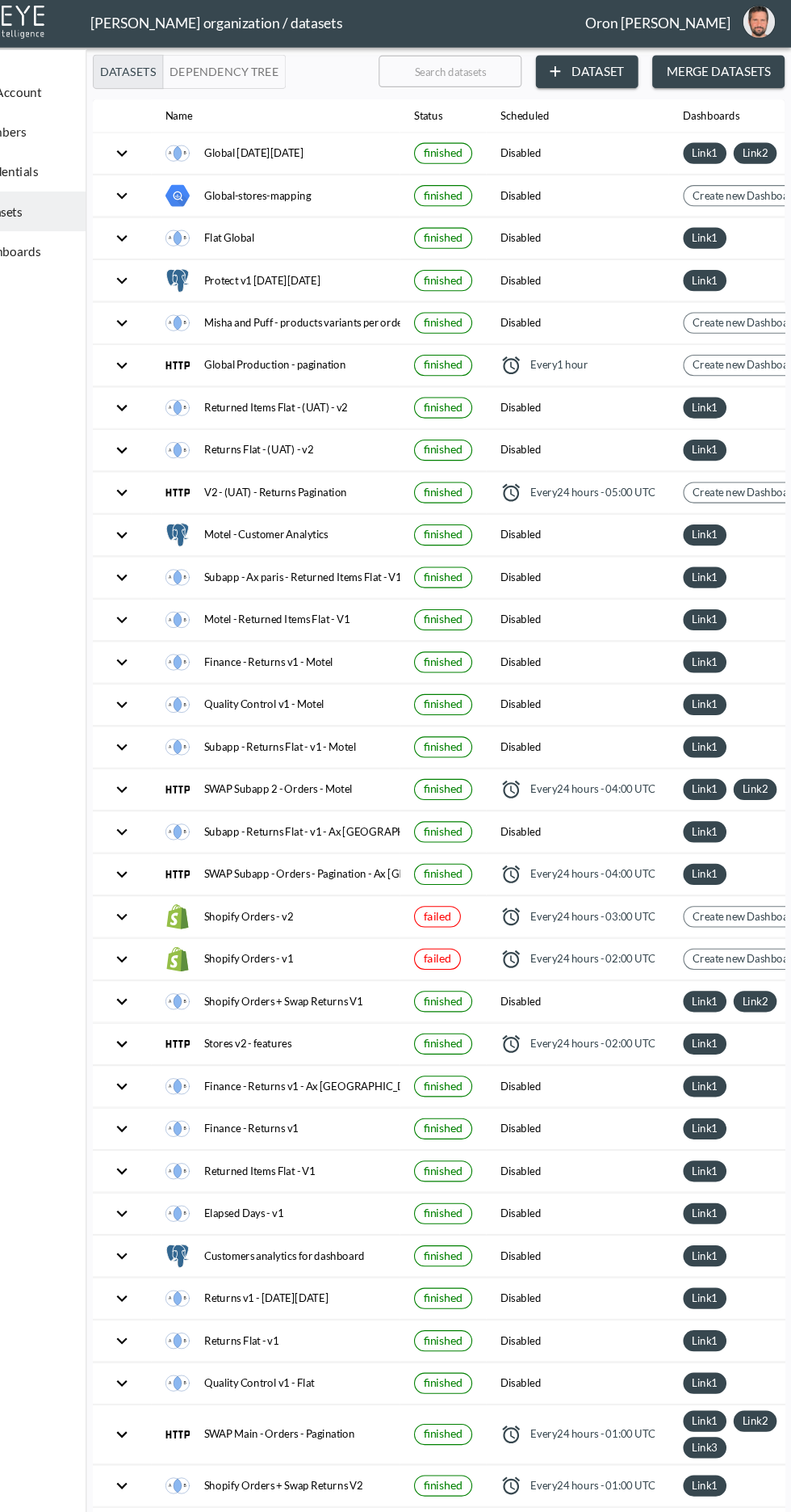
click at [461, 61] on input "text" at bounding box center [478, 68] width 131 height 40
type input "G"
checkbox input "true"
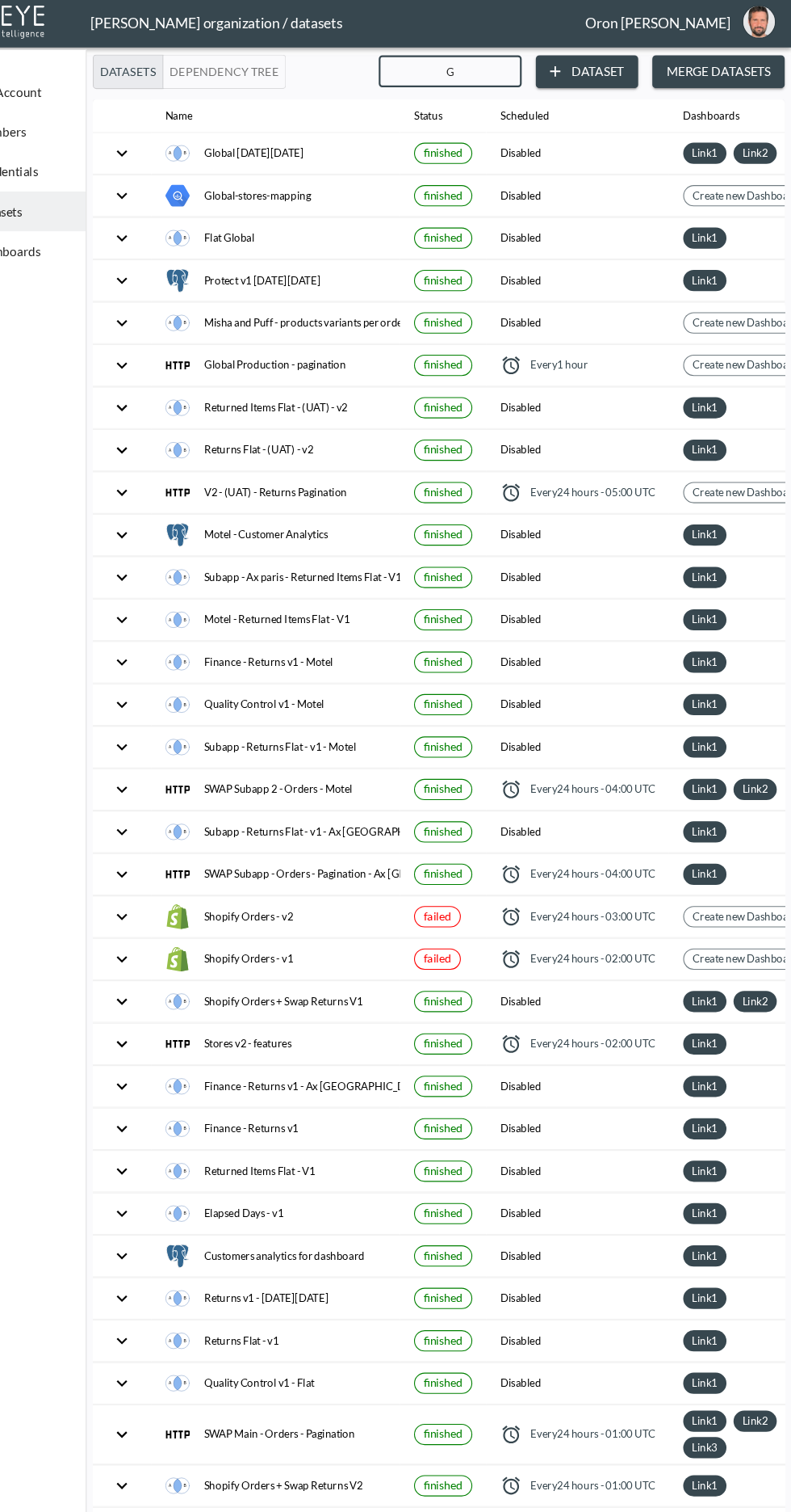
checkbox input "false"
checkbox input "true"
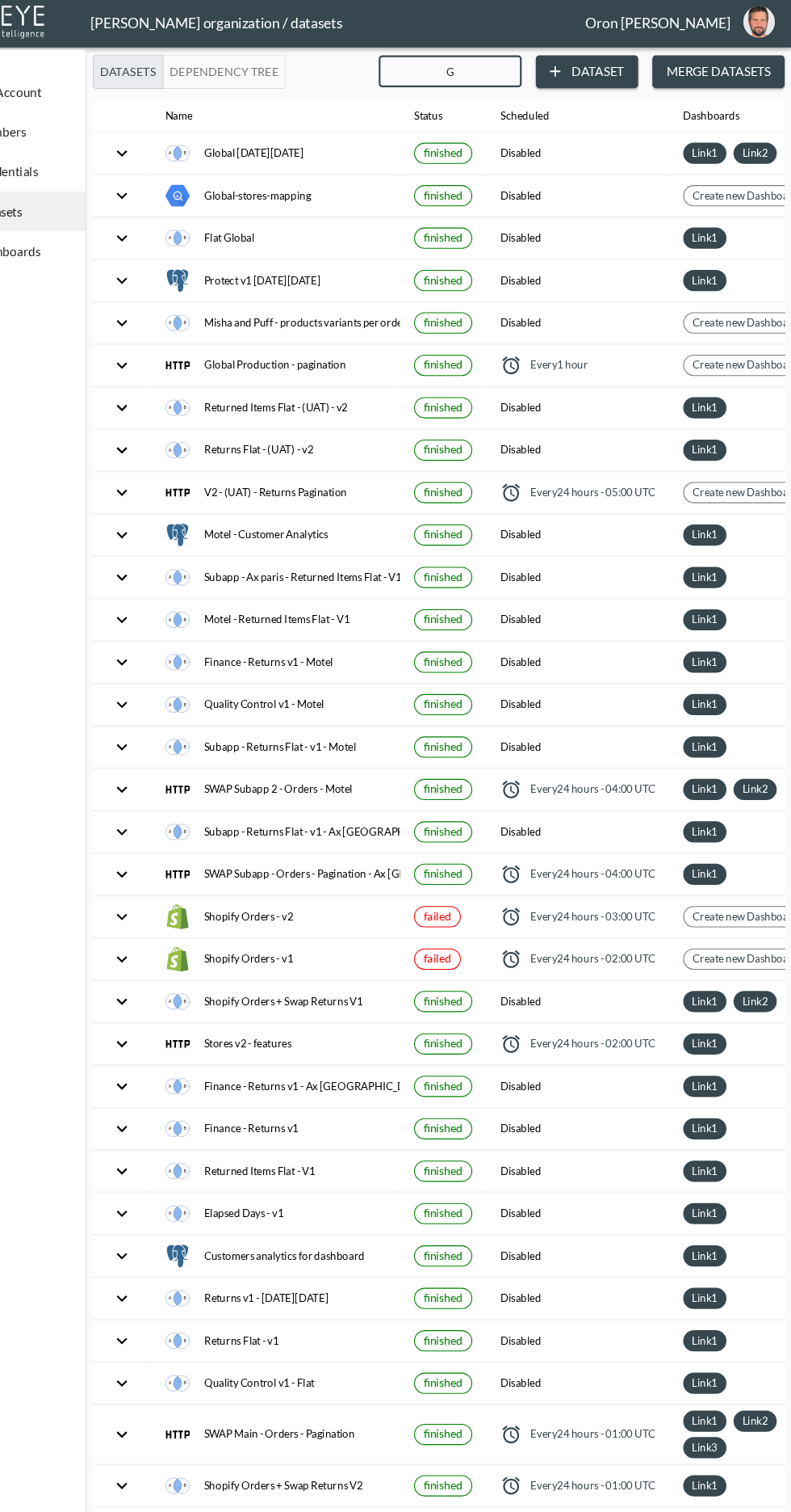
checkbox input "true"
checkbox input "false"
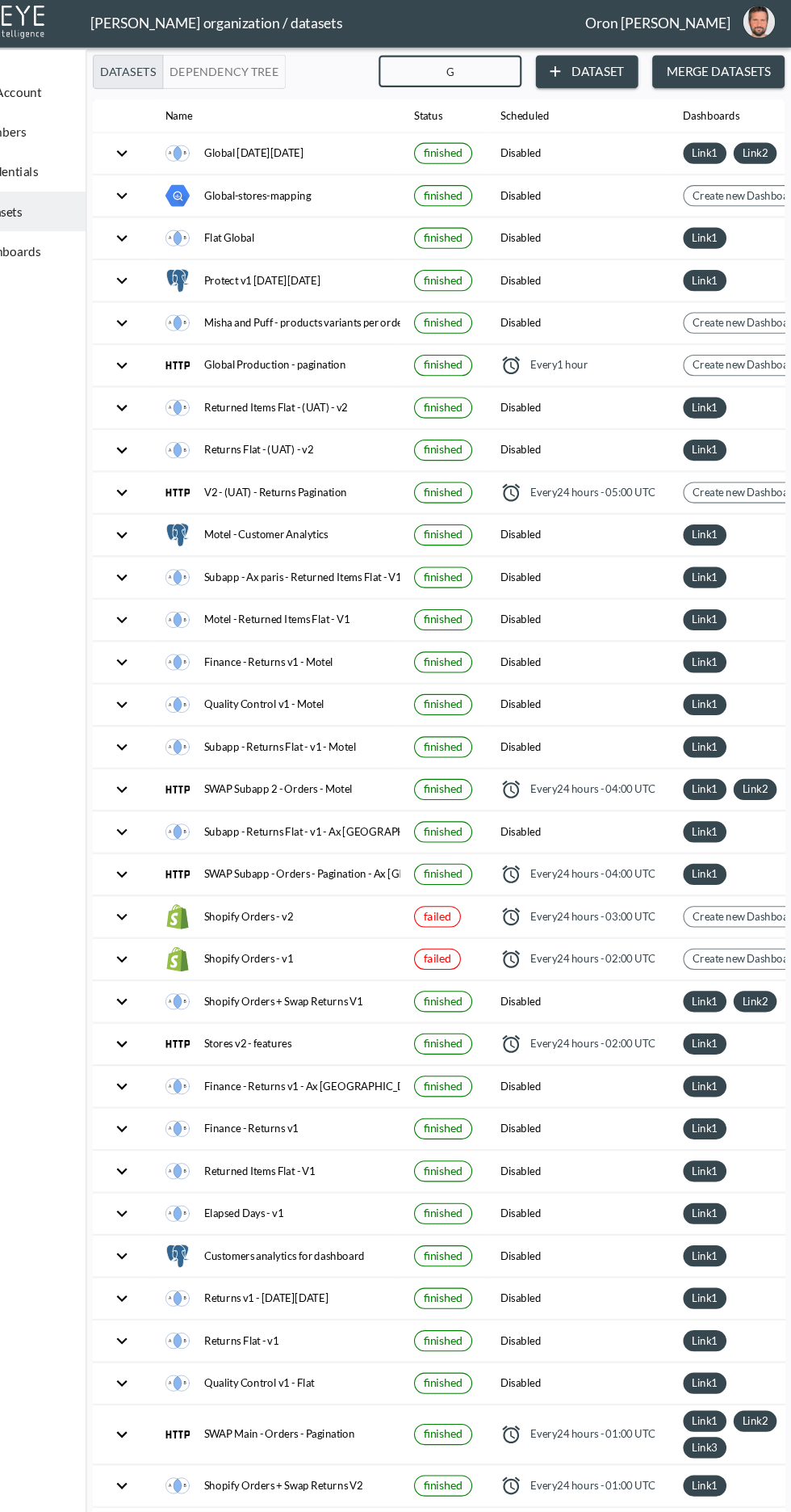
checkbox input "true"
checkbox input "false"
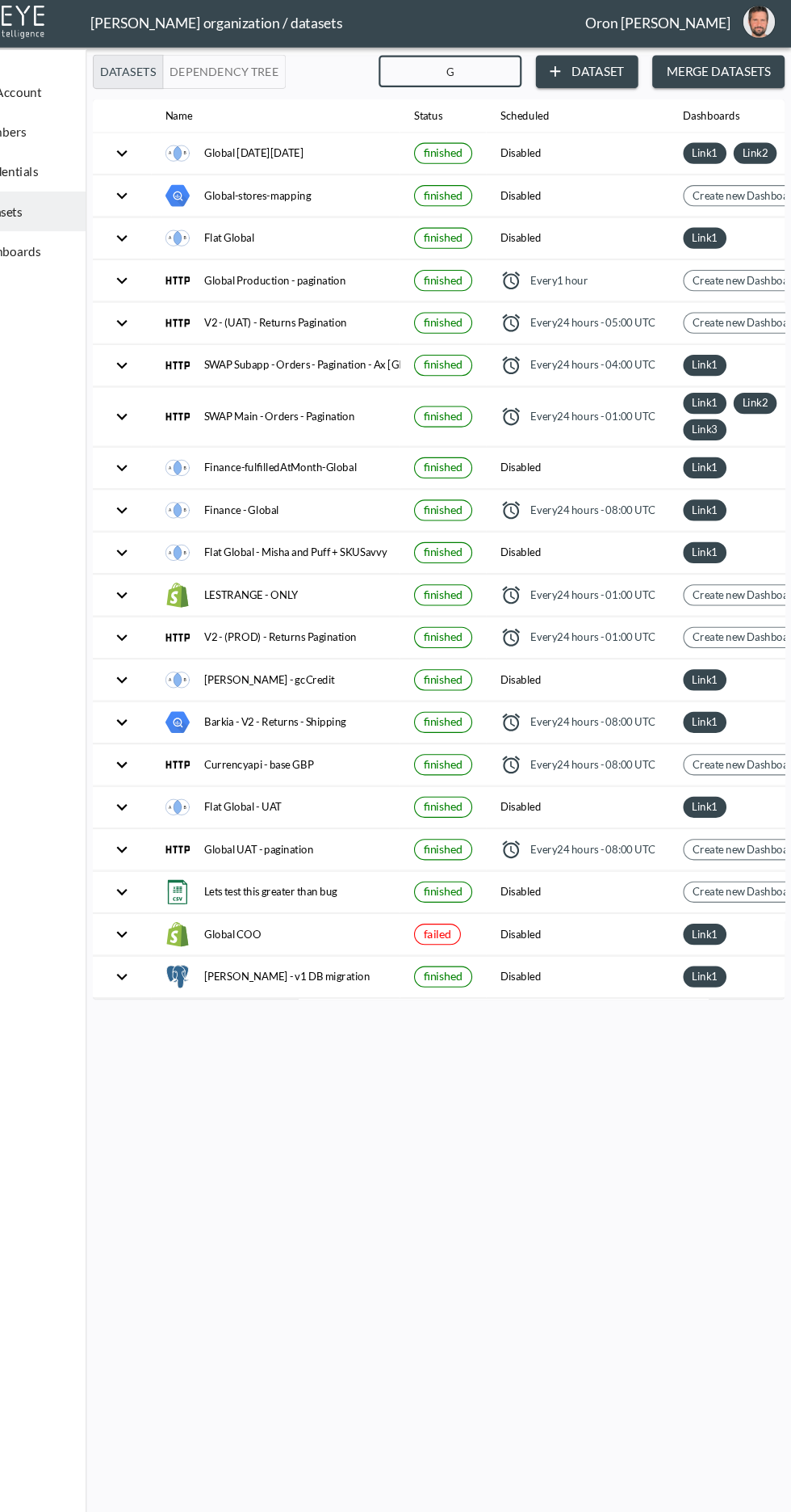
type input "Gl"
checkbox input "false"
checkbox input "true"
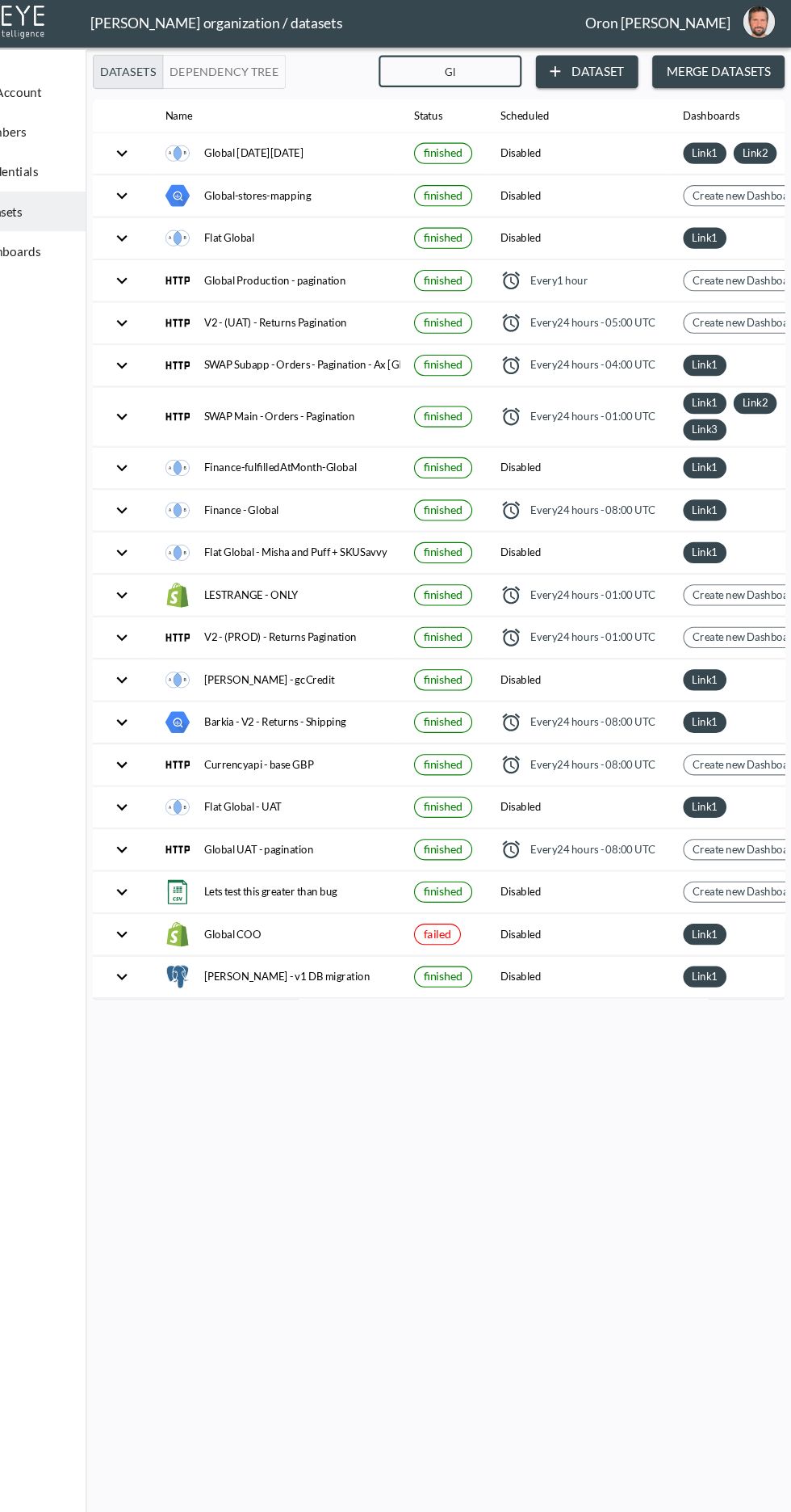
checkbox input "true"
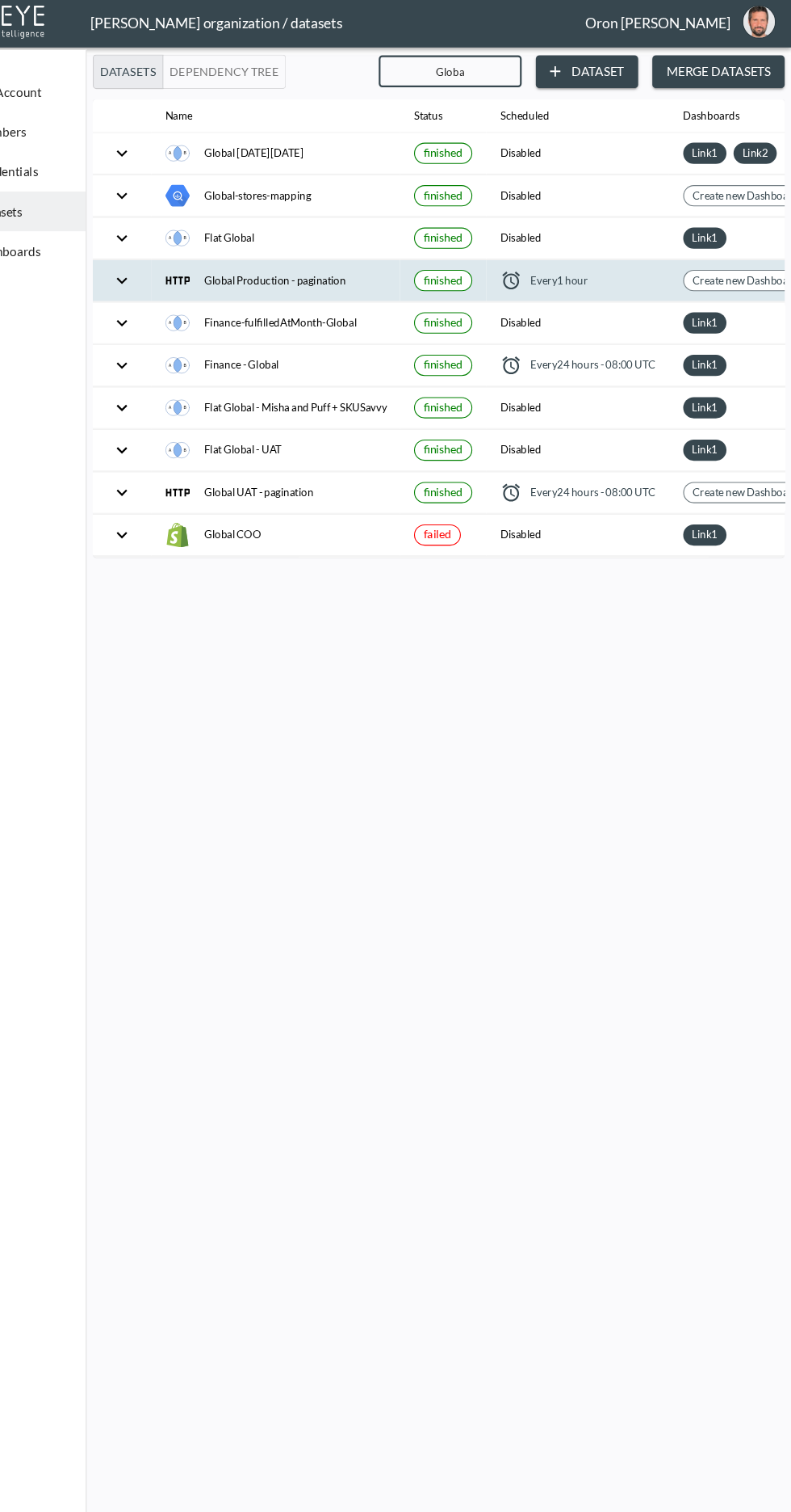
type input "Globa"
click at [261, 258] on div "Global Production - pagination" at bounding box center [319, 260] width 202 height 23
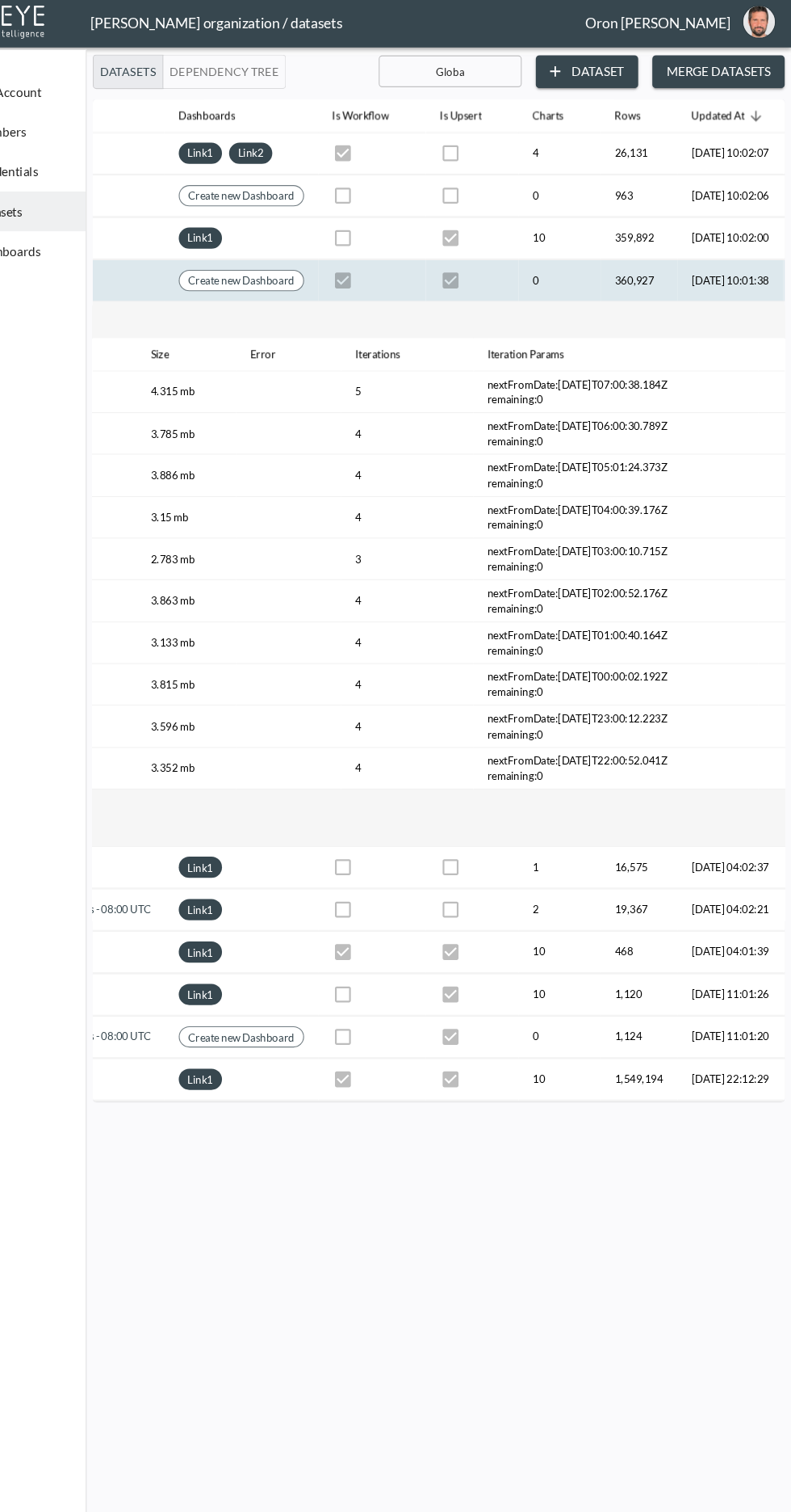
scroll to position [0, 537]
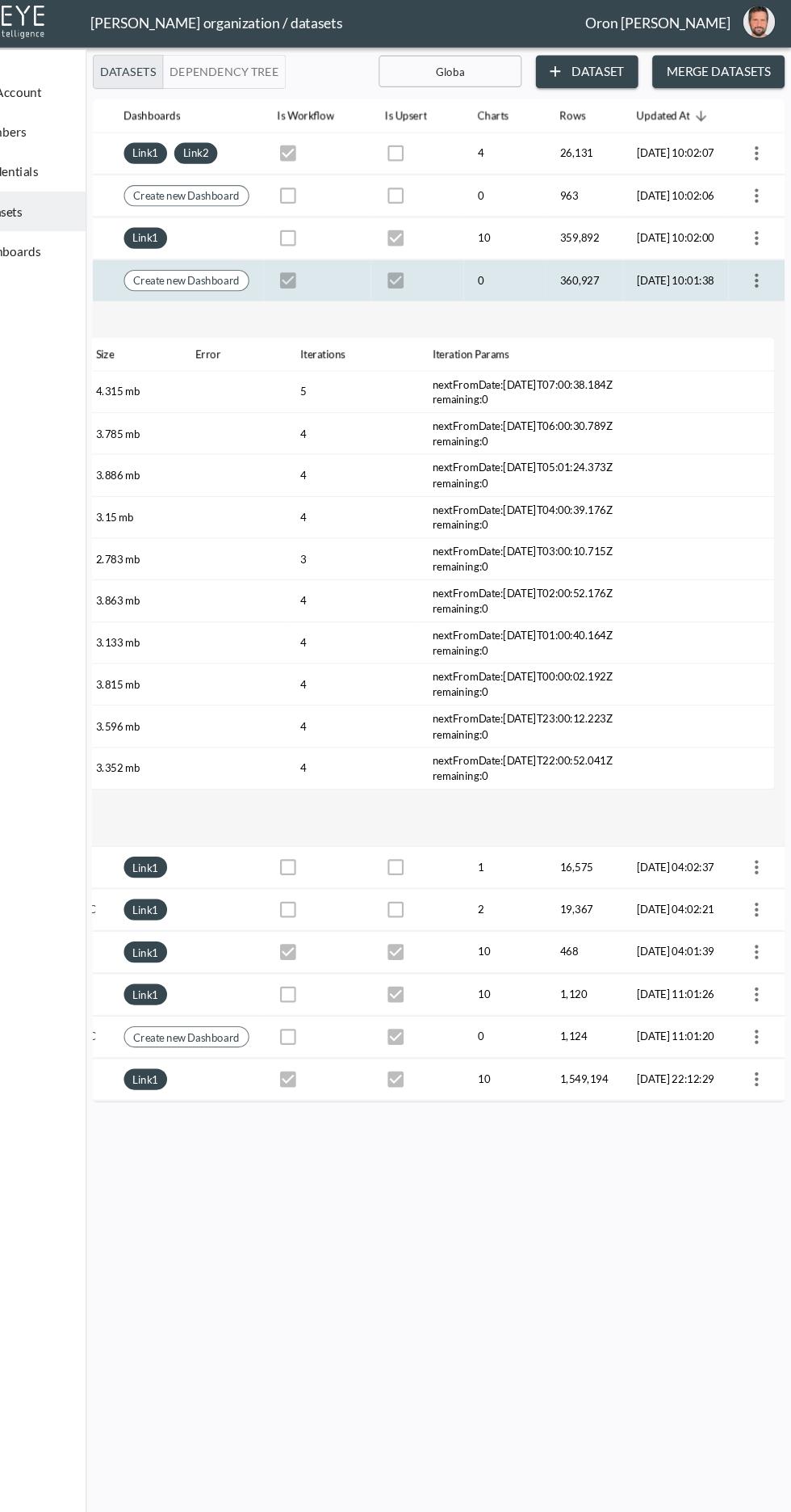
click at [764, 260] on icon "more" at bounding box center [760, 260] width 20 height 20
click at [724, 290] on p "Edit Data Pipeline" at bounding box center [710, 289] width 100 height 20
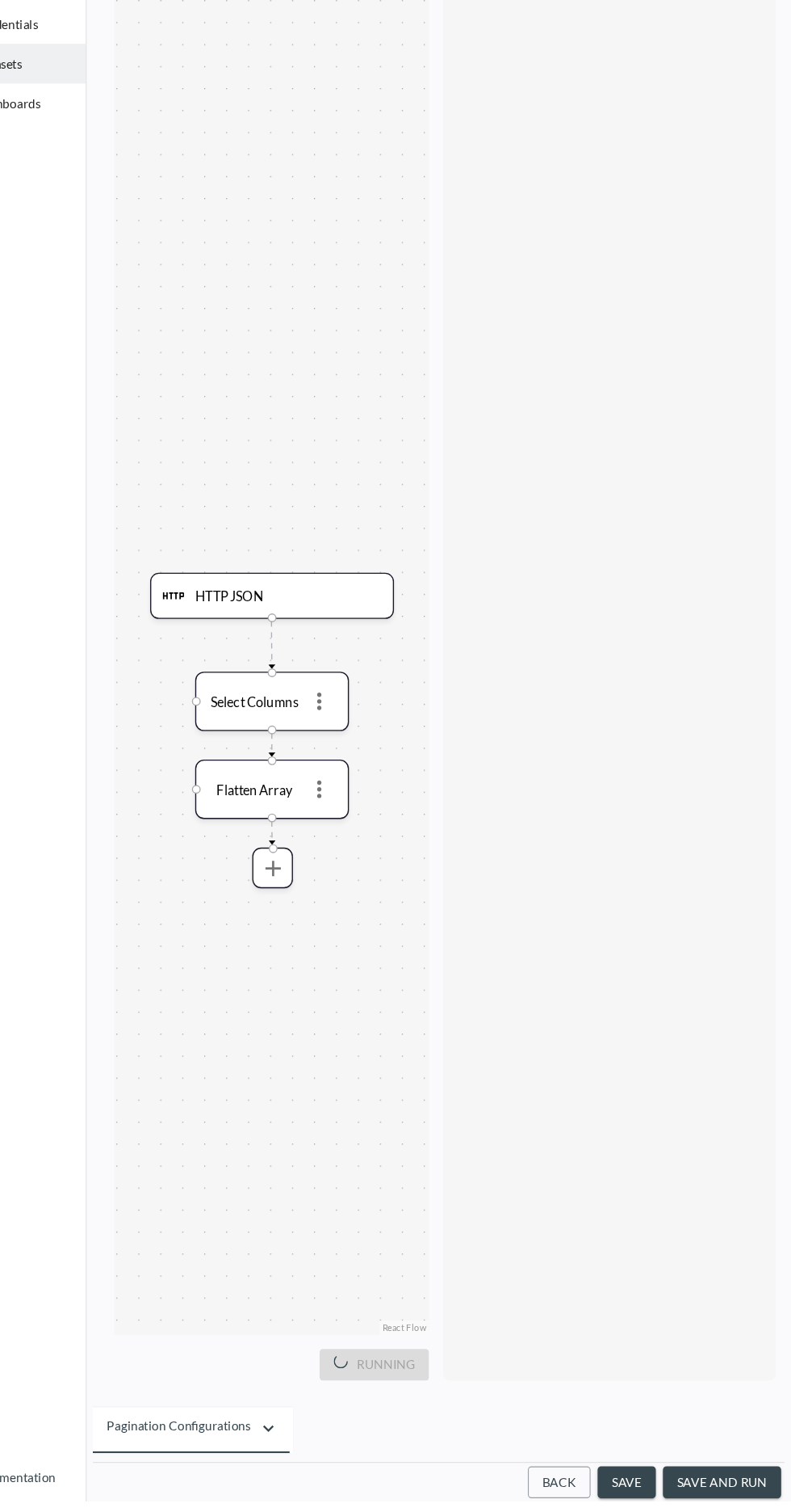
click at [585, 1509] on button "Back" at bounding box center [578, 1494] width 57 height 30
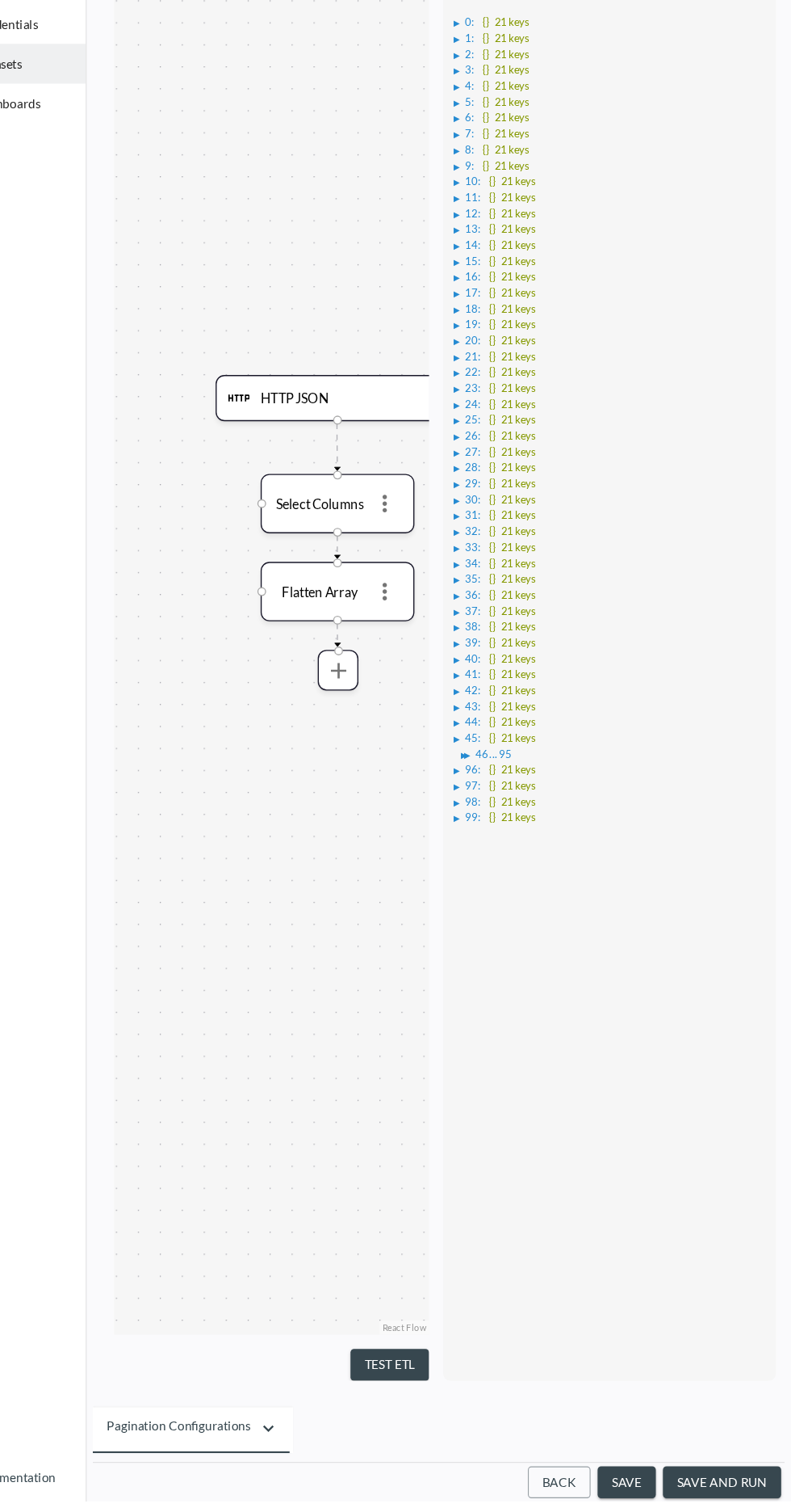
click at [317, 1455] on icon "button" at bounding box center [313, 1445] width 20 height 20
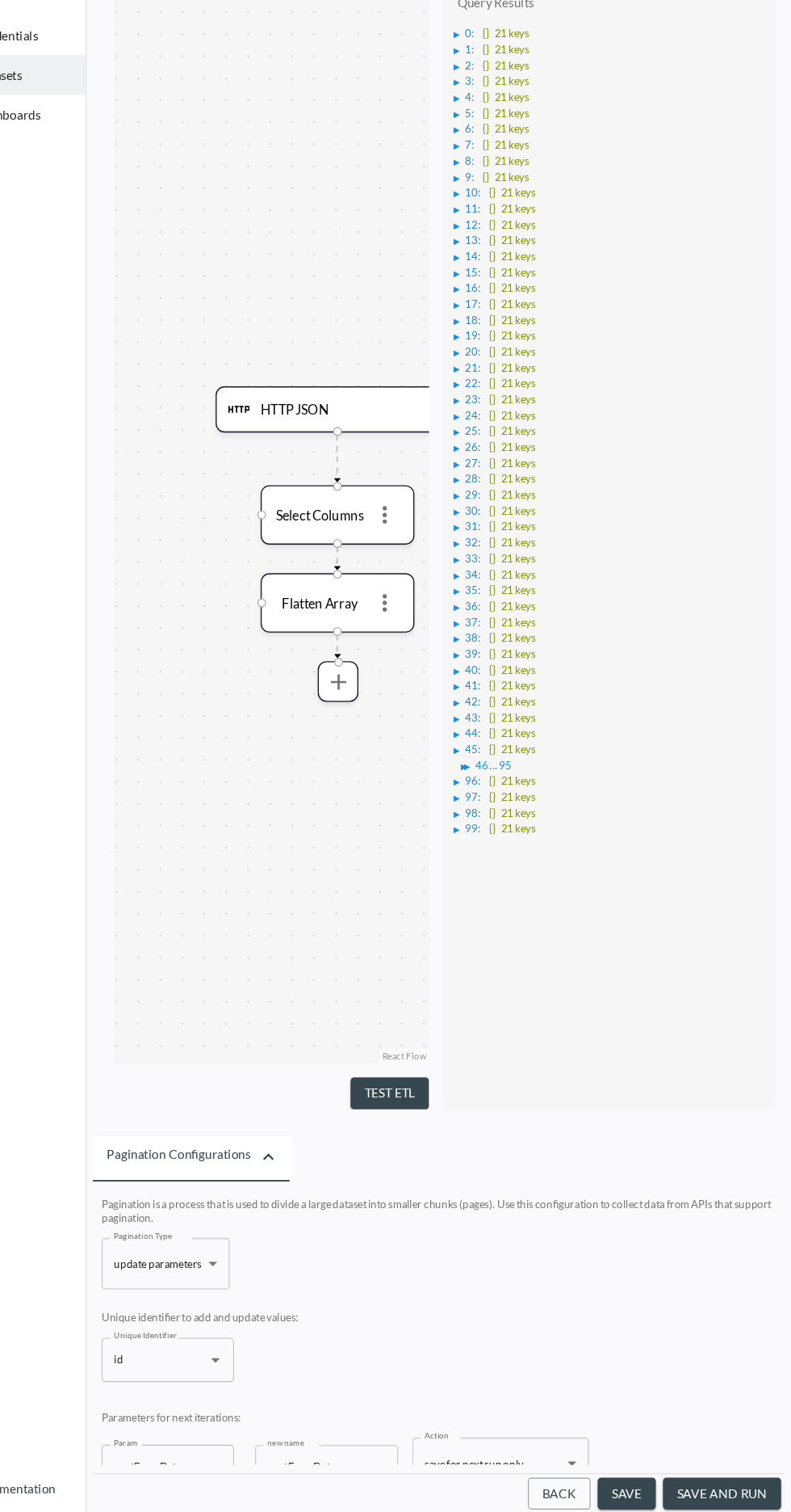
scroll to position [14, 0]
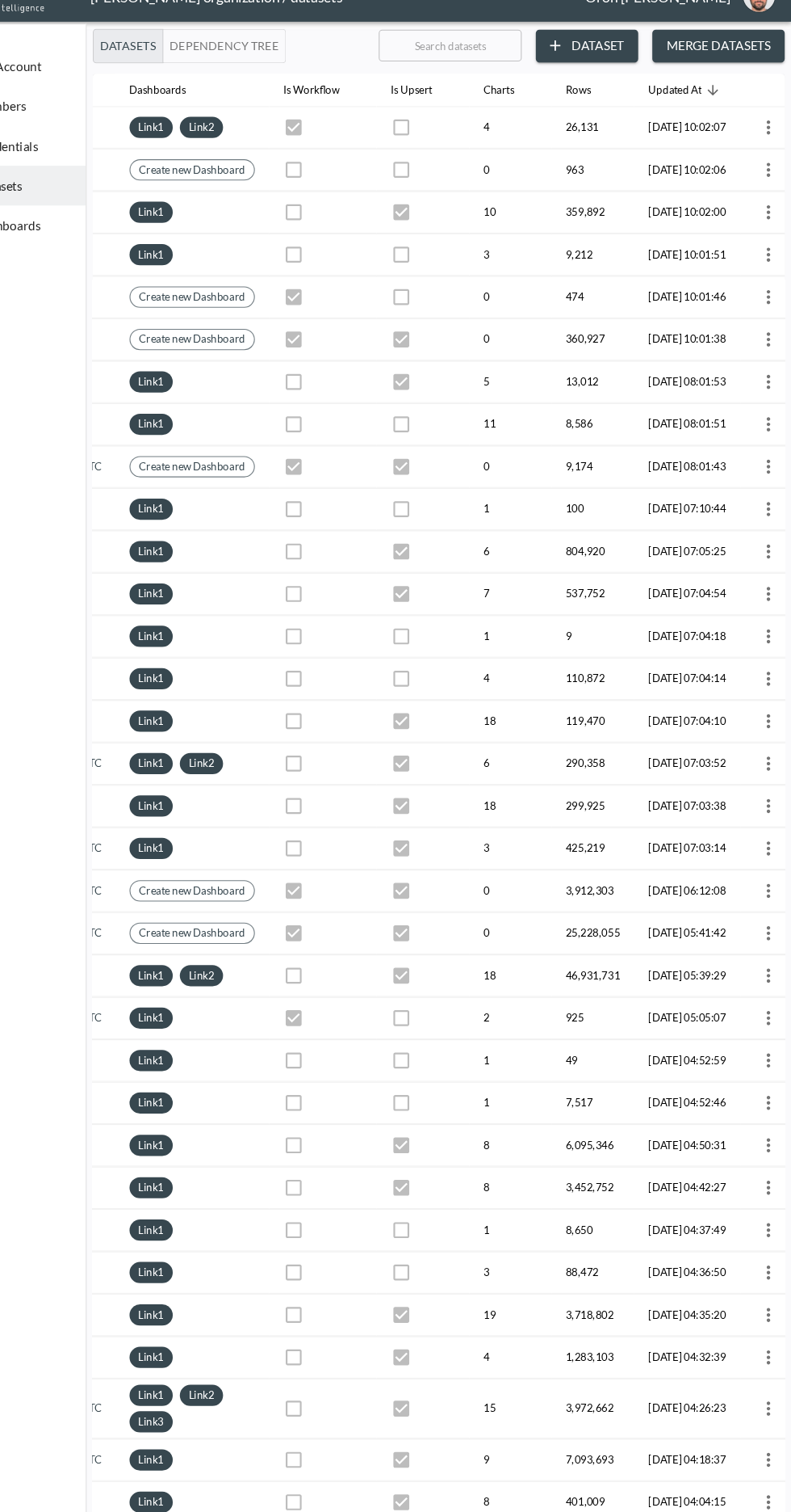
scroll to position [0, 546]
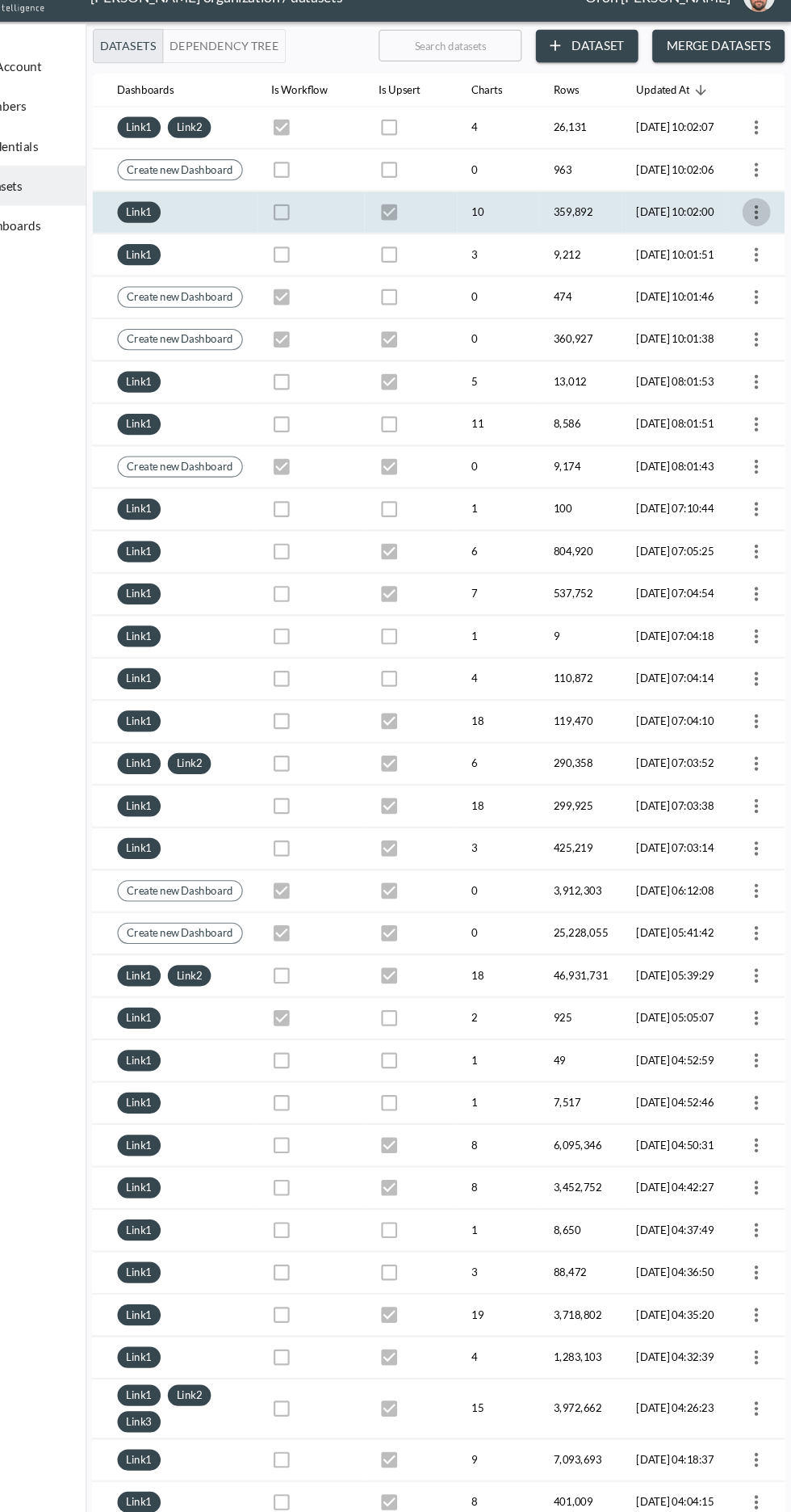
click at [757, 224] on icon "more" at bounding box center [760, 221] width 20 height 20
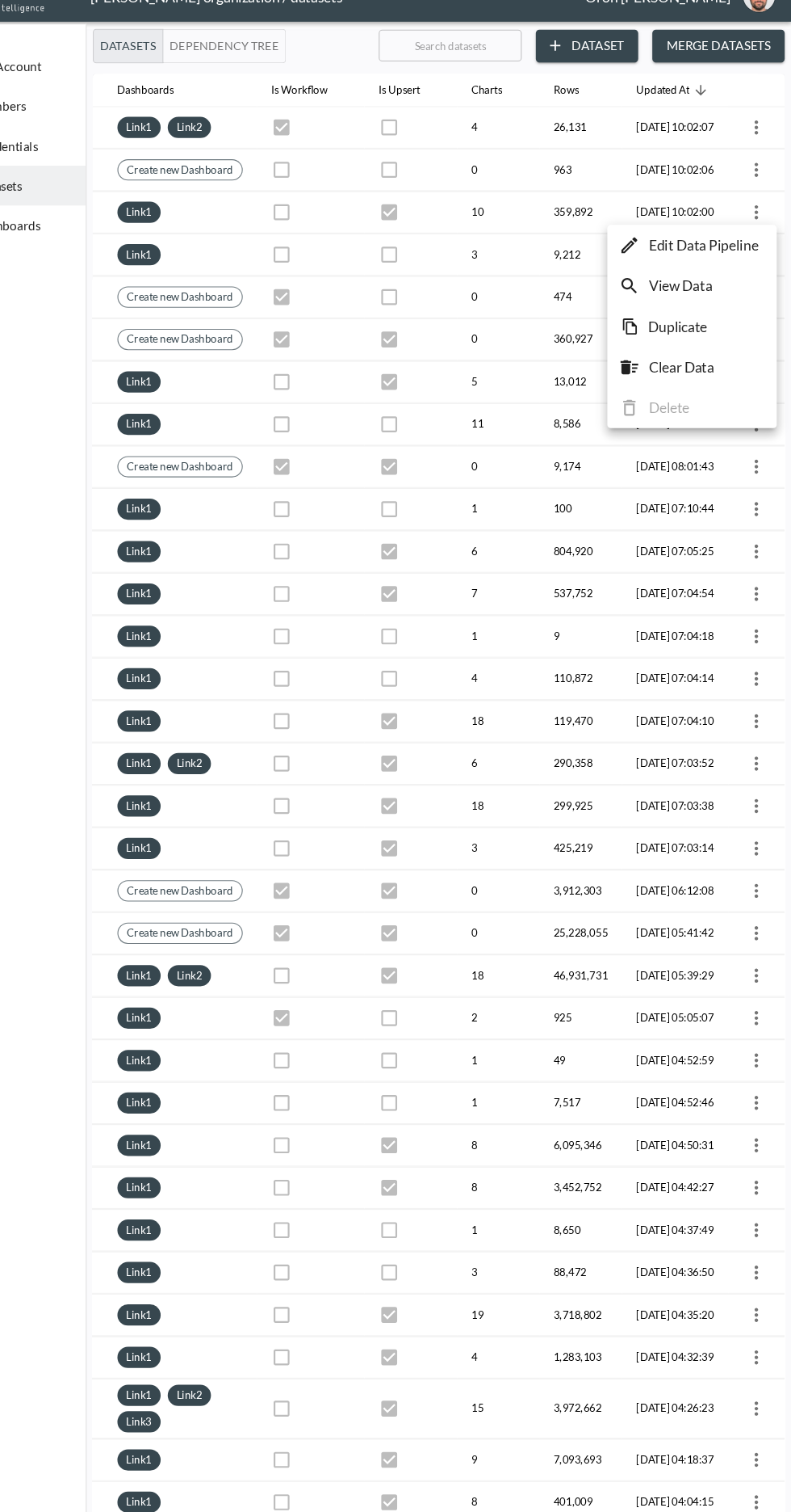
click at [743, 250] on p "Edit Data Pipeline" at bounding box center [710, 251] width 100 height 20
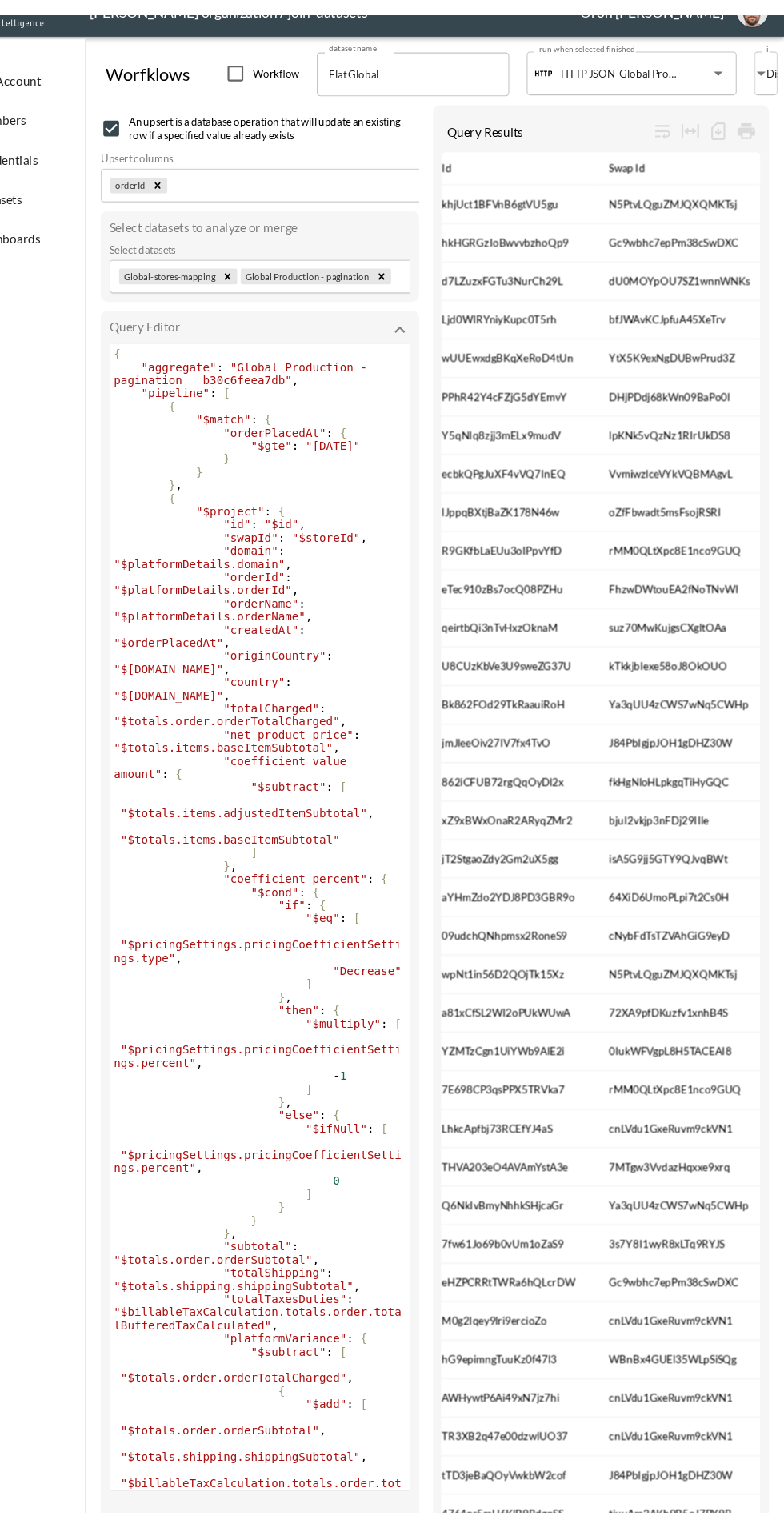
scroll to position [0, 11]
